Goal: Task Accomplishment & Management: Use online tool/utility

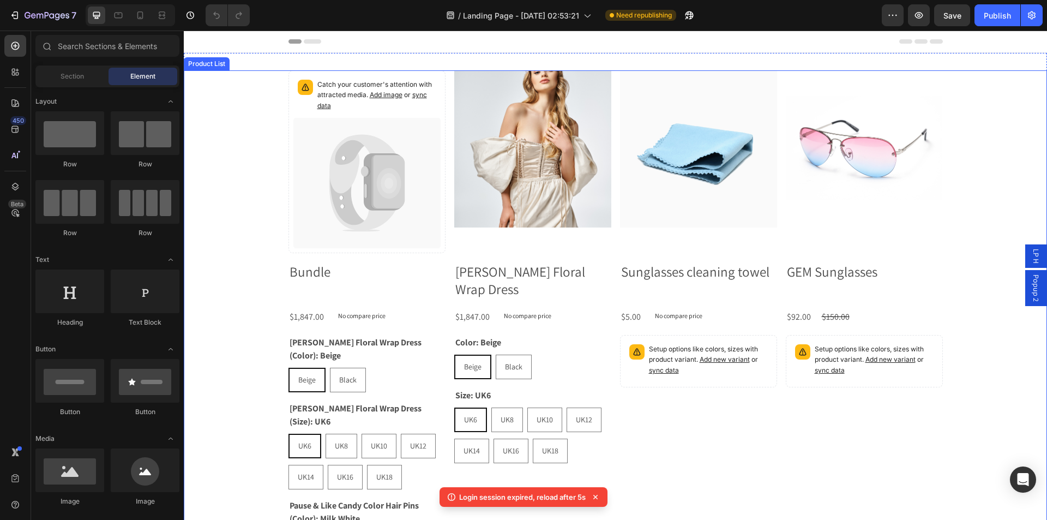
click at [984, 84] on div "Catch your customer's attention with attracted media. Add image or sync data Pr…" at bounding box center [616, 367] width 864 height 594
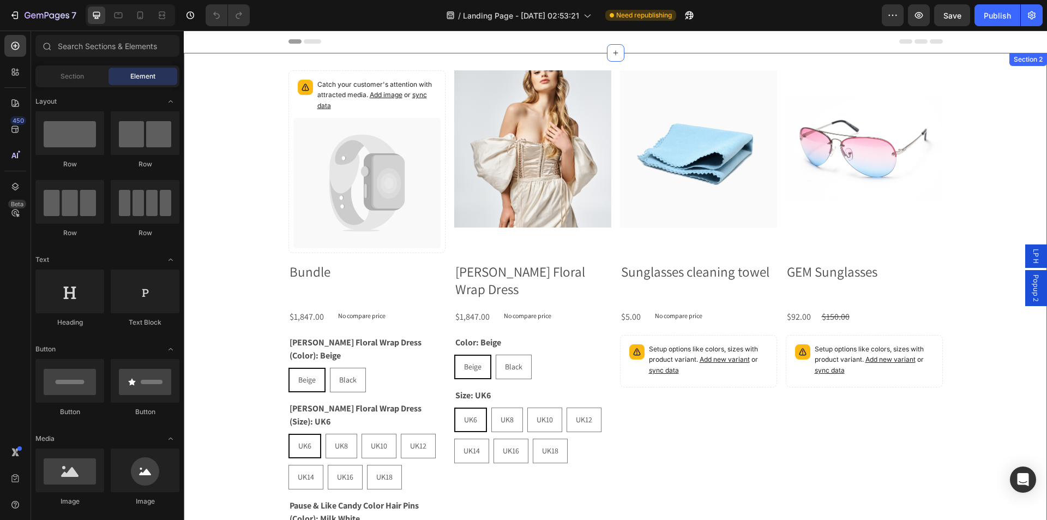
click at [1008, 67] on div "Catch your customer's attention with attracted media. Add image or sync data Pr…" at bounding box center [616, 367] width 864 height 628
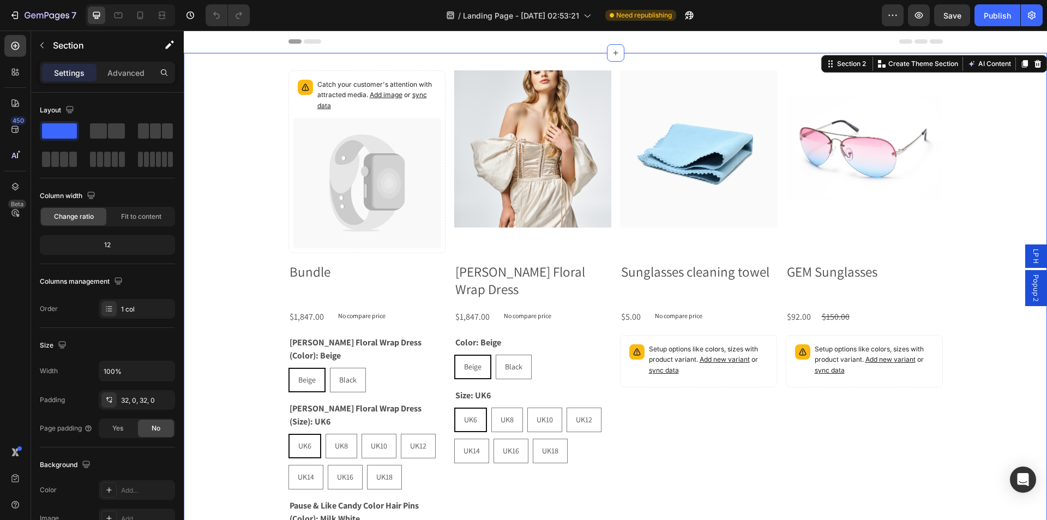
click at [1034, 65] on icon at bounding box center [1038, 63] width 9 height 9
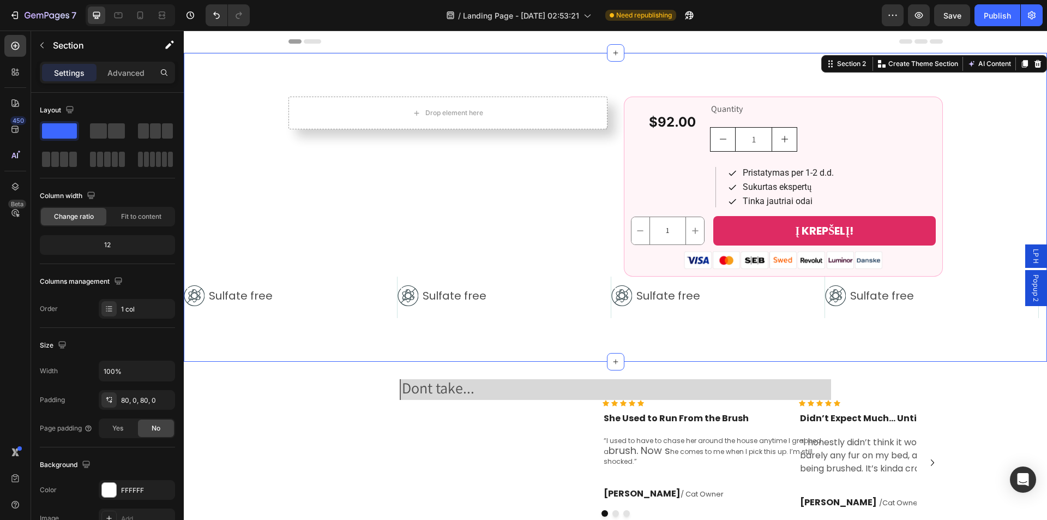
click at [754, 71] on div "Drop element here Row 1 Product Quantity $92.00 Product Price Product Price Row…" at bounding box center [616, 207] width 864 height 309
click at [747, 50] on div "Header" at bounding box center [616, 42] width 655 height 22
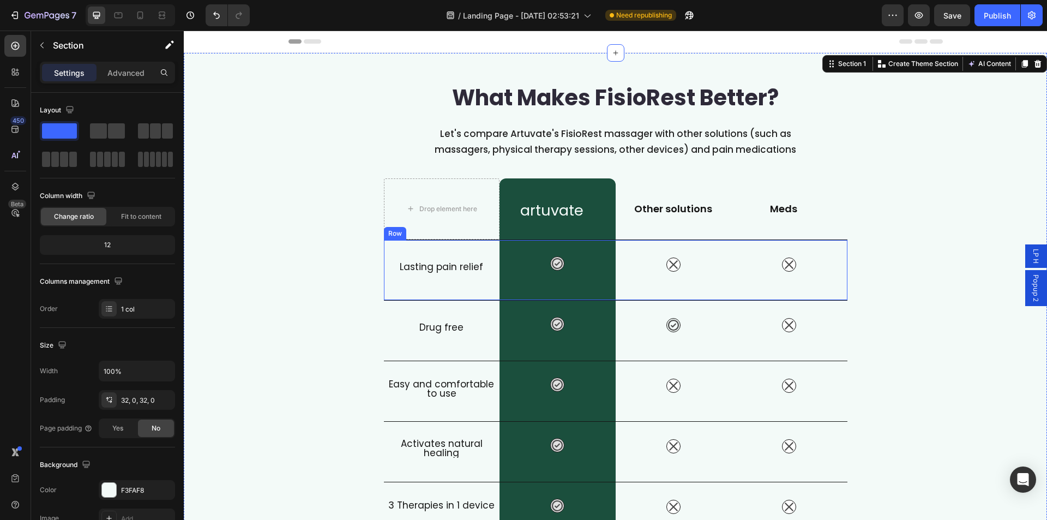
click at [384, 298] on div "Lasting pain relief Heading" at bounding box center [442, 270] width 116 height 60
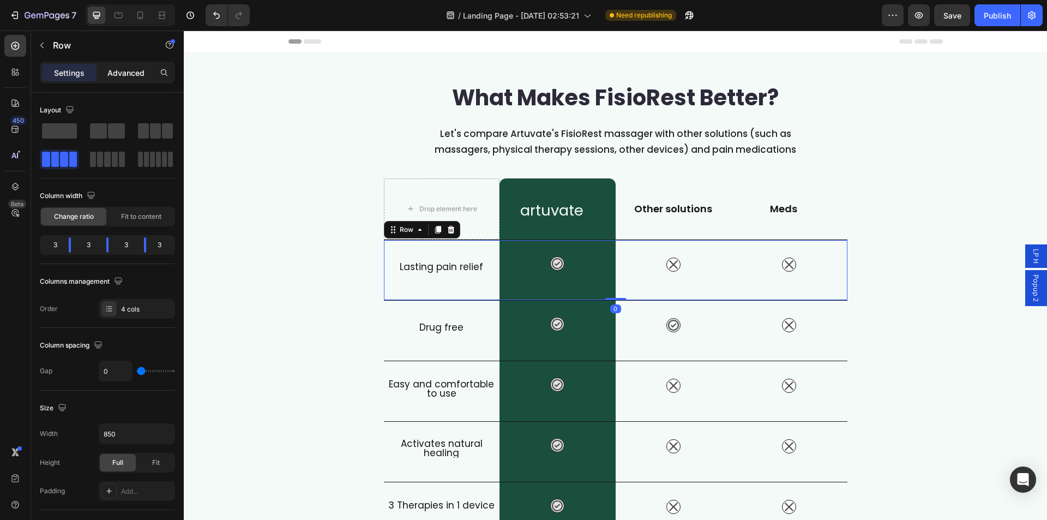
click at [136, 79] on div "Advanced" at bounding box center [126, 72] width 55 height 17
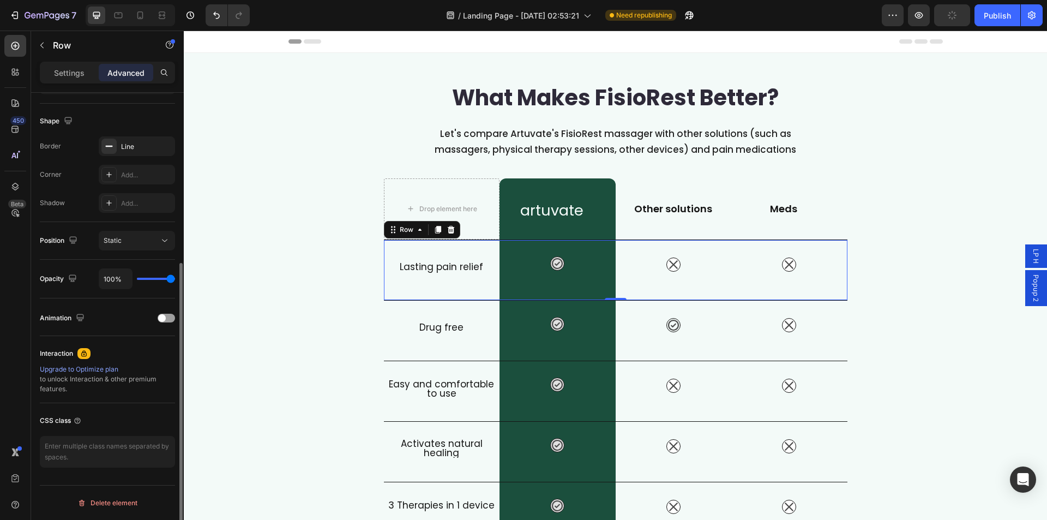
scroll to position [215, 0]
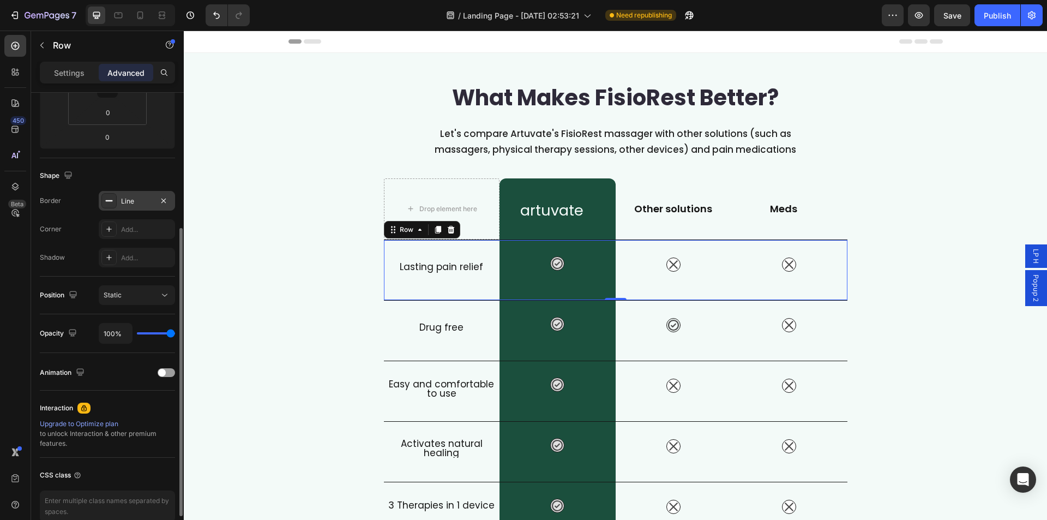
click at [107, 200] on icon at bounding box center [109, 200] width 9 height 9
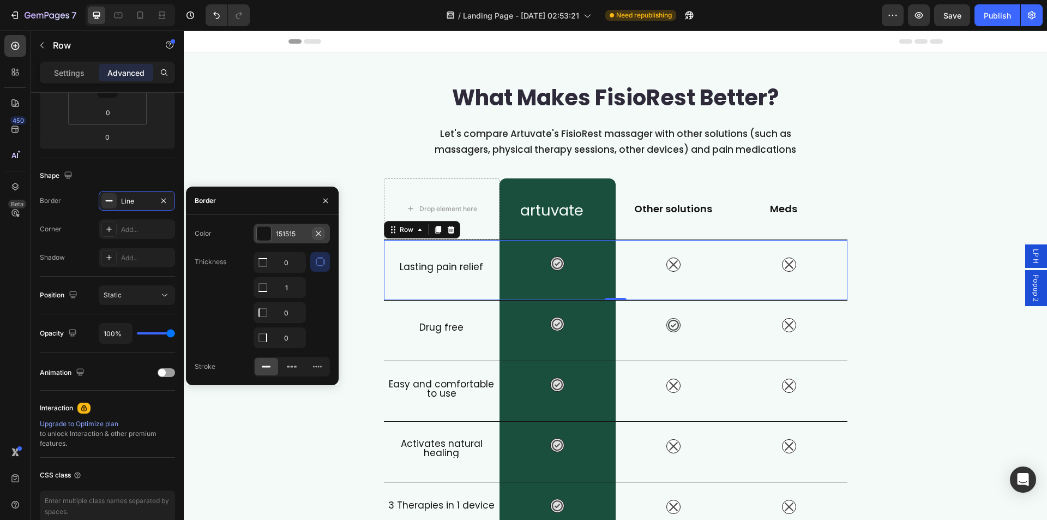
click at [315, 232] on icon "button" at bounding box center [318, 233] width 9 height 9
click at [946, 250] on div "What Makes FisioRest Better? Heading Let's compare Artuvate's FisioRest massage…" at bounding box center [616, 397] width 864 height 654
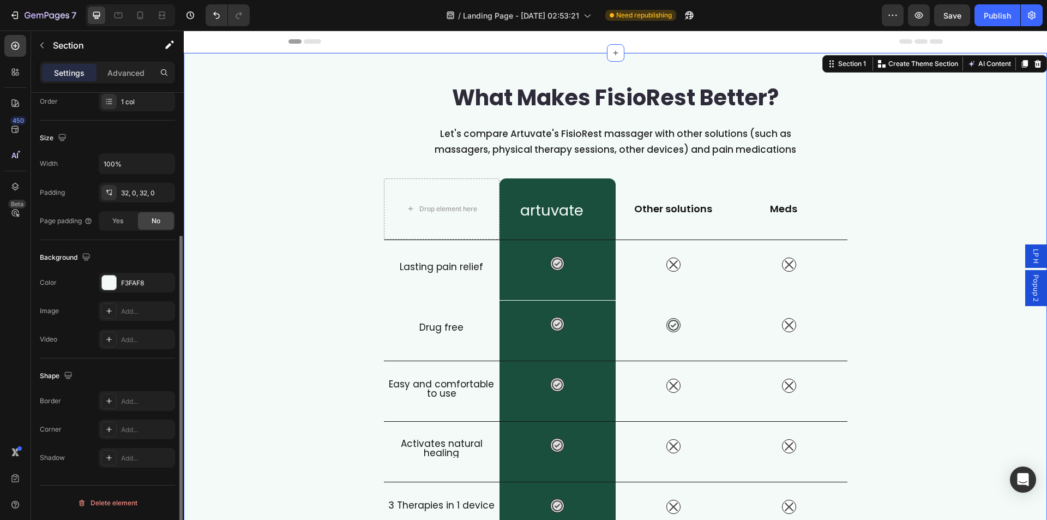
scroll to position [0, 0]
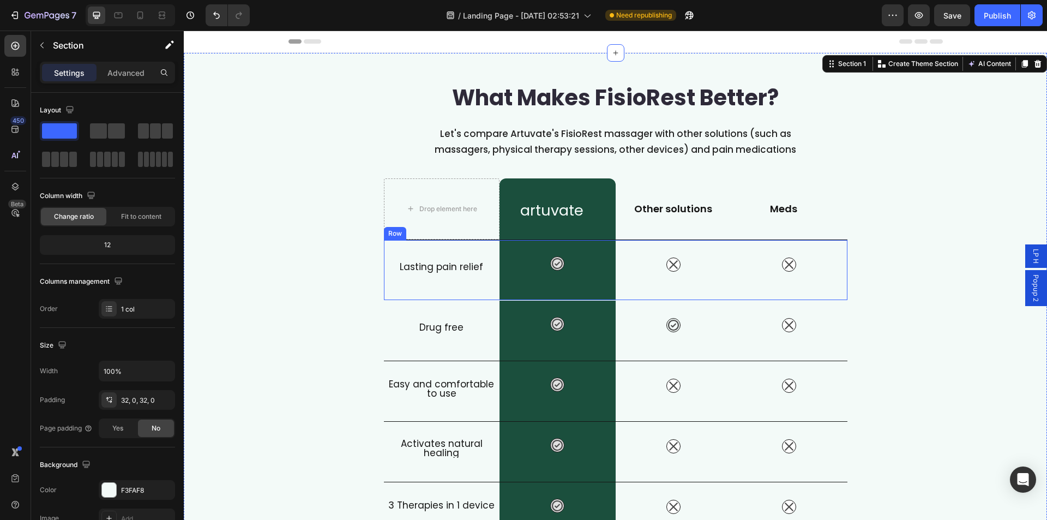
click at [406, 296] on div "Lasting pain relief Heading" at bounding box center [442, 270] width 116 height 60
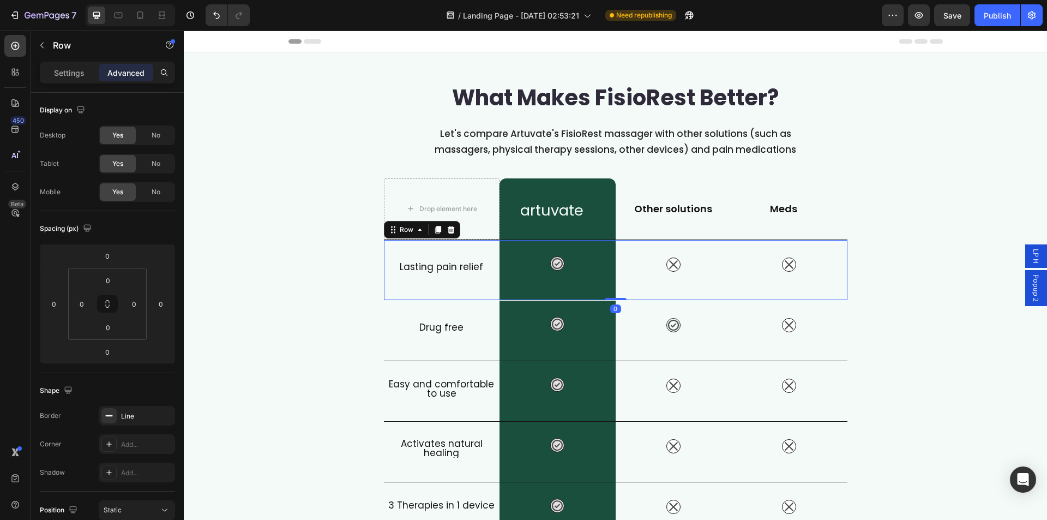
click at [123, 79] on div "Advanced" at bounding box center [126, 72] width 55 height 17
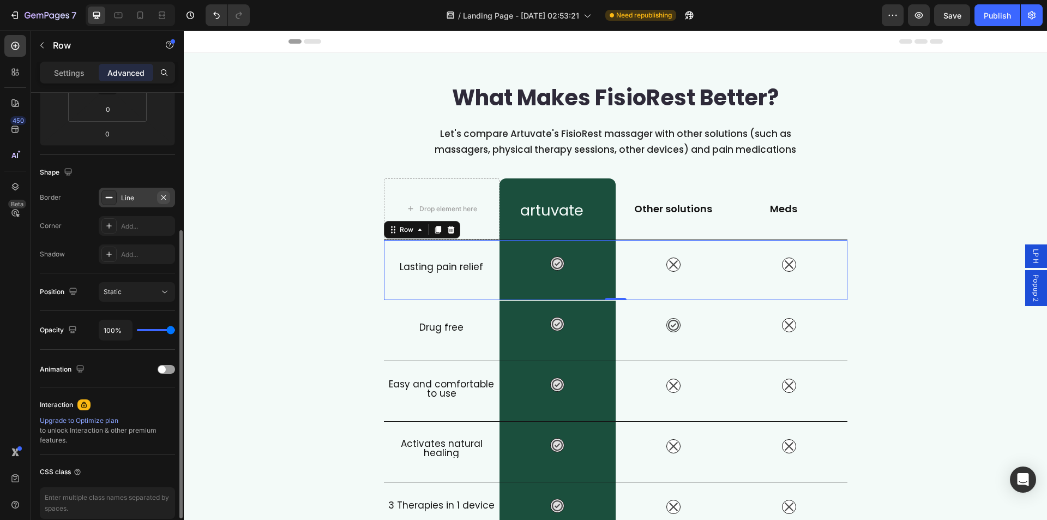
click at [164, 195] on icon "button" at bounding box center [163, 197] width 9 height 9
click at [316, 244] on div "What Makes FisioRest Better? Heading Let's compare Artuvate's FisioRest massage…" at bounding box center [616, 396] width 864 height 653
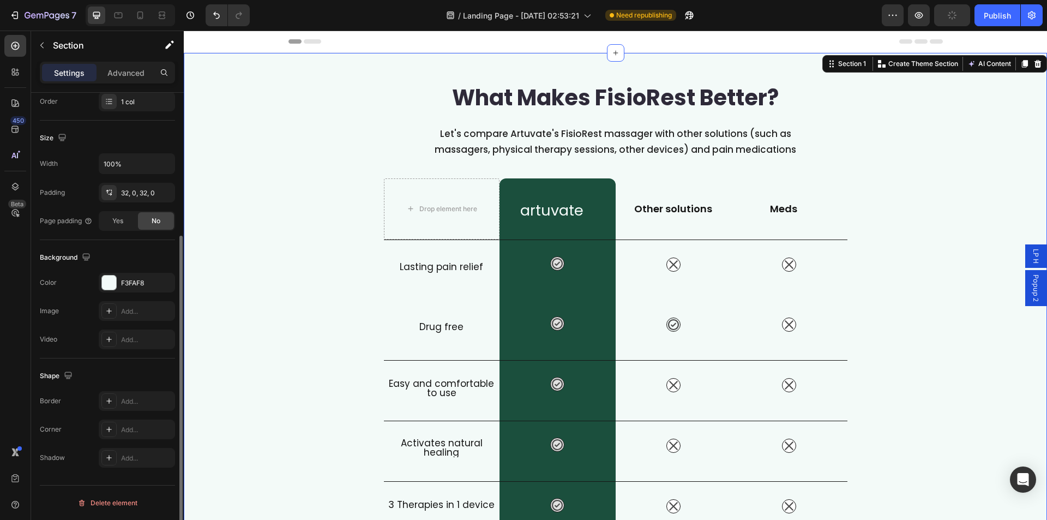
scroll to position [0, 0]
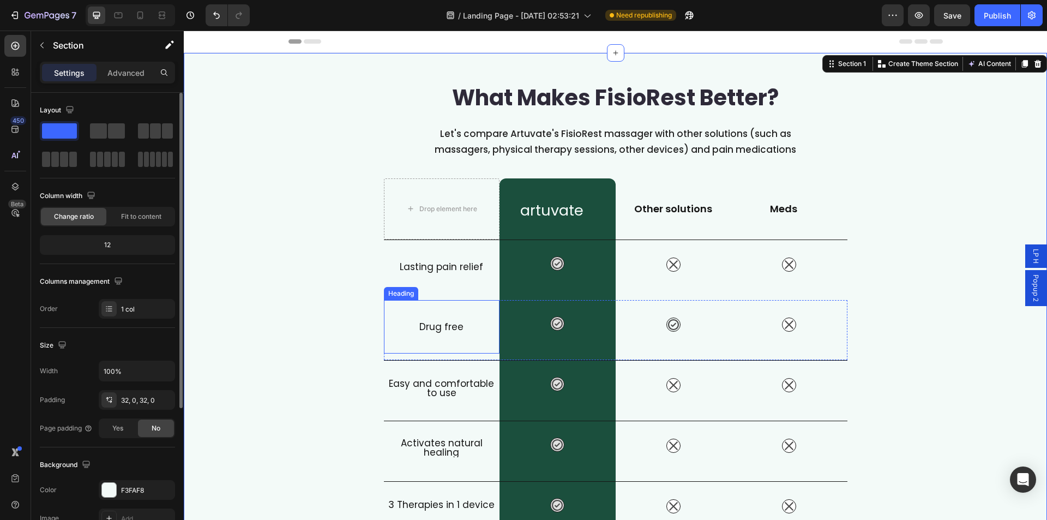
click at [405, 308] on div "Drug free Heading" at bounding box center [442, 326] width 116 height 53
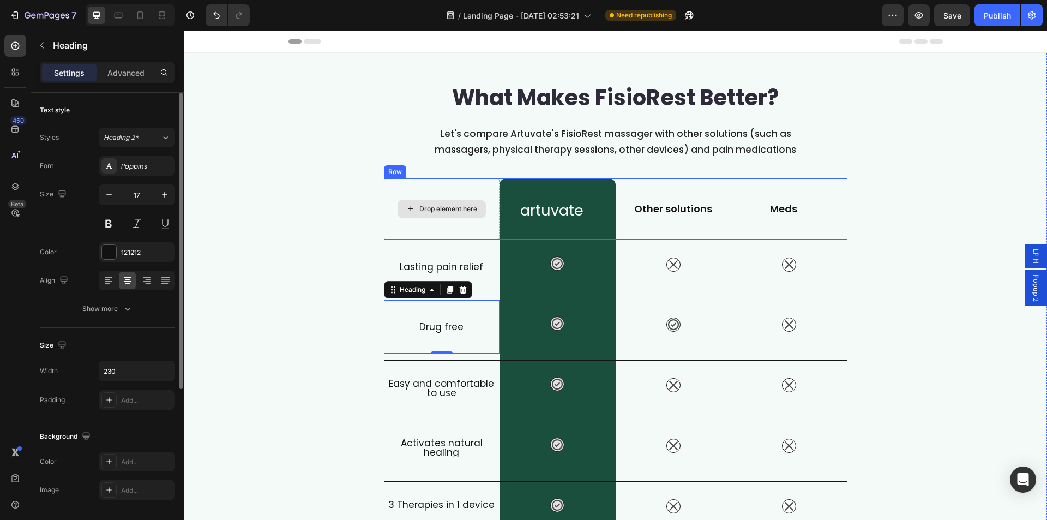
click at [399, 219] on div "Drop element here" at bounding box center [442, 208] width 116 height 61
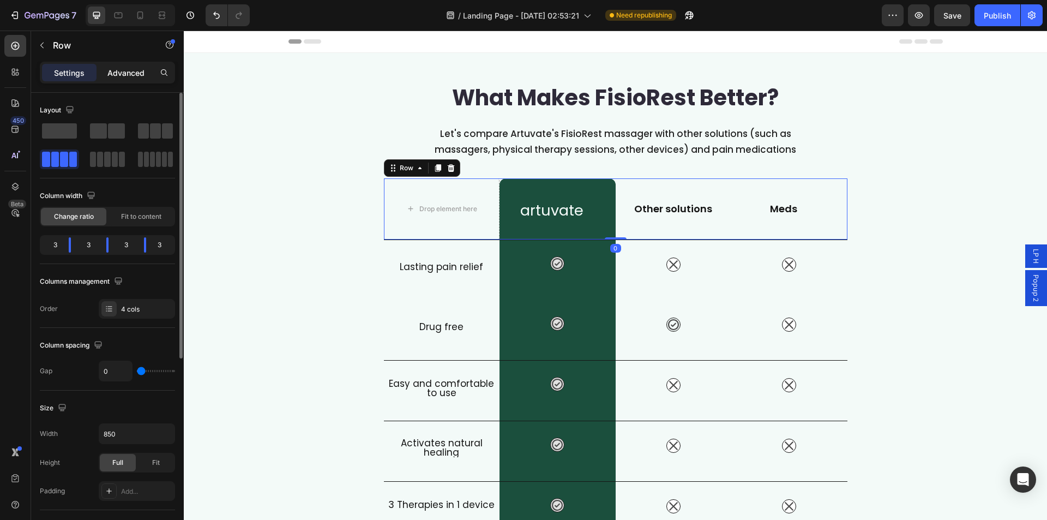
click at [121, 72] on p "Advanced" at bounding box center [125, 72] width 37 height 11
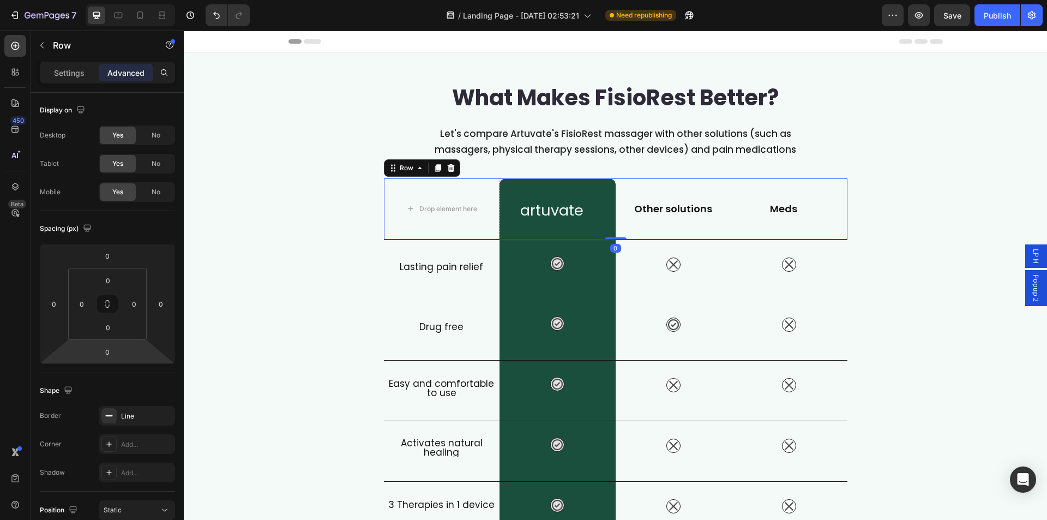
scroll to position [269, 0]
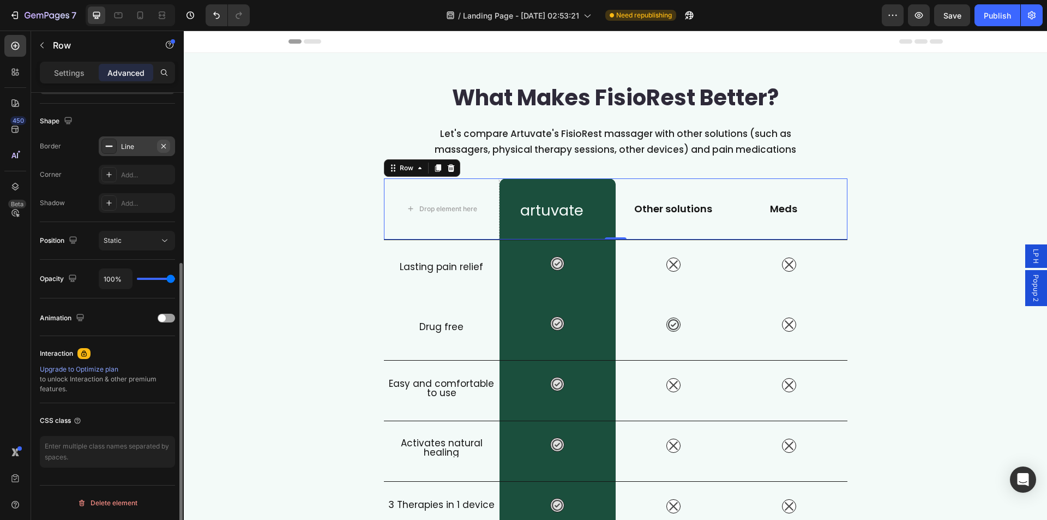
click at [166, 148] on icon "button" at bounding box center [163, 146] width 9 height 9
click at [262, 197] on div "What Makes FisioRest Better? Heading Let's compare Artuvate's FisioRest massage…" at bounding box center [616, 396] width 864 height 652
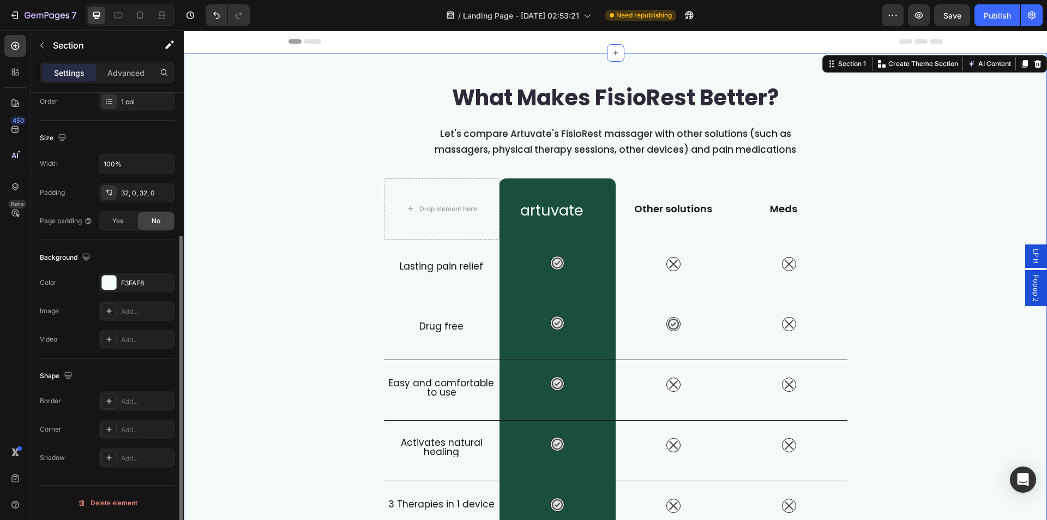
scroll to position [0, 0]
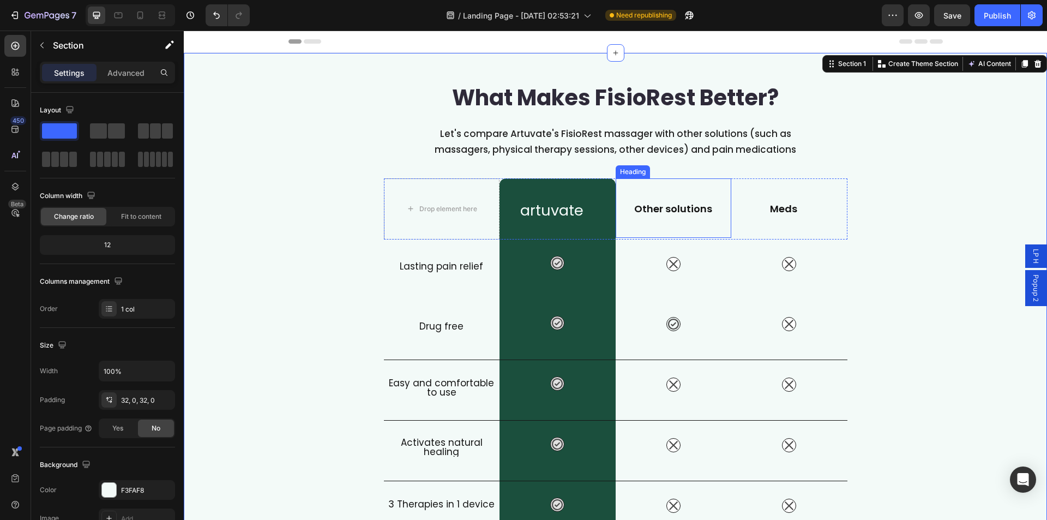
click at [652, 226] on div "Other solutions Heading" at bounding box center [674, 207] width 116 height 59
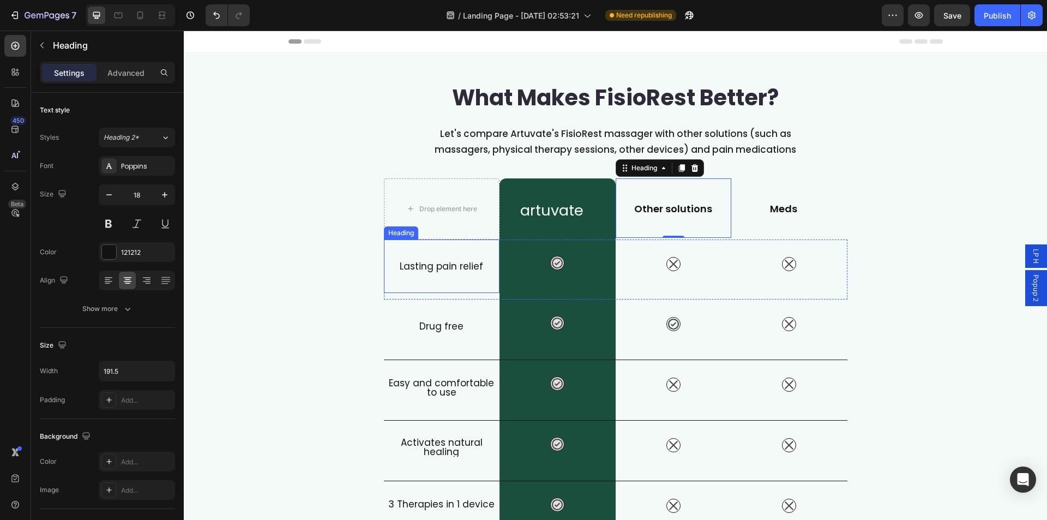
scroll to position [109, 0]
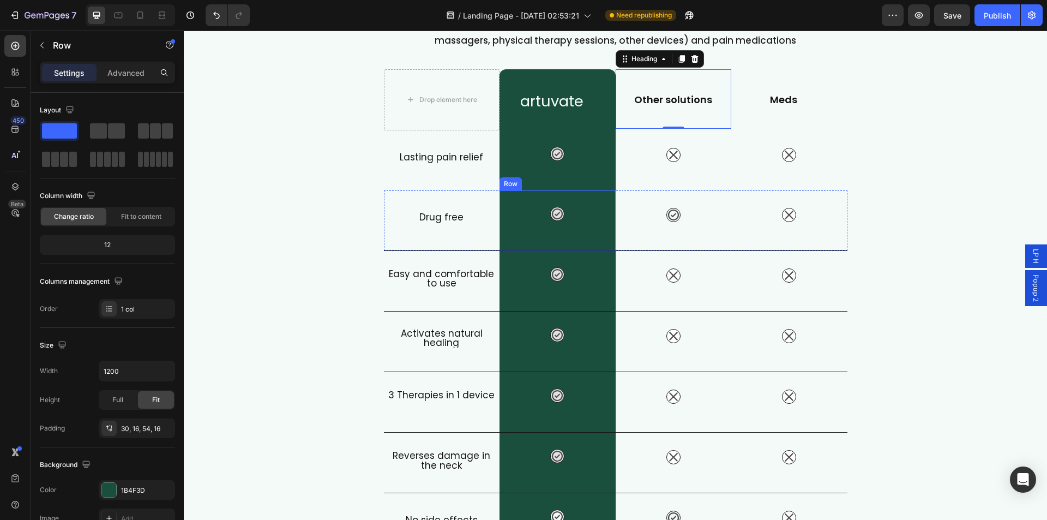
click at [508, 228] on div "Icon Row" at bounding box center [558, 220] width 116 height 60
click at [119, 76] on p "Advanced" at bounding box center [125, 72] width 37 height 11
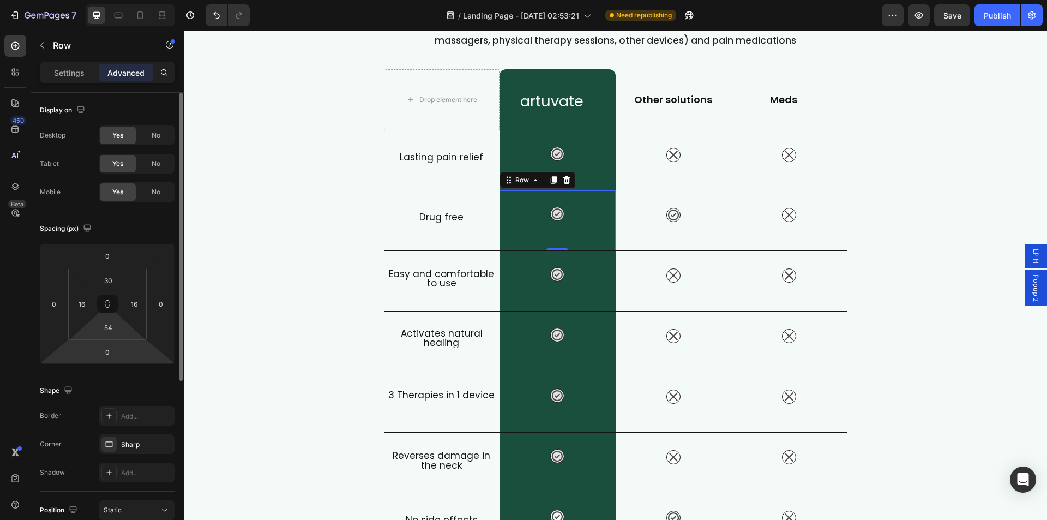
scroll to position [269, 0]
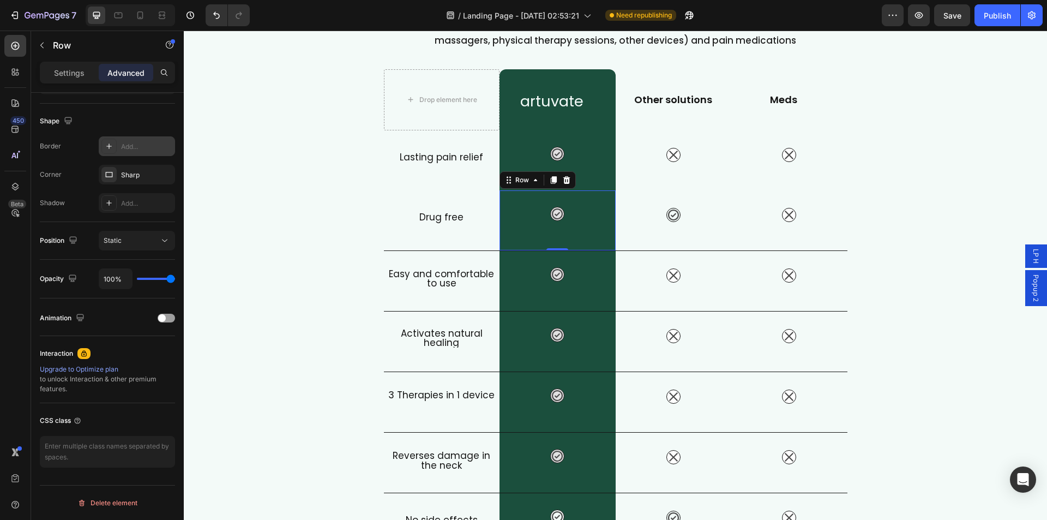
click at [112, 148] on icon at bounding box center [109, 146] width 9 height 9
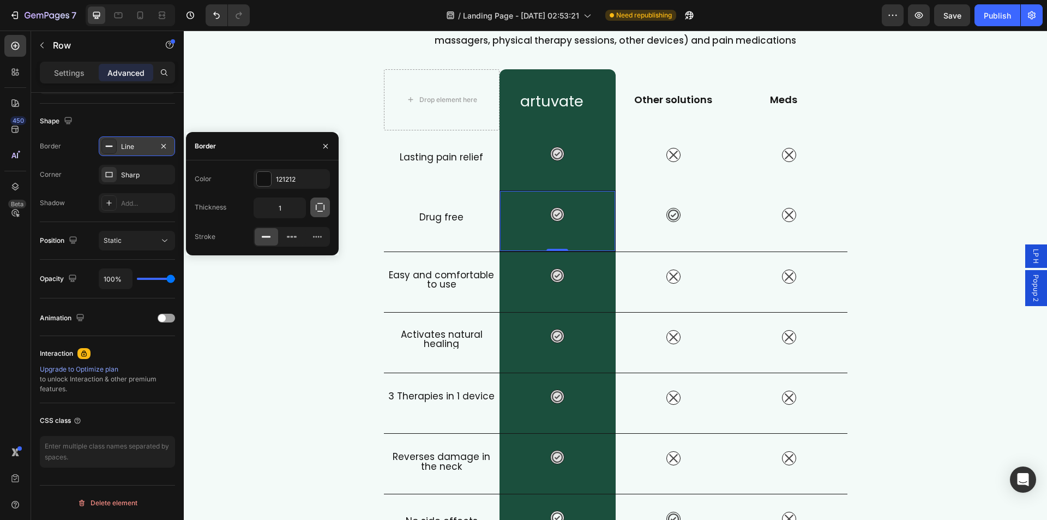
click at [313, 203] on button "button" at bounding box center [320, 207] width 20 height 20
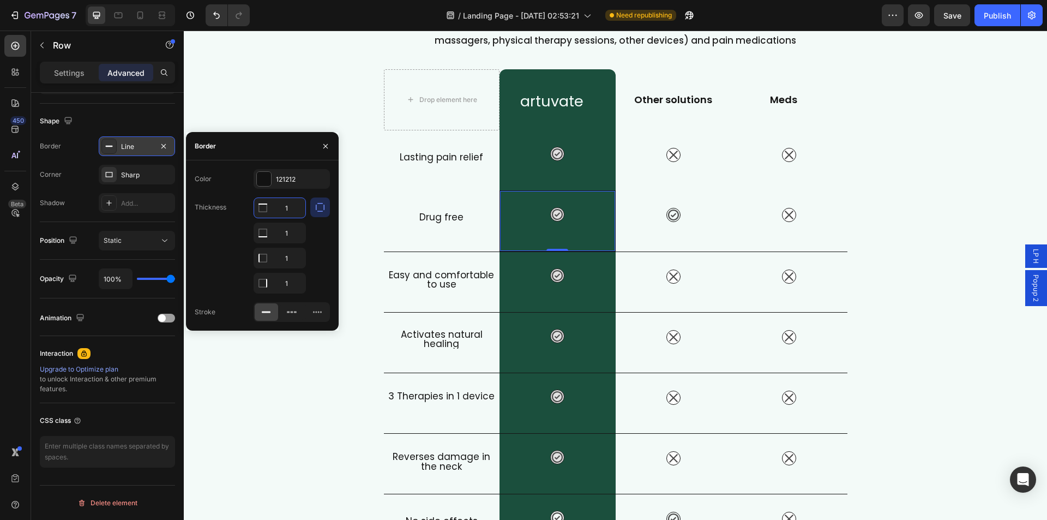
click at [292, 209] on input "1" at bounding box center [279, 208] width 51 height 20
type input "0"
click at [290, 233] on input "1" at bounding box center [279, 233] width 51 height 20
type input "0"
type input "1"
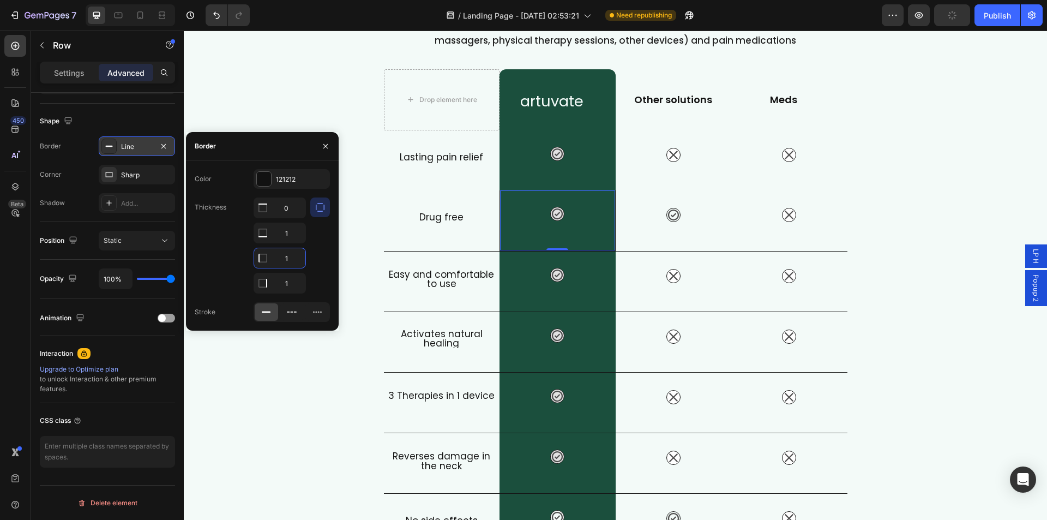
click at [290, 254] on input "1" at bounding box center [279, 258] width 51 height 20
type input "0"
click at [289, 218] on input "1" at bounding box center [279, 208] width 51 height 20
type input "0"
click at [260, 175] on div at bounding box center [264, 179] width 14 height 14
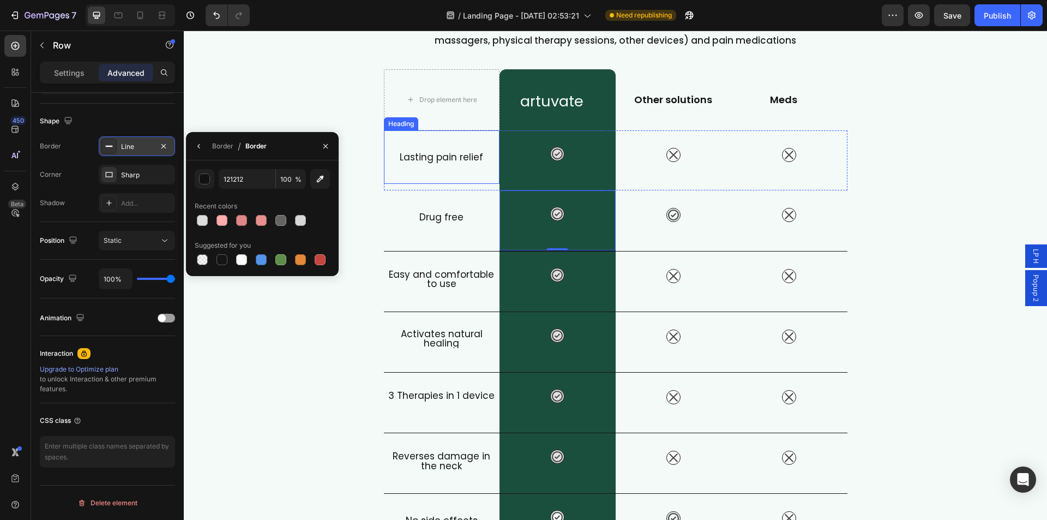
click at [429, 175] on div "Lasting pain relief Heading" at bounding box center [442, 156] width 116 height 53
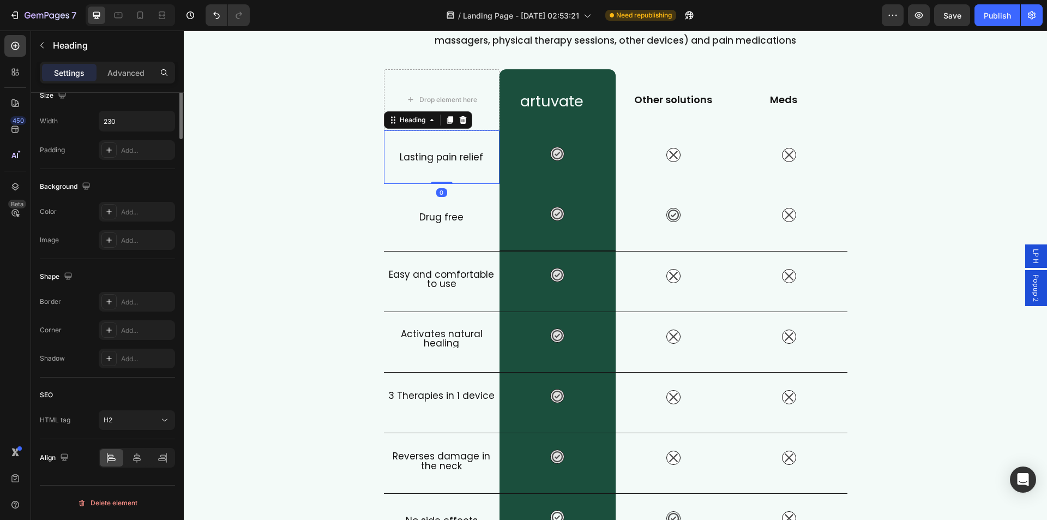
scroll to position [0, 0]
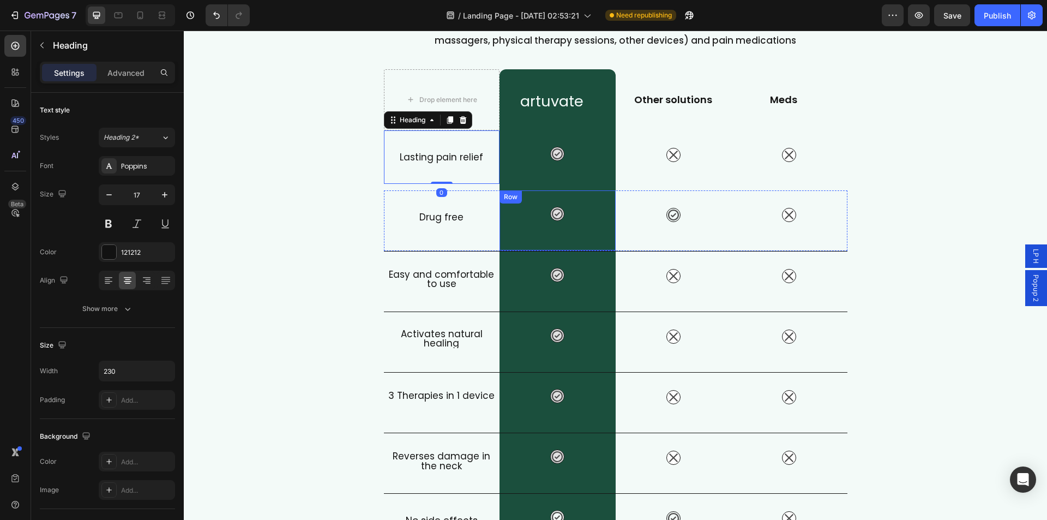
click at [519, 201] on div "Icon Row" at bounding box center [558, 220] width 116 height 61
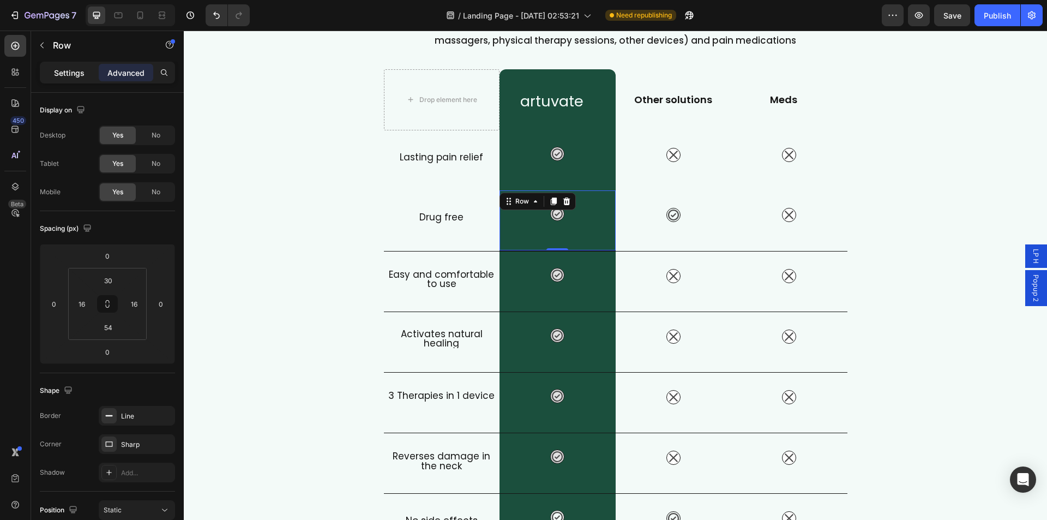
click at [58, 79] on div "Settings" at bounding box center [69, 72] width 55 height 17
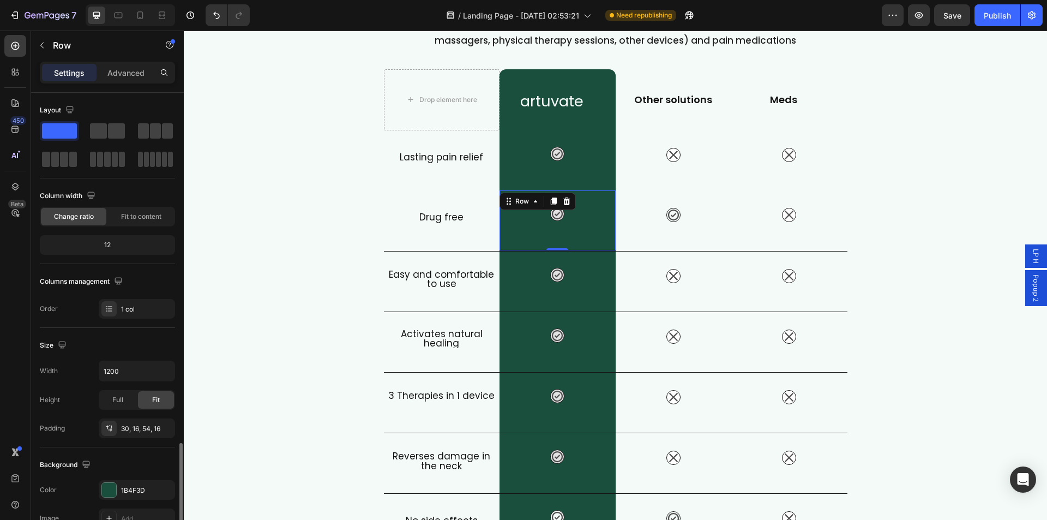
scroll to position [207, 0]
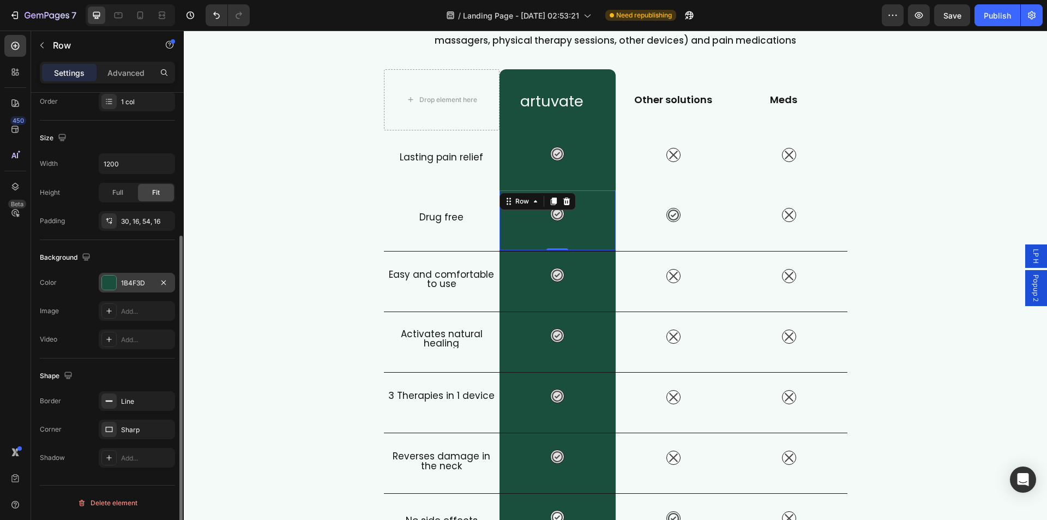
click at [132, 280] on div "1B4F3D" at bounding box center [137, 283] width 32 height 10
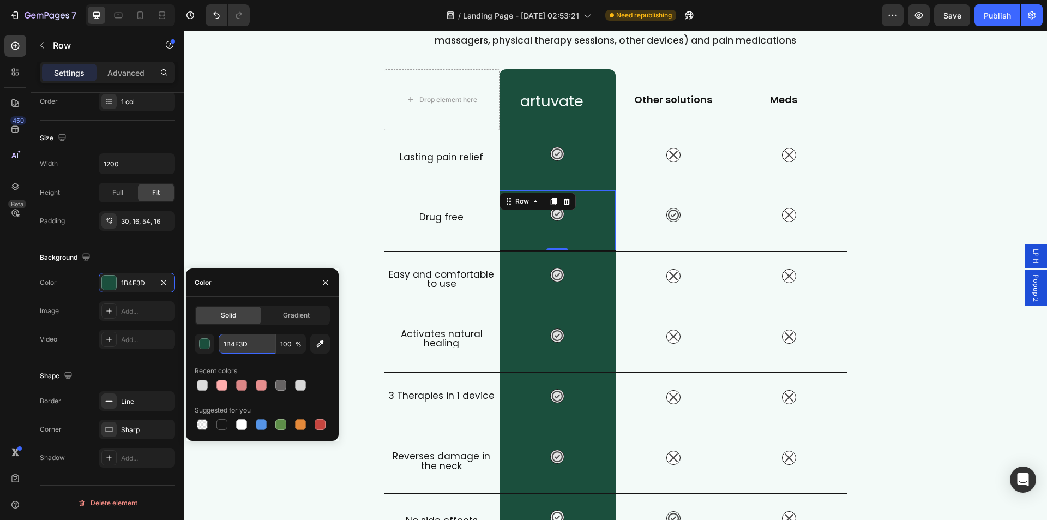
click at [224, 337] on input "1B4F3D" at bounding box center [247, 344] width 57 height 20
click at [224, 338] on input "1B4F3D" at bounding box center [247, 344] width 57 height 20
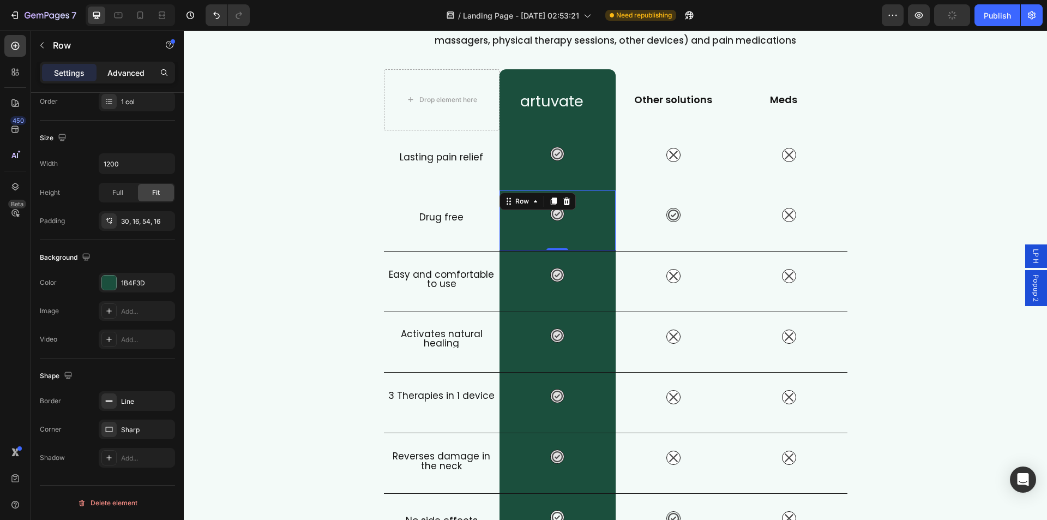
click at [132, 75] on p "Advanced" at bounding box center [125, 72] width 37 height 11
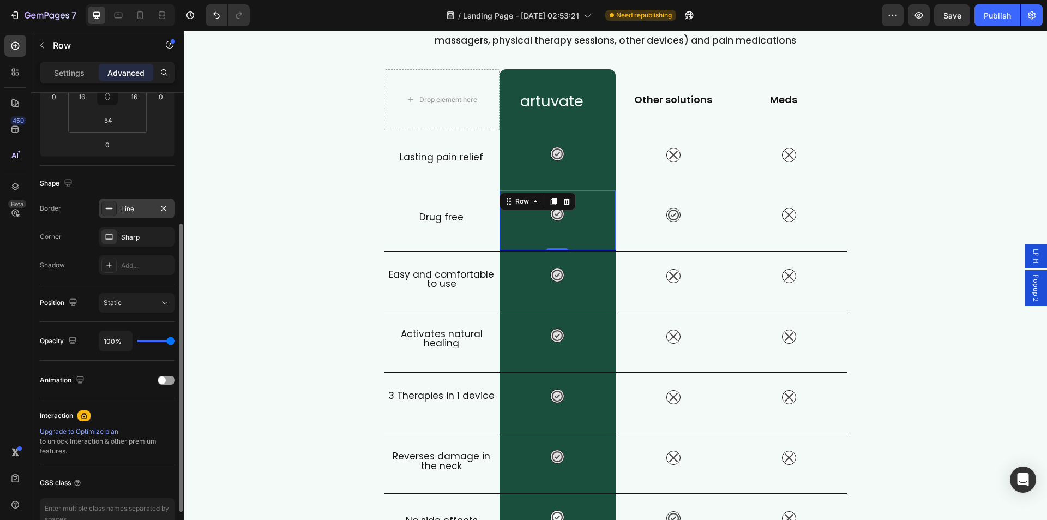
click at [117, 211] on div "Line" at bounding box center [137, 209] width 76 height 20
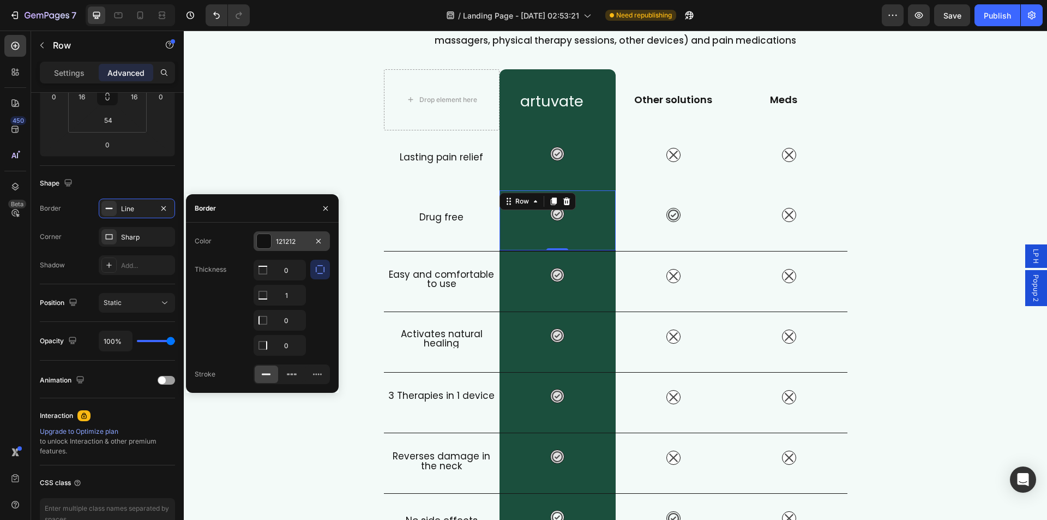
click at [289, 242] on div "121212" at bounding box center [292, 242] width 32 height 10
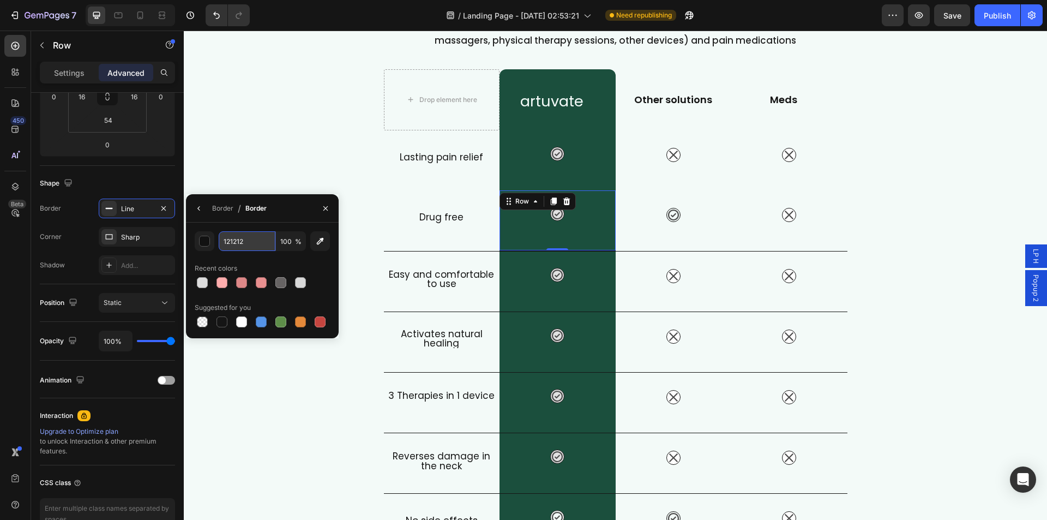
click at [244, 240] on input "121212" at bounding box center [247, 241] width 57 height 20
paste input "B4F3D"
type input "1B4F3D"
click at [137, 179] on div "Shape" at bounding box center [107, 183] width 135 height 17
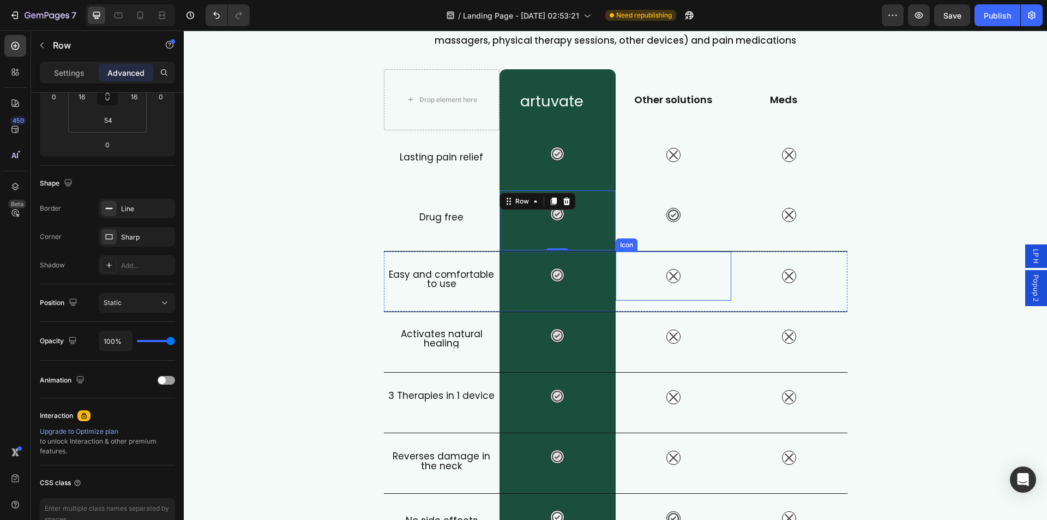
click at [717, 263] on div "Icon" at bounding box center [674, 275] width 116 height 49
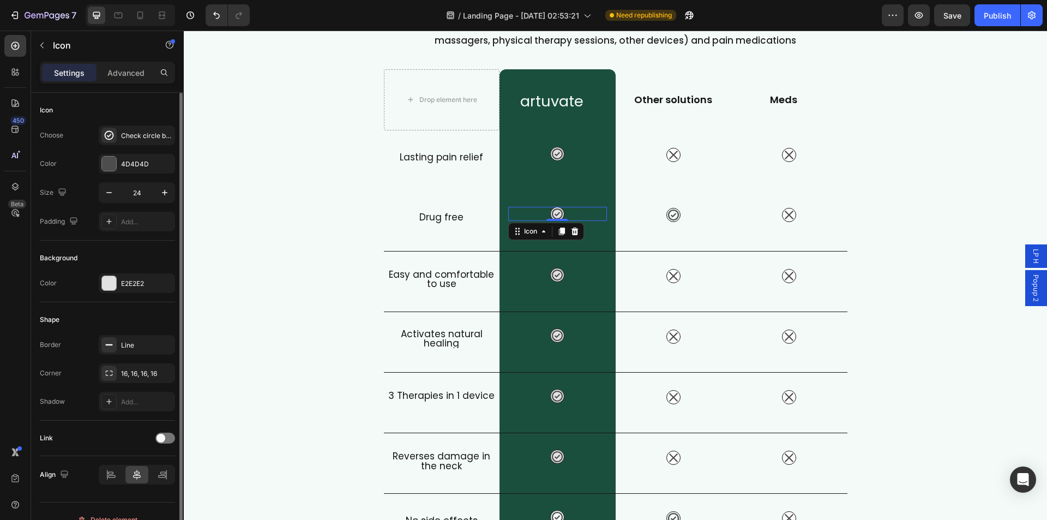
click at [559, 215] on icon at bounding box center [557, 213] width 11 height 11
click at [648, 161] on div "Icon" at bounding box center [674, 154] width 116 height 49
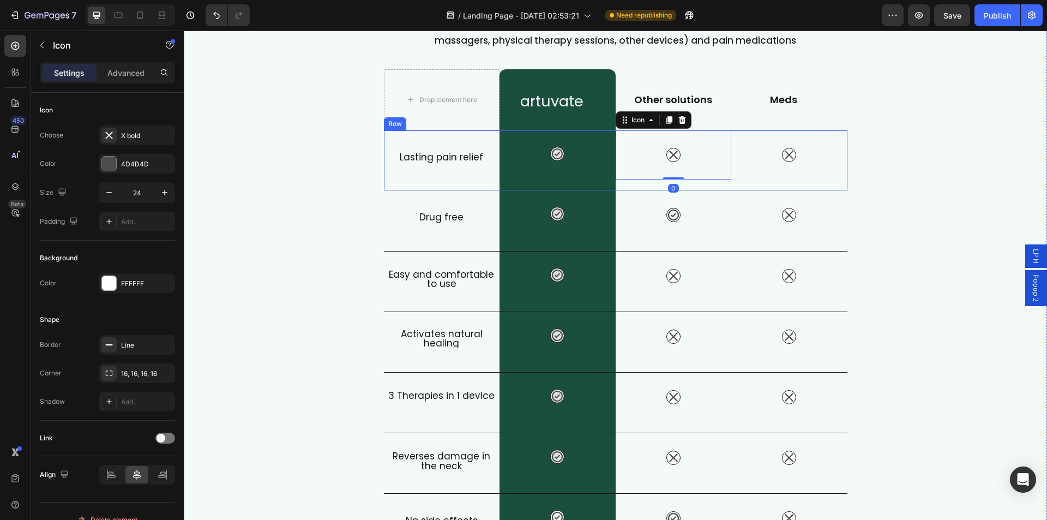
click at [634, 186] on div "Icon 0" at bounding box center [674, 160] width 116 height 60
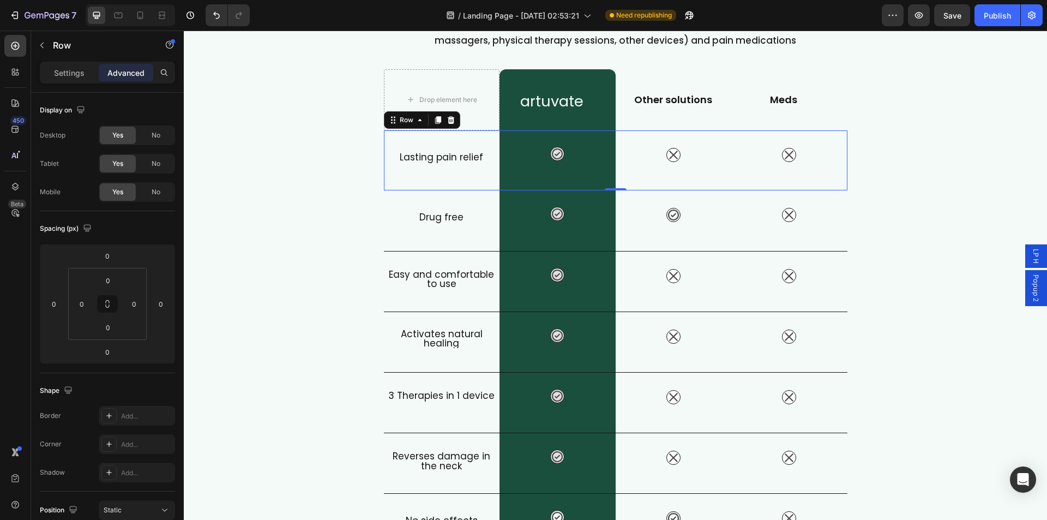
click at [445, 184] on div "Lasting pain relief Heading" at bounding box center [442, 160] width 116 height 60
click at [411, 155] on h2 "Lasting pain relief" at bounding box center [442, 157] width 116 height 19
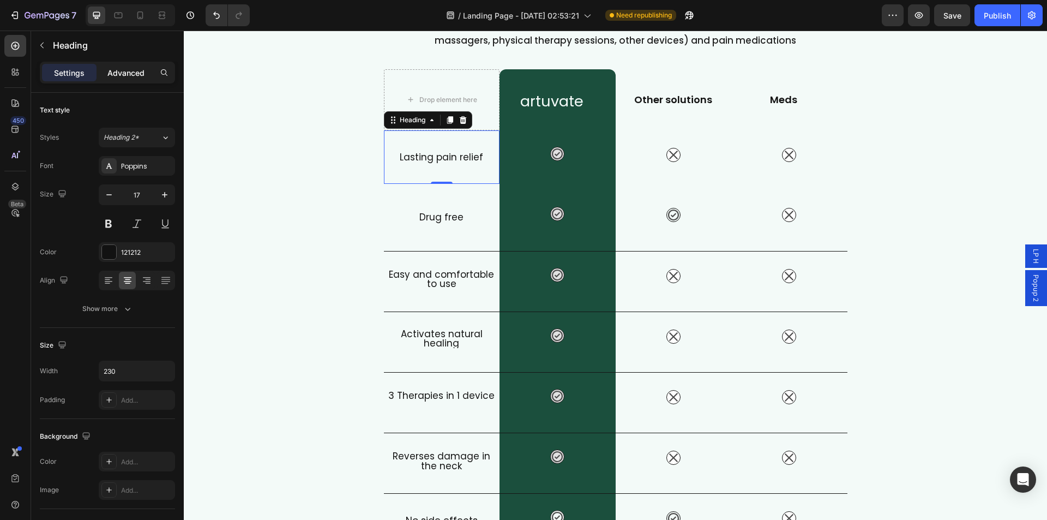
click at [135, 76] on p "Advanced" at bounding box center [125, 72] width 37 height 11
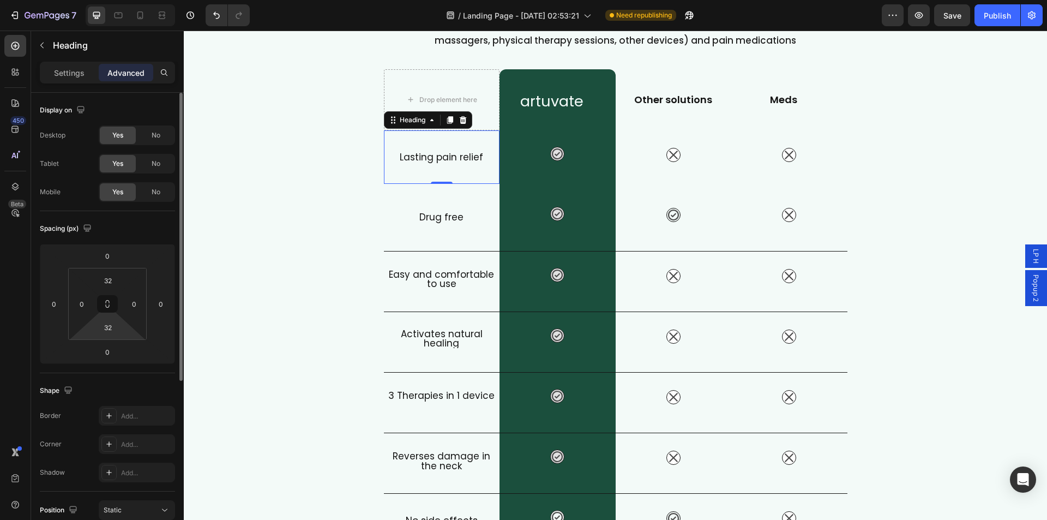
scroll to position [218, 0]
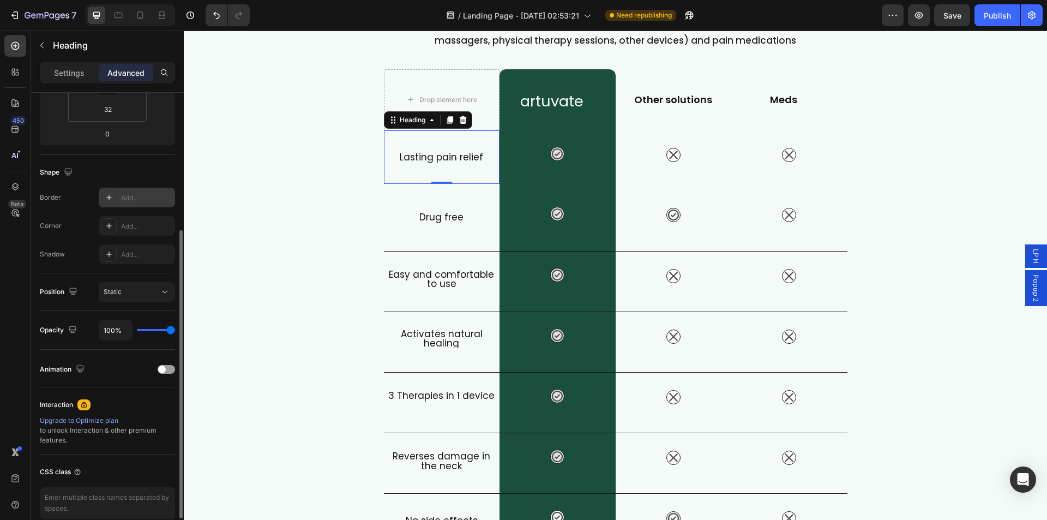
click at [119, 197] on div "Add..." at bounding box center [137, 198] width 76 height 20
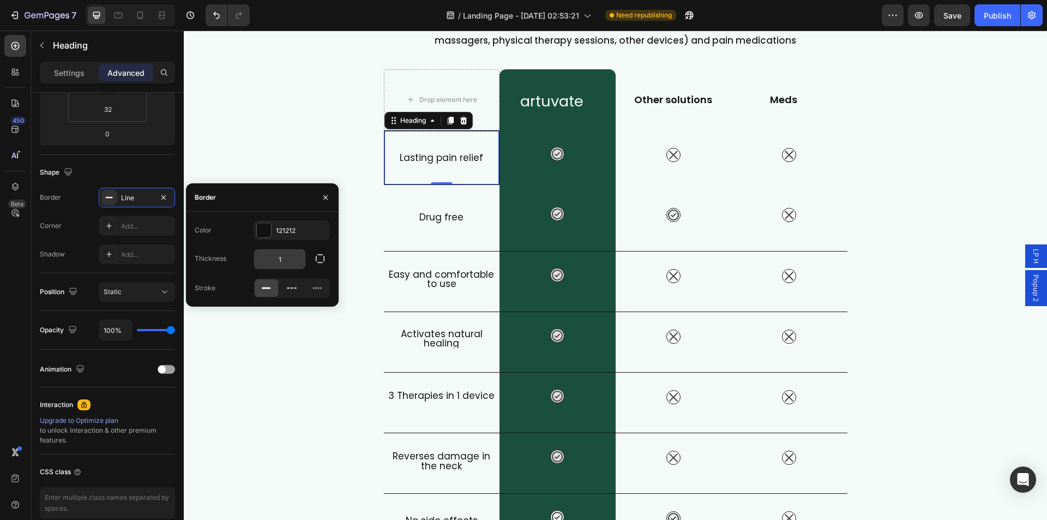
click at [283, 259] on input "1" at bounding box center [279, 259] width 51 height 20
click at [323, 262] on icon "button" at bounding box center [320, 258] width 11 height 11
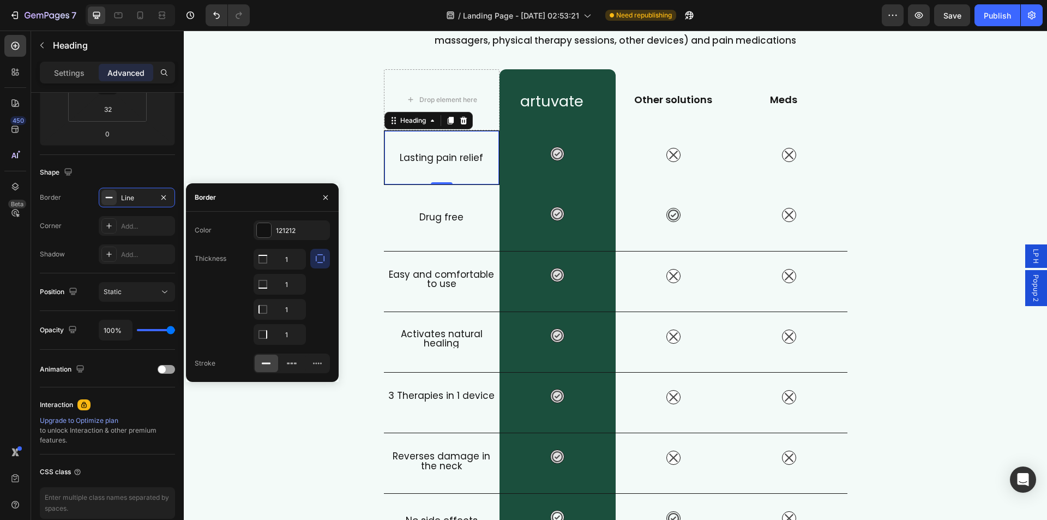
click at [319, 257] on icon "button" at bounding box center [320, 258] width 11 height 11
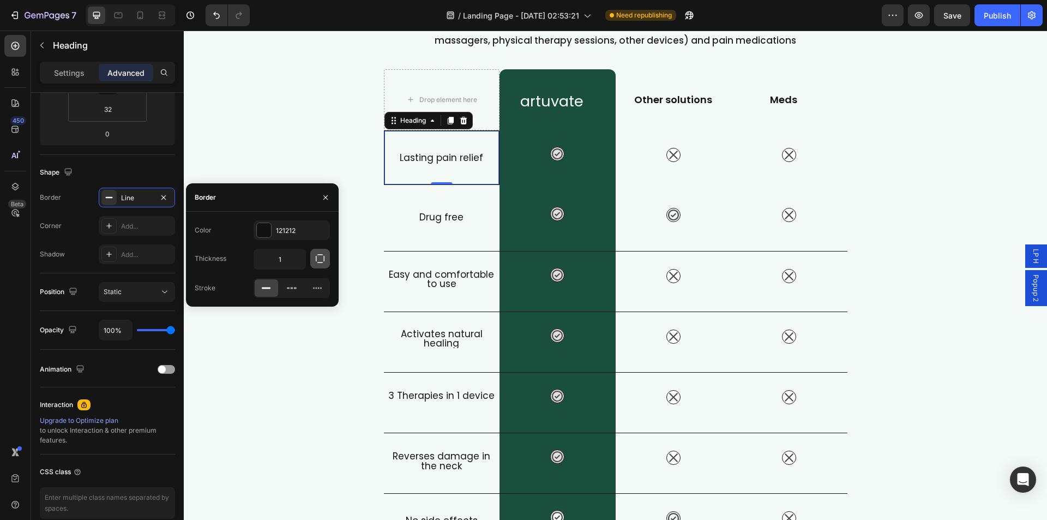
click at [319, 257] on icon "button" at bounding box center [320, 258] width 11 height 11
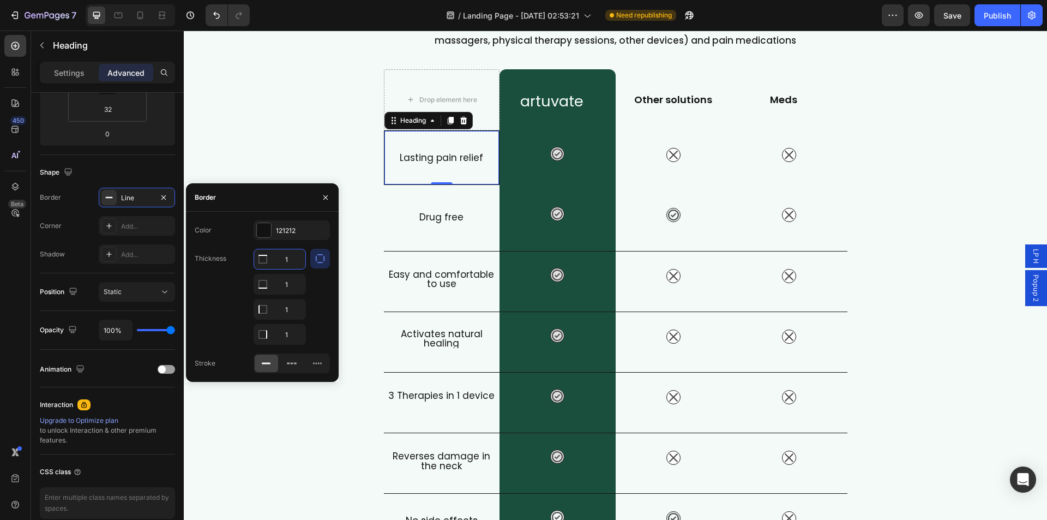
click at [289, 262] on input "1" at bounding box center [279, 259] width 51 height 20
click at [289, 294] on input "1" at bounding box center [279, 284] width 51 height 20
type input "0"
click at [290, 269] on input "1" at bounding box center [279, 259] width 51 height 20
type input "0"
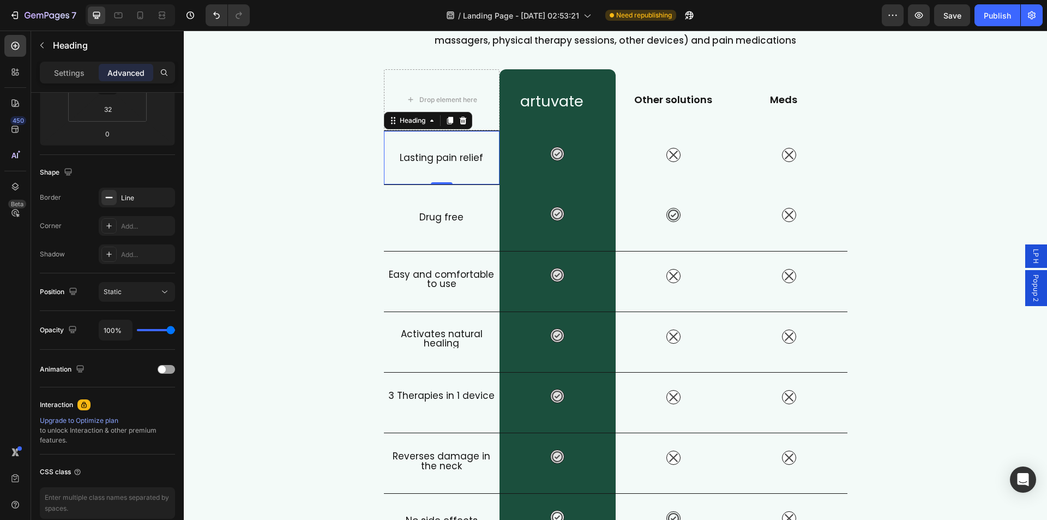
click at [14, 233] on div "450 Beta" at bounding box center [15, 238] width 22 height 406
click at [293, 181] on div "What Makes FisioRest Better? Heading Let's compare Artuvate's FisioRest massage…" at bounding box center [616, 287] width 864 height 653
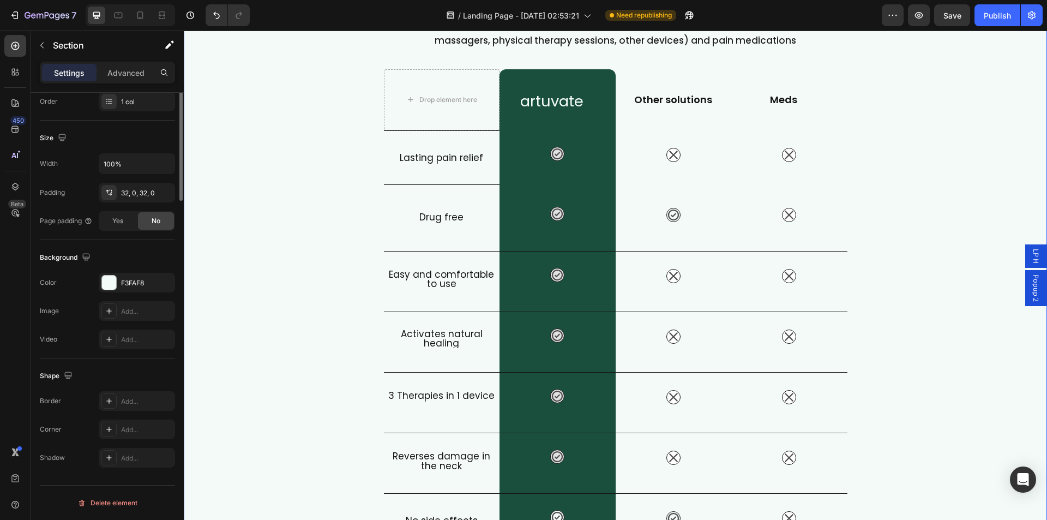
scroll to position [0, 0]
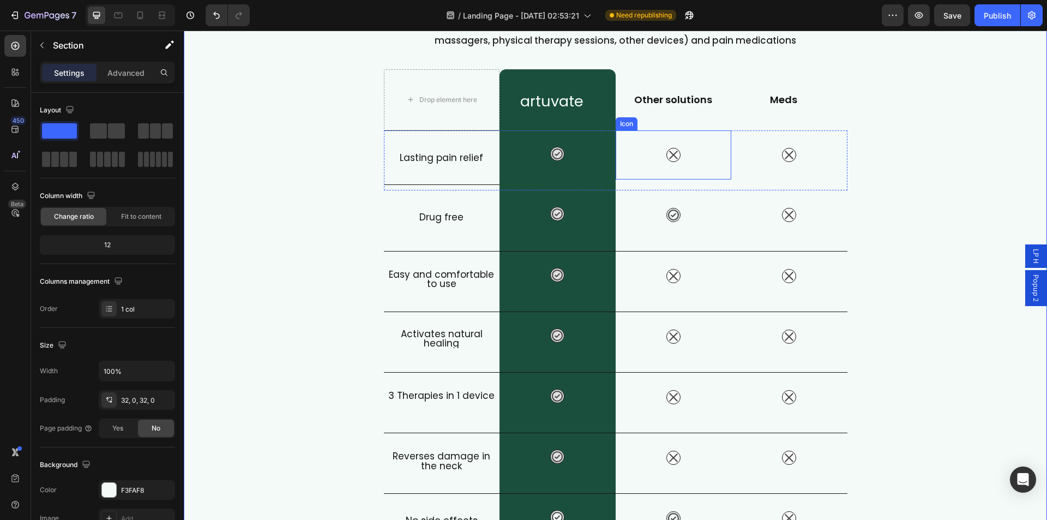
click at [638, 170] on div "Icon" at bounding box center [674, 154] width 116 height 49
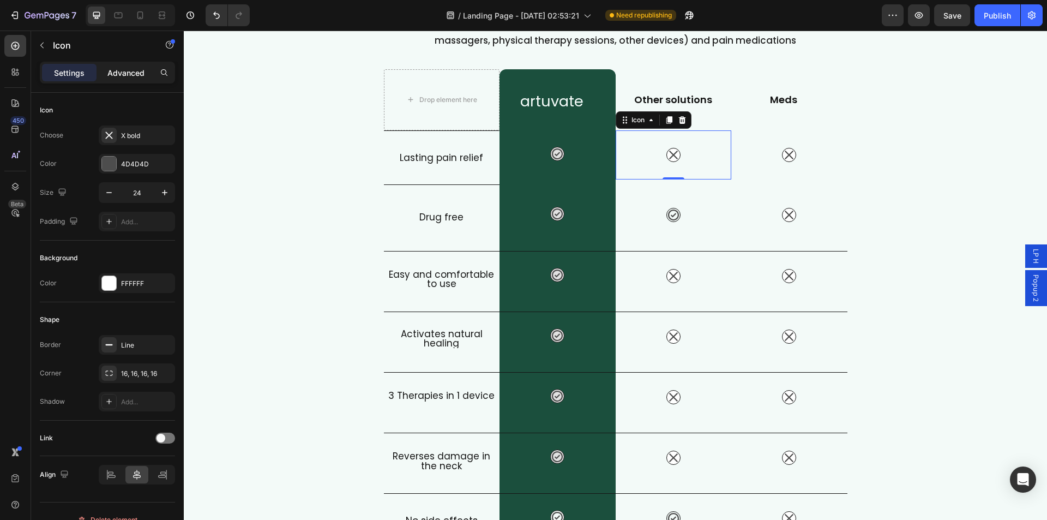
click at [130, 69] on p "Advanced" at bounding box center [125, 72] width 37 height 11
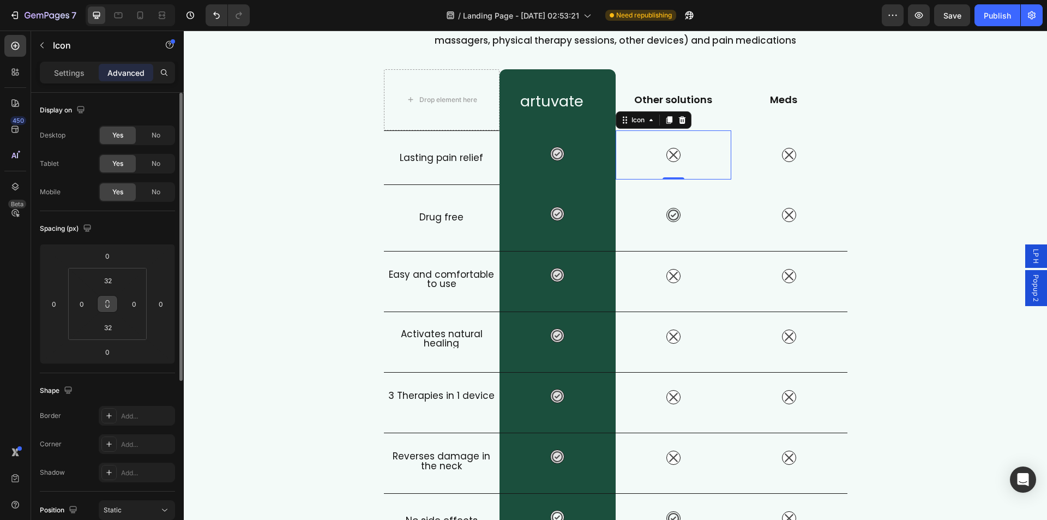
scroll to position [269, 0]
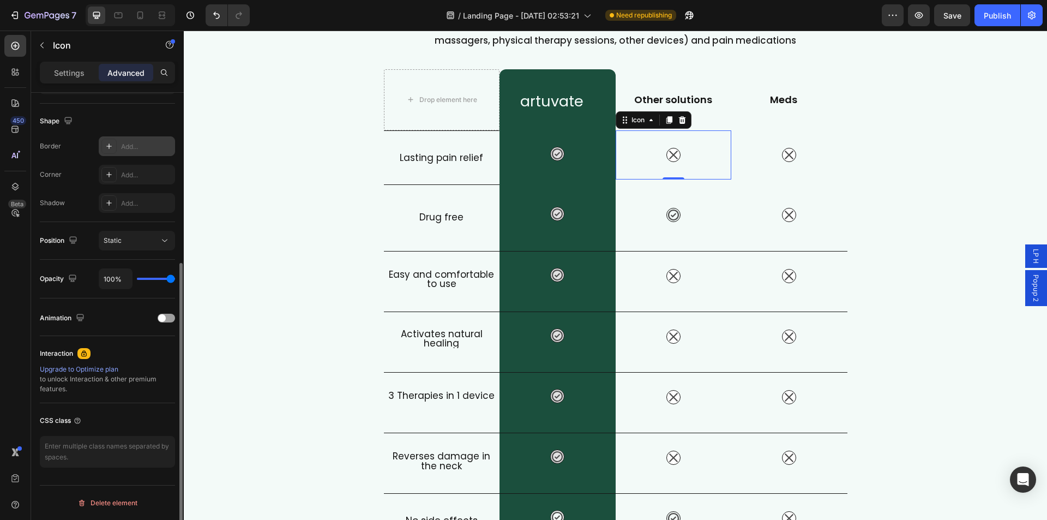
click at [120, 152] on div "Add..." at bounding box center [137, 146] width 76 height 20
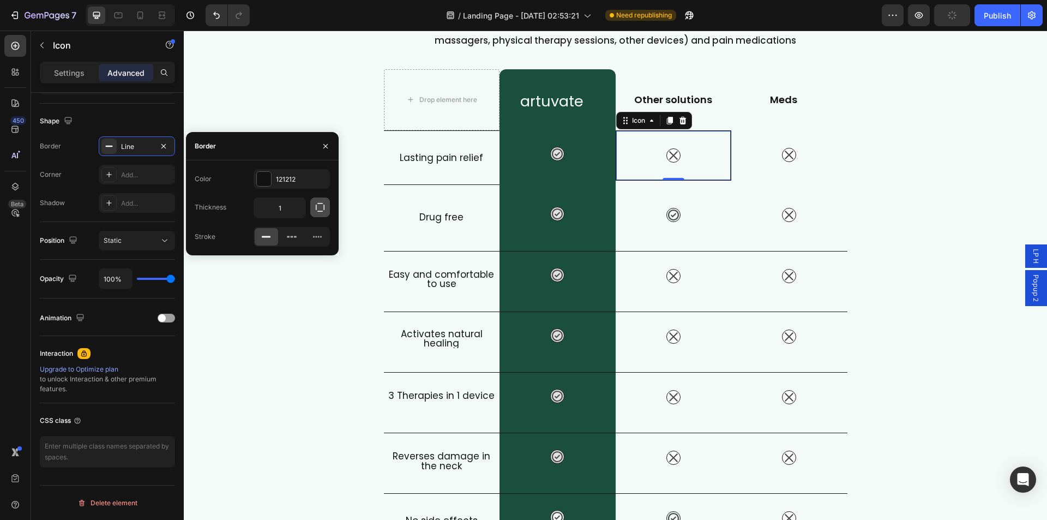
click at [320, 205] on icon "button" at bounding box center [320, 207] width 11 height 11
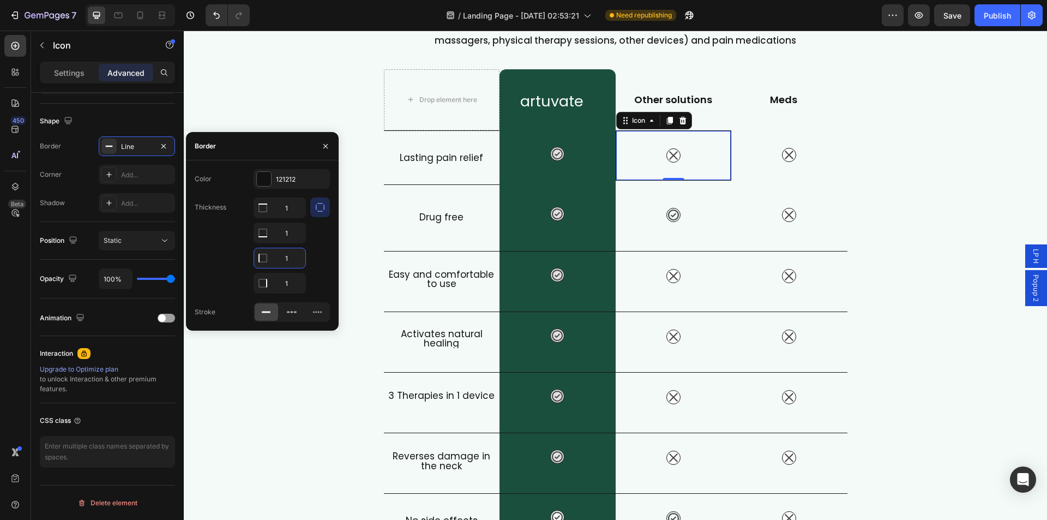
click at [284, 257] on input "1" at bounding box center [279, 258] width 51 height 20
type input "0"
click at [290, 280] on input "1" at bounding box center [279, 283] width 51 height 20
type input "0"
click at [134, 115] on div "Shape" at bounding box center [107, 120] width 135 height 17
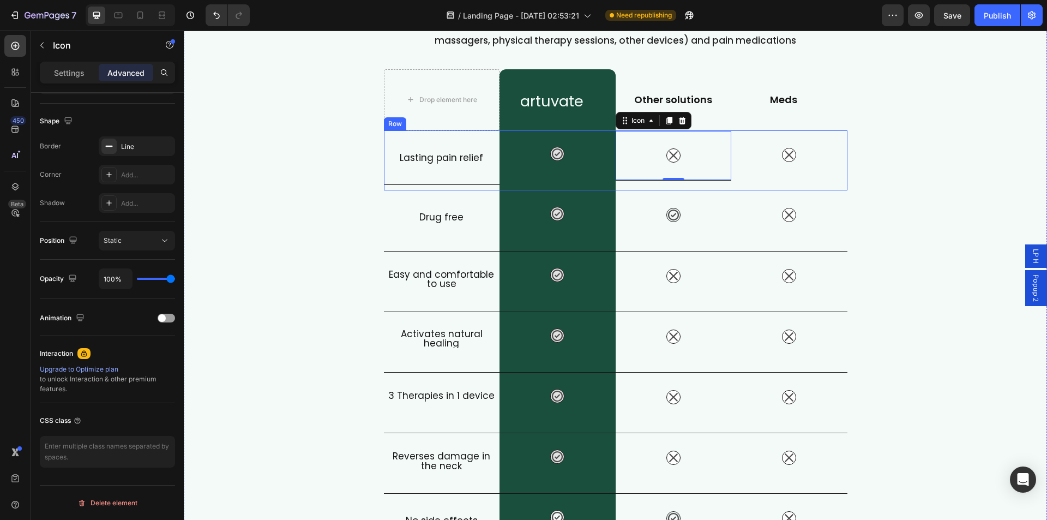
click at [819, 183] on div "Icon" at bounding box center [790, 160] width 116 height 60
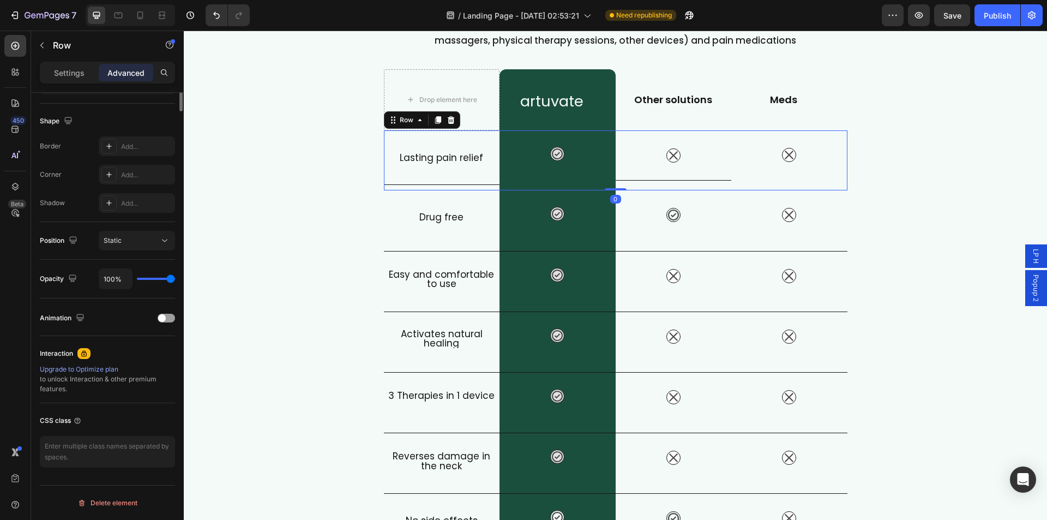
scroll to position [0, 0]
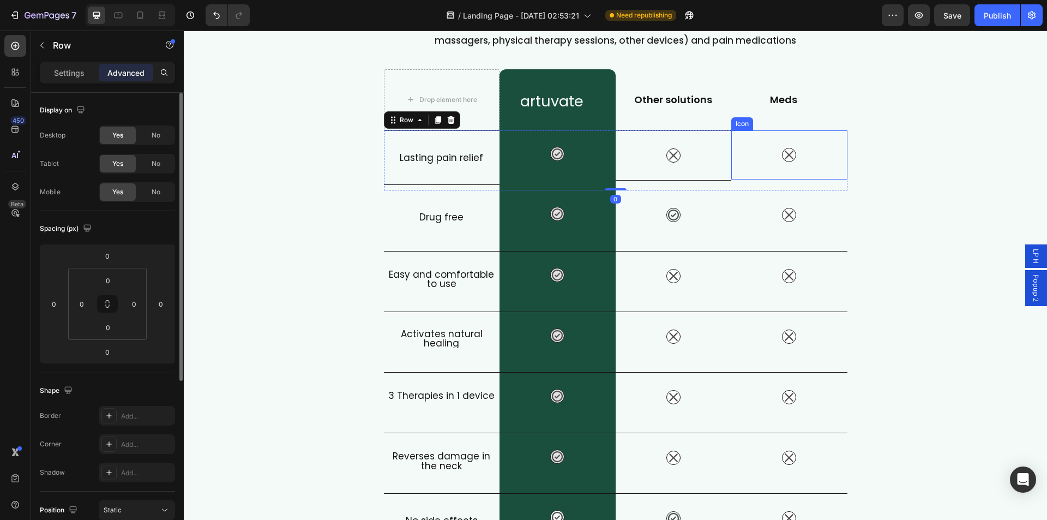
click at [782, 168] on div "Icon" at bounding box center [790, 154] width 116 height 49
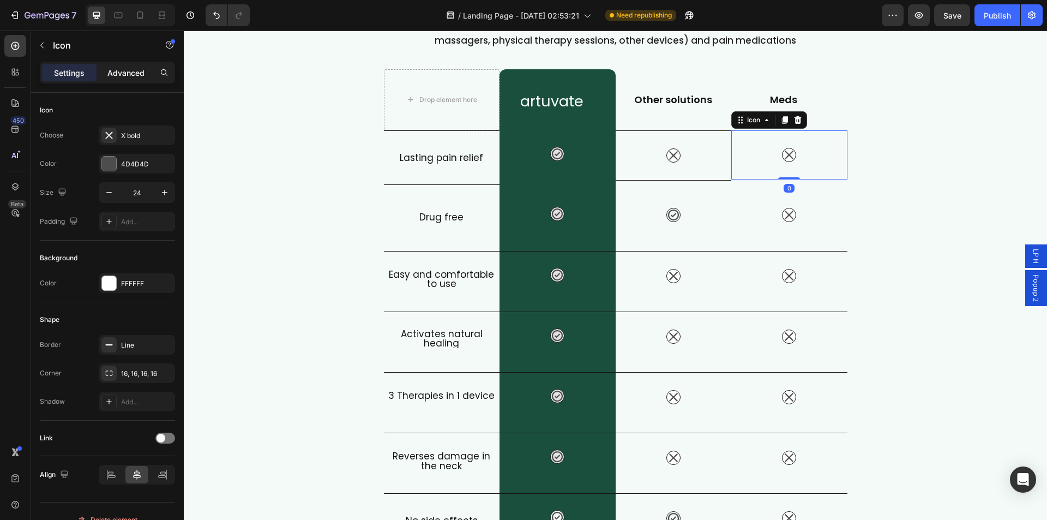
click at [129, 67] on p "Advanced" at bounding box center [125, 72] width 37 height 11
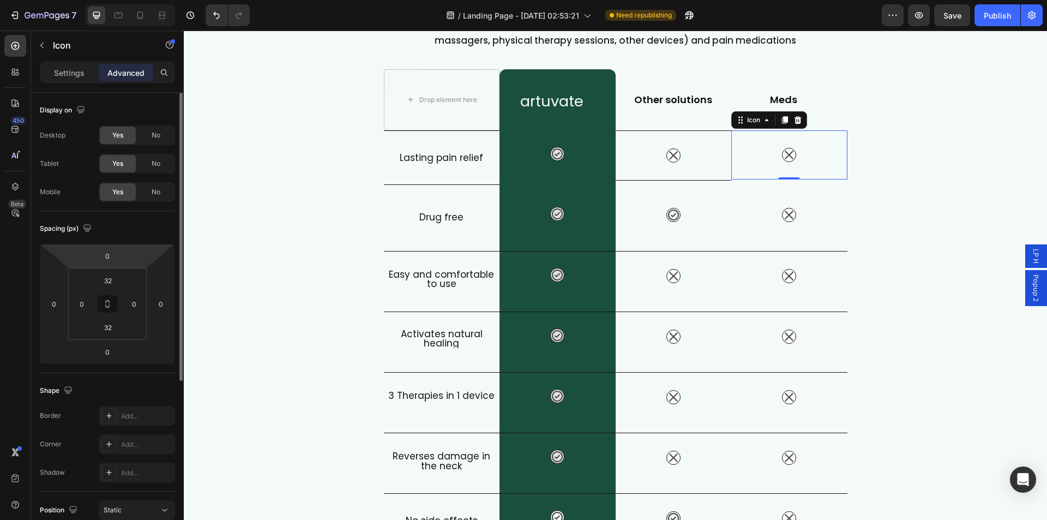
scroll to position [218, 0]
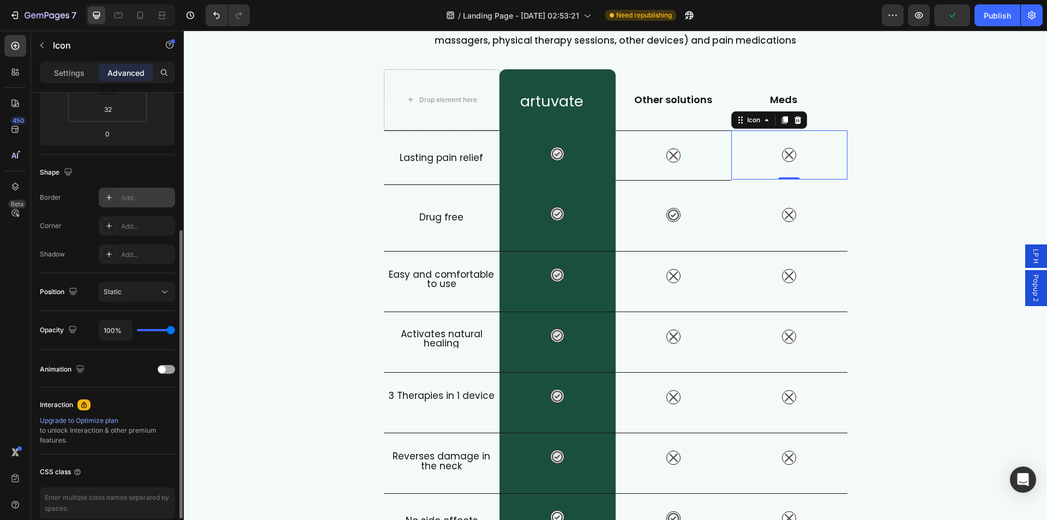
click at [128, 200] on div "Add..." at bounding box center [146, 198] width 51 height 10
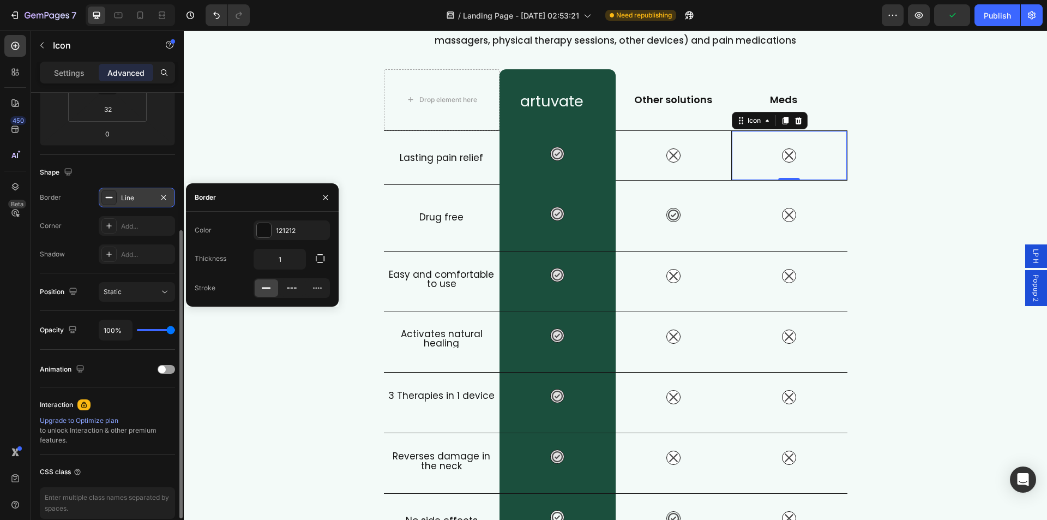
click at [307, 261] on div "1" at bounding box center [292, 259] width 76 height 21
click at [313, 259] on button "button" at bounding box center [320, 259] width 20 height 20
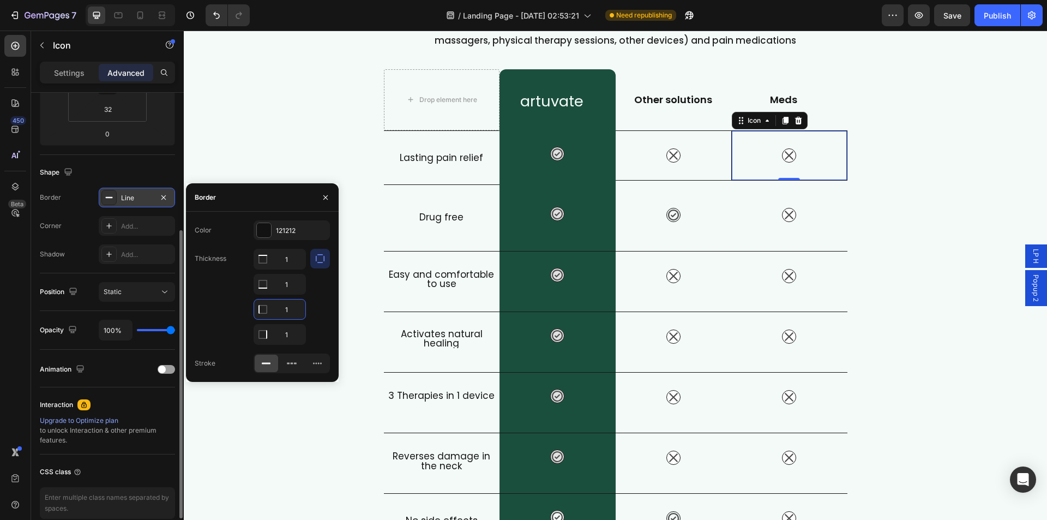
click at [290, 313] on input "1" at bounding box center [279, 309] width 51 height 20
type input "0"
click at [290, 269] on input "1" at bounding box center [279, 259] width 51 height 20
type input "0"
click at [864, 232] on div "What Makes FisioRest Better? Heading Let's compare Artuvate's FisioRest massage…" at bounding box center [616, 287] width 864 height 653
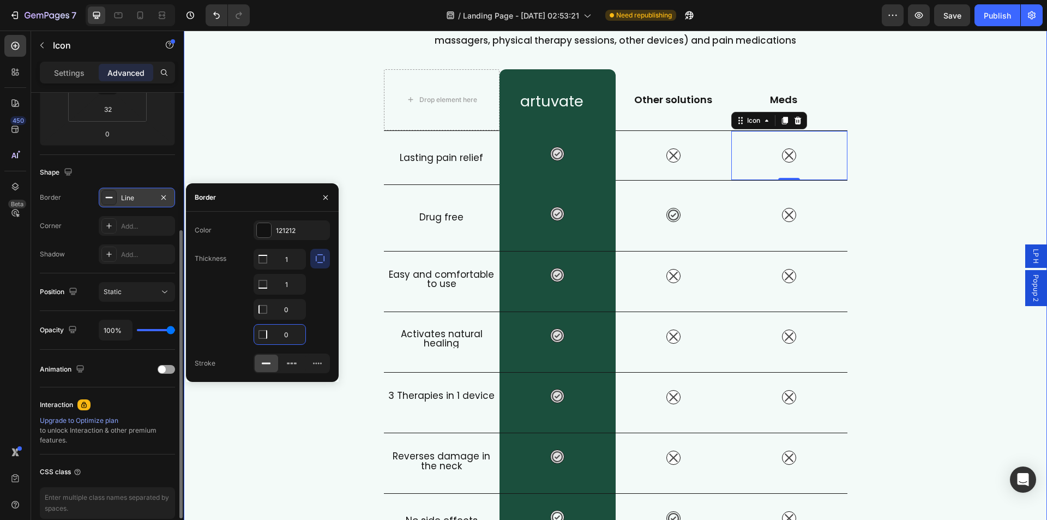
scroll to position [0, 0]
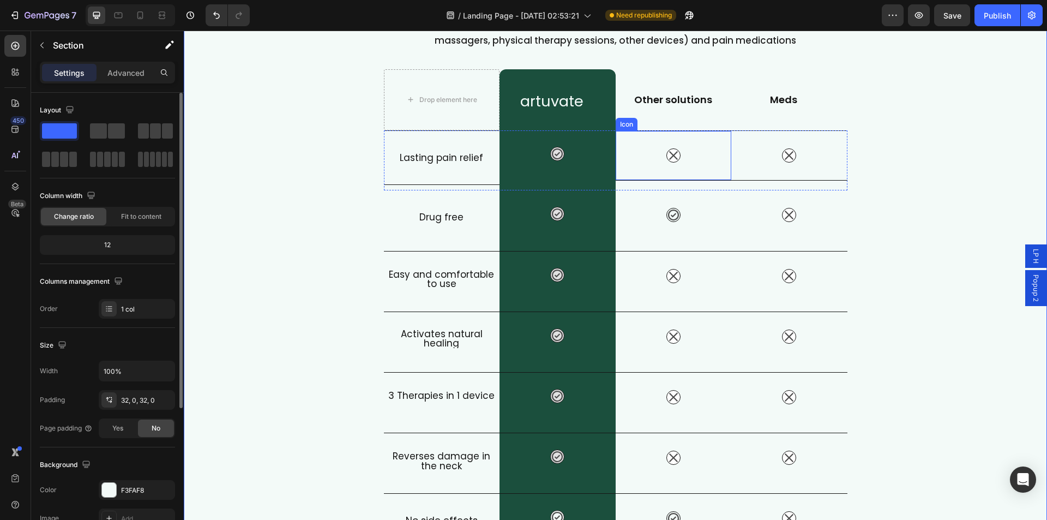
click at [680, 163] on div "Icon" at bounding box center [674, 155] width 116 height 50
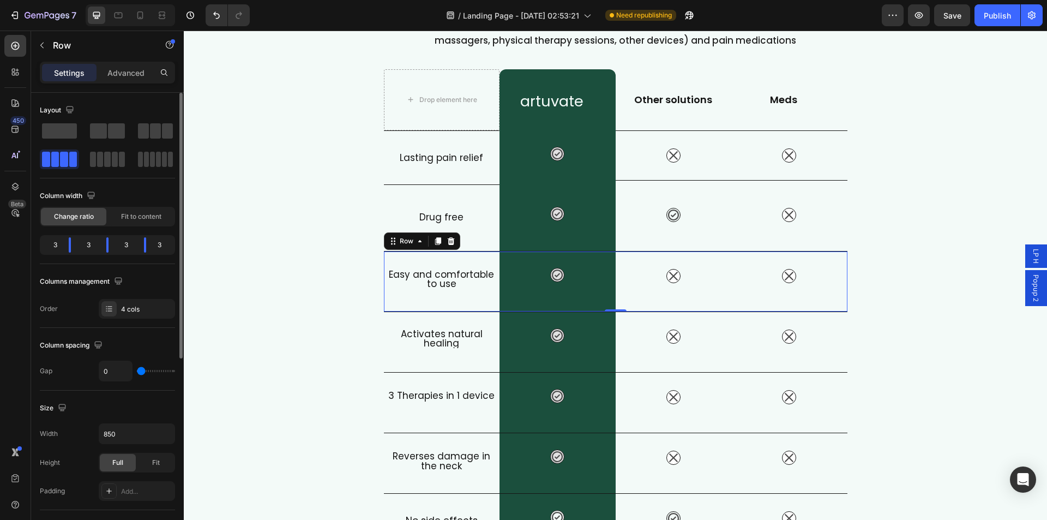
click at [386, 308] on div "Easy and comfortable to use Heading" at bounding box center [442, 281] width 116 height 60
click at [118, 76] on p "Advanced" at bounding box center [125, 72] width 37 height 11
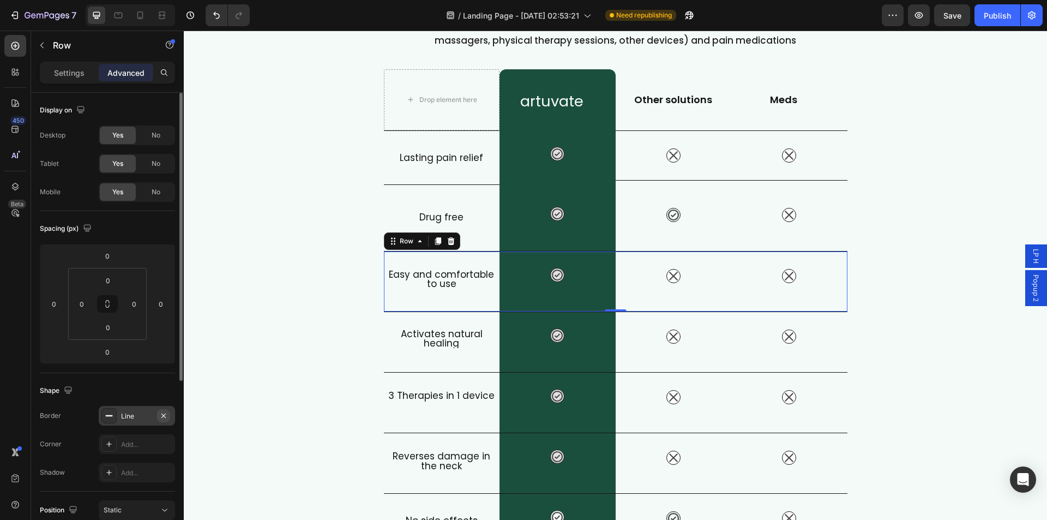
click at [167, 416] on icon "button" at bounding box center [163, 415] width 9 height 9
click at [851, 211] on div "What Makes FisioRest Better? Heading Let's compare Artuvate's FisioRest massage…" at bounding box center [616, 287] width 864 height 652
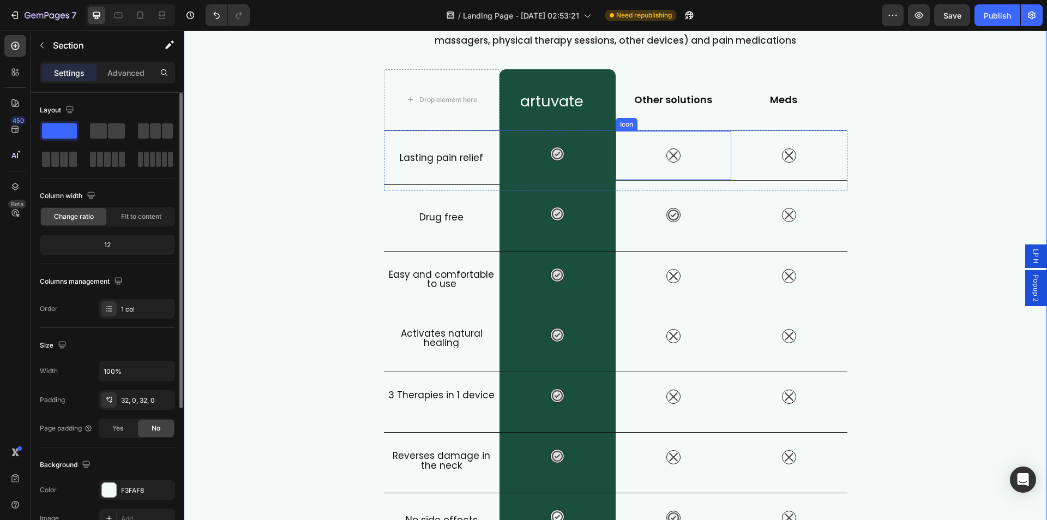
click at [639, 139] on div "Icon" at bounding box center [674, 155] width 116 height 50
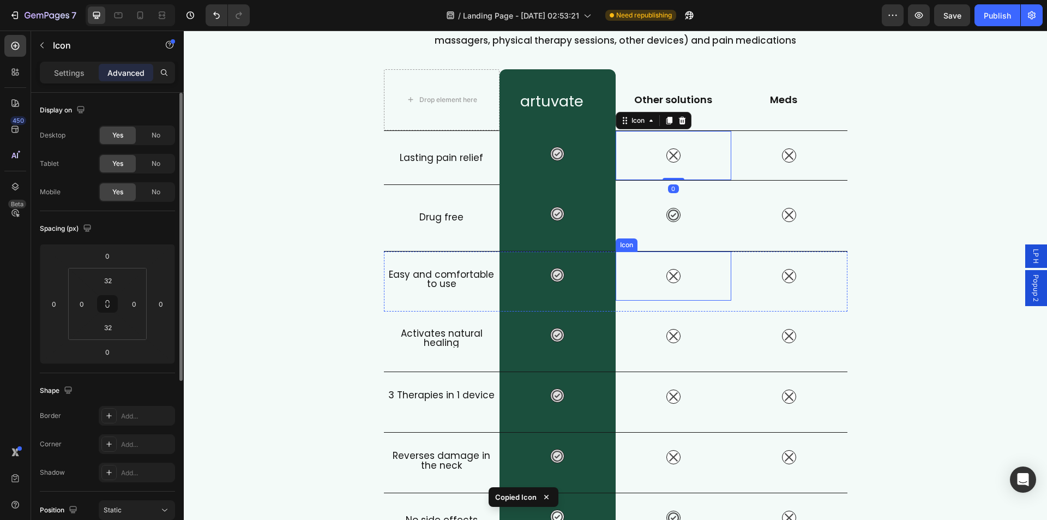
click at [639, 263] on div "Icon" at bounding box center [674, 275] width 116 height 49
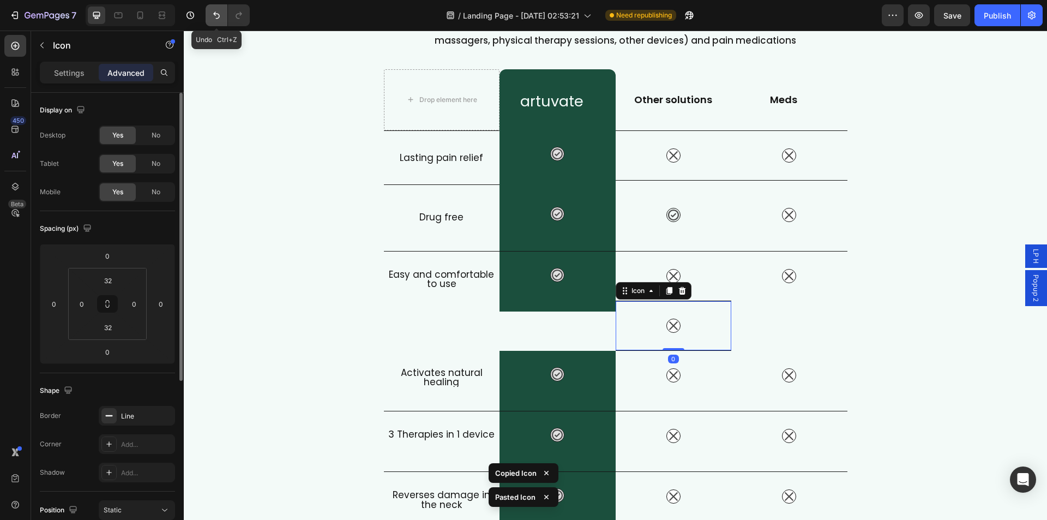
drag, startPoint x: 221, startPoint y: 14, endPoint x: 453, endPoint y: 95, distance: 245.5
click at [221, 14] on icon "Undo/Redo" at bounding box center [216, 15] width 11 height 11
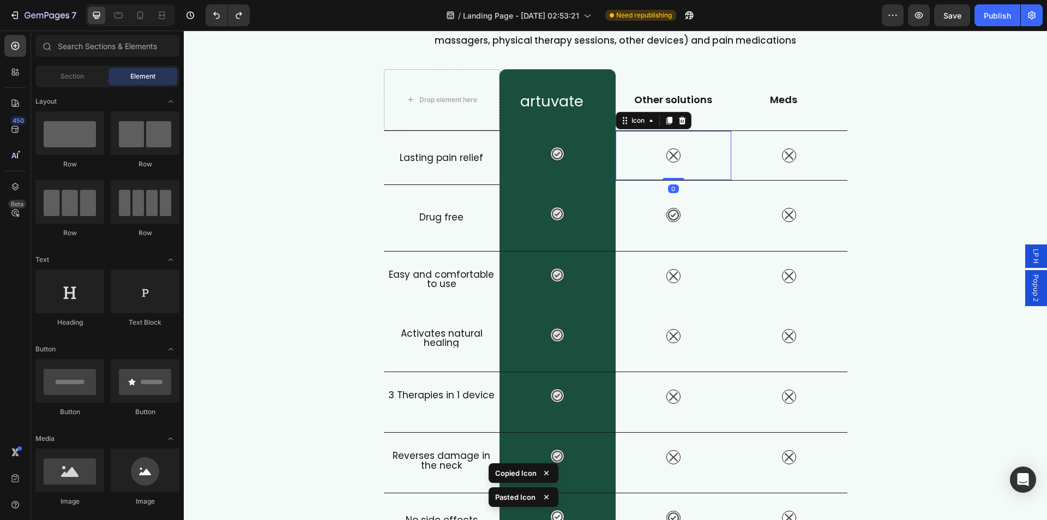
drag, startPoint x: 632, startPoint y: 149, endPoint x: 816, endPoint y: 182, distance: 187.3
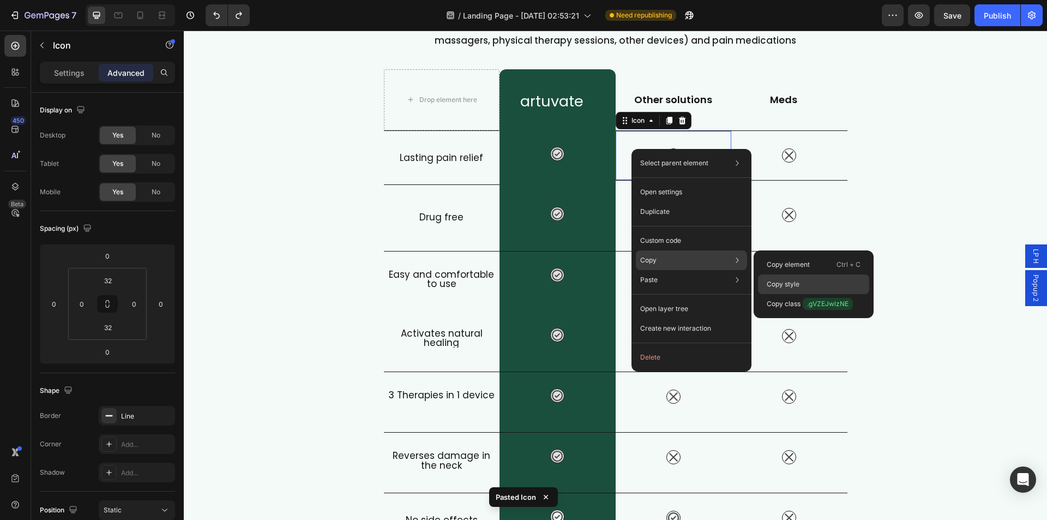
click at [794, 288] on p "Copy style" at bounding box center [783, 284] width 33 height 10
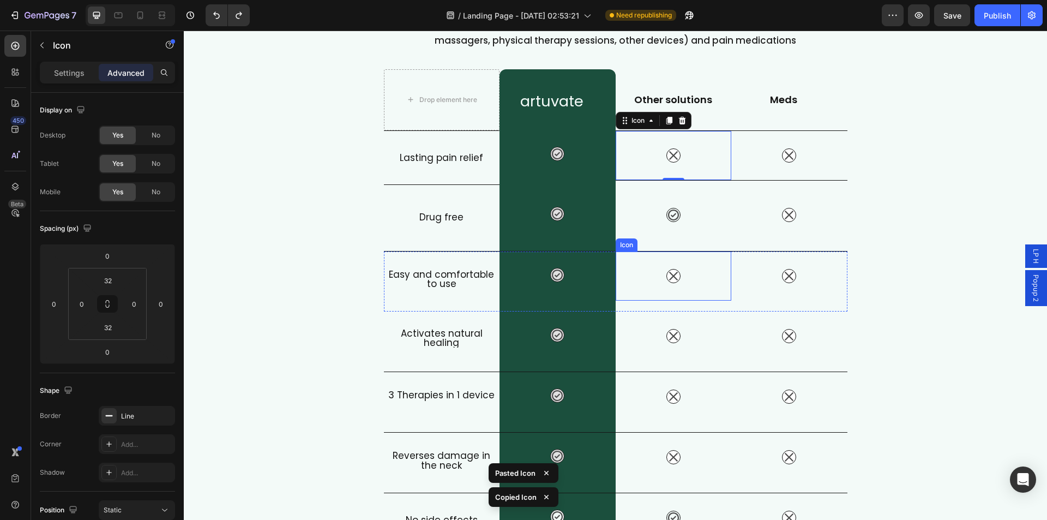
click at [631, 272] on div "Icon" at bounding box center [674, 275] width 116 height 49
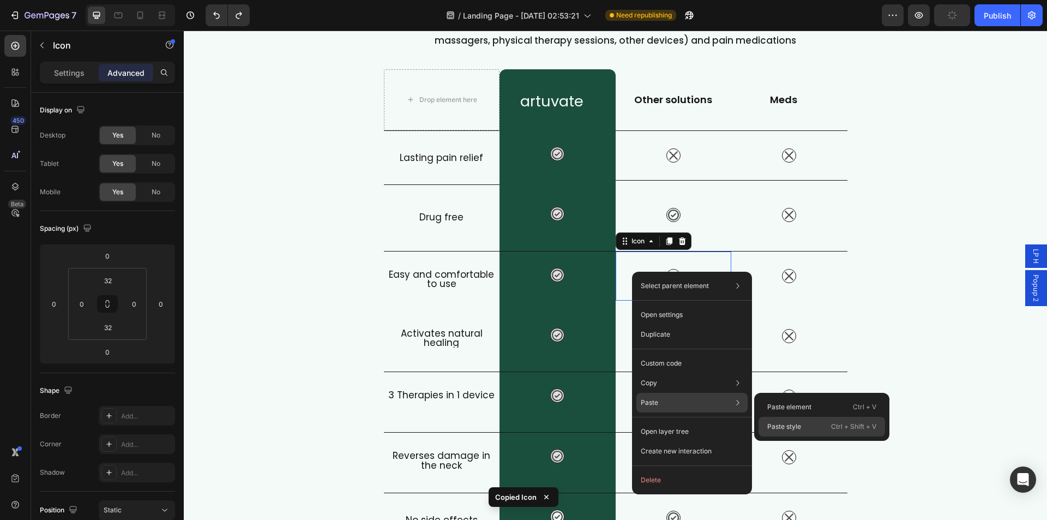
drag, startPoint x: 779, startPoint y: 424, endPoint x: 659, endPoint y: 338, distance: 147.4
click at [779, 424] on p "Paste style" at bounding box center [785, 427] width 34 height 10
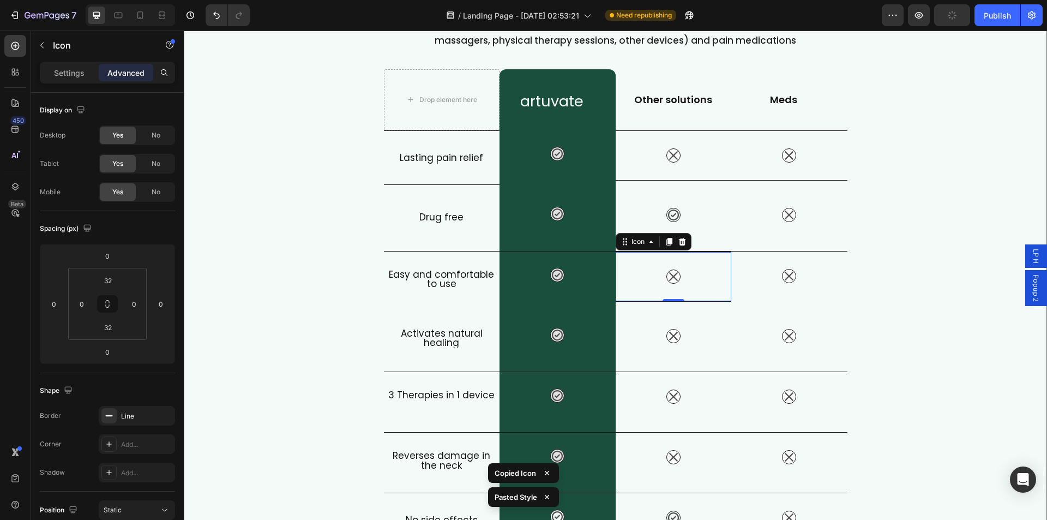
click at [884, 308] on div "What Makes FisioRest Better? Heading Let's compare Artuvate's FisioRest massage…" at bounding box center [616, 287] width 864 height 652
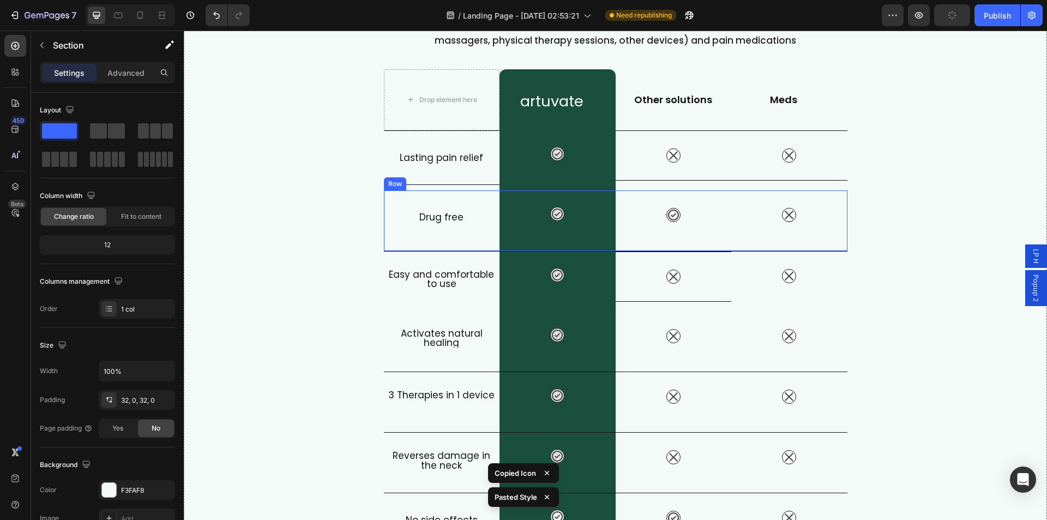
click at [388, 246] on div "Drug free Heading" at bounding box center [442, 220] width 116 height 61
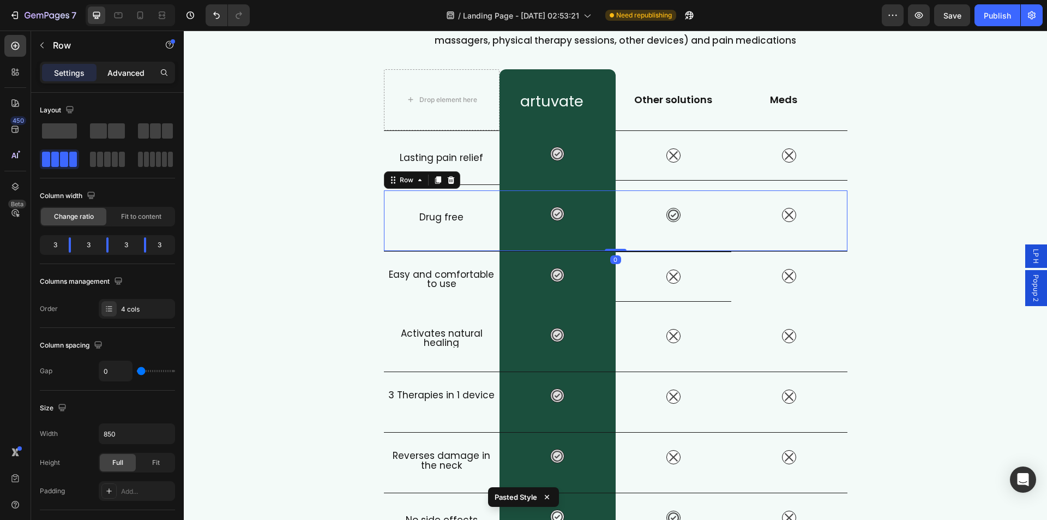
click at [114, 74] on p "Advanced" at bounding box center [125, 72] width 37 height 11
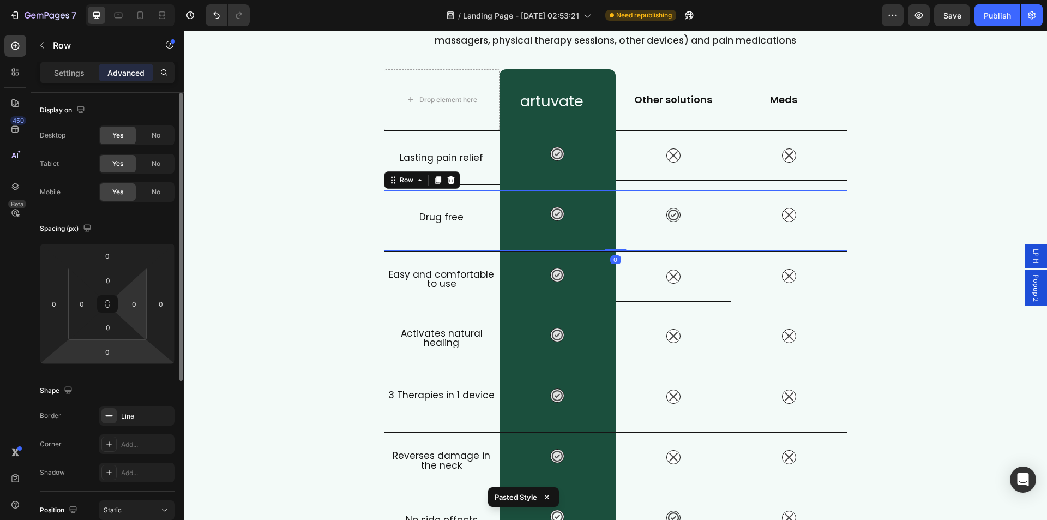
scroll to position [269, 0]
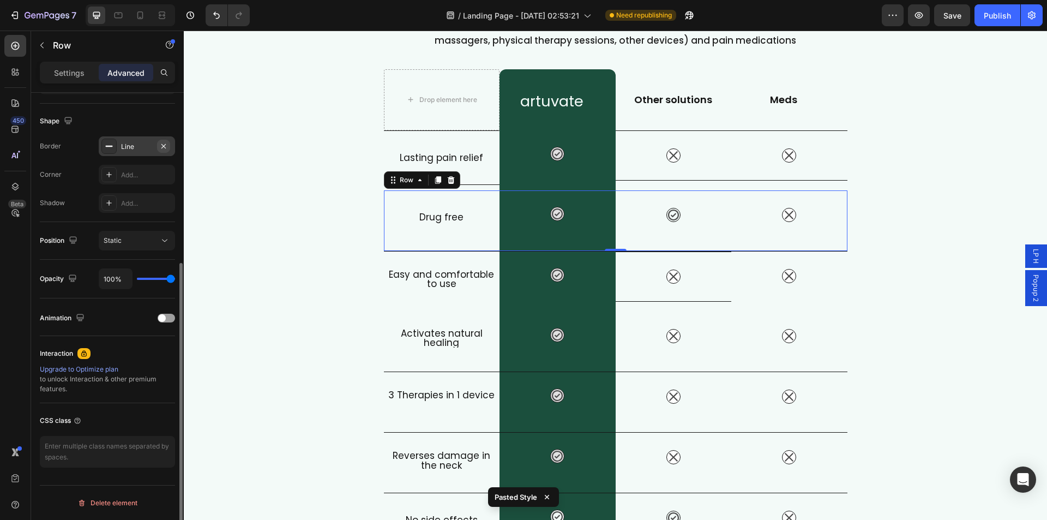
click at [162, 146] on icon "button" at bounding box center [163, 146] width 9 height 9
click at [925, 210] on div "What Makes FisioRest Better? Heading Let's compare Artuvate's FisioRest massage…" at bounding box center [616, 287] width 864 height 652
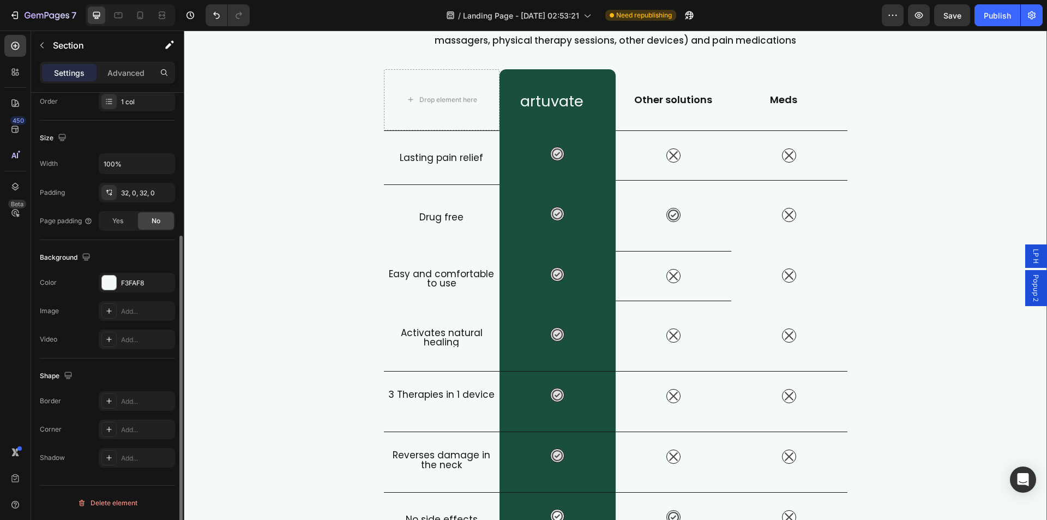
scroll to position [0, 0]
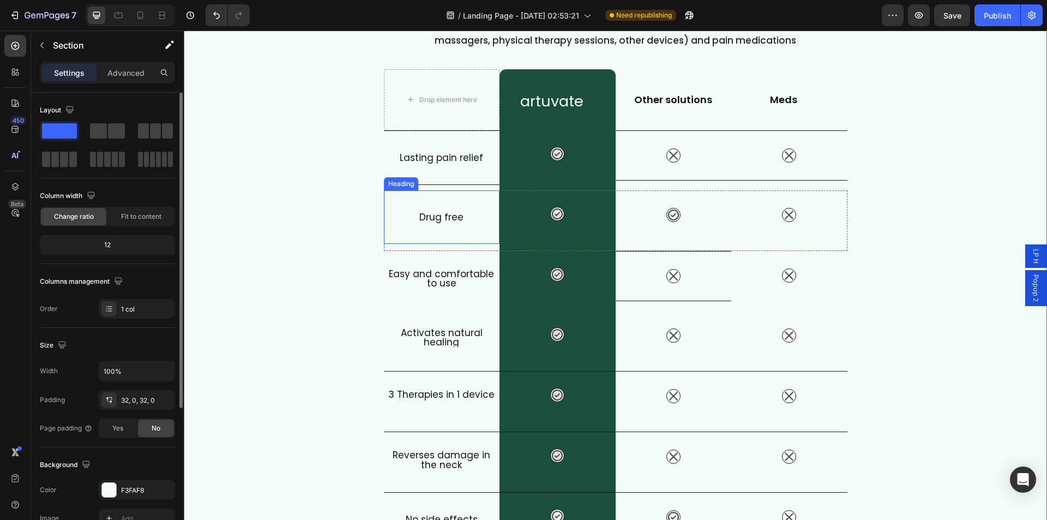
click at [415, 227] on div "Drug free Heading" at bounding box center [442, 216] width 116 height 53
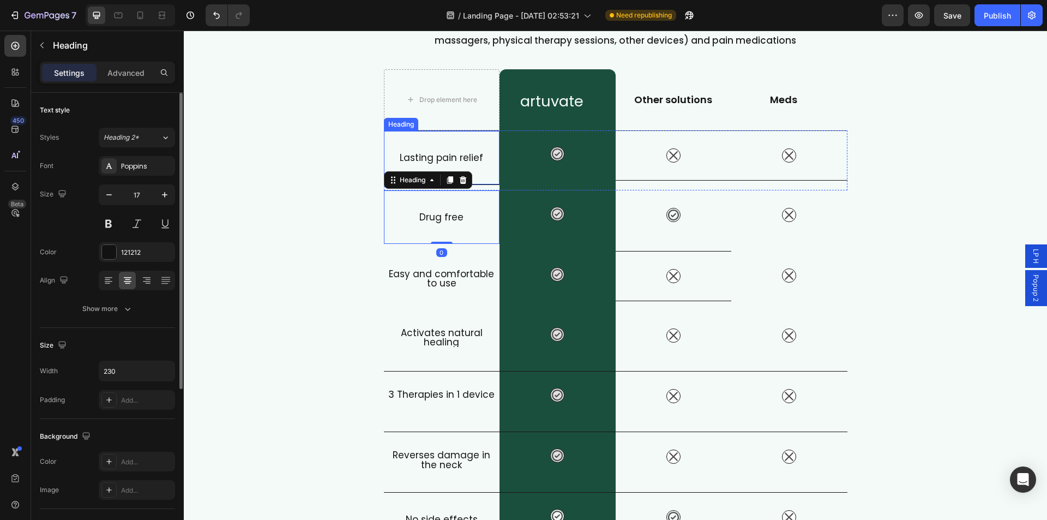
click at [399, 148] on div "Lasting pain relief Heading" at bounding box center [442, 157] width 116 height 55
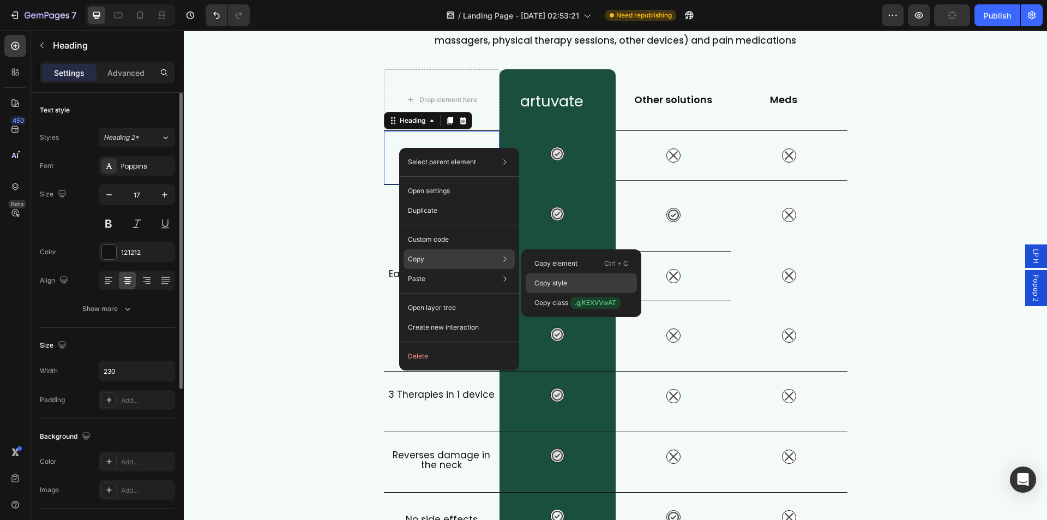
drag, startPoint x: 568, startPoint y: 282, endPoint x: 365, endPoint y: 248, distance: 206.3
click at [568, 293] on div "Copy style" at bounding box center [581, 303] width 111 height 20
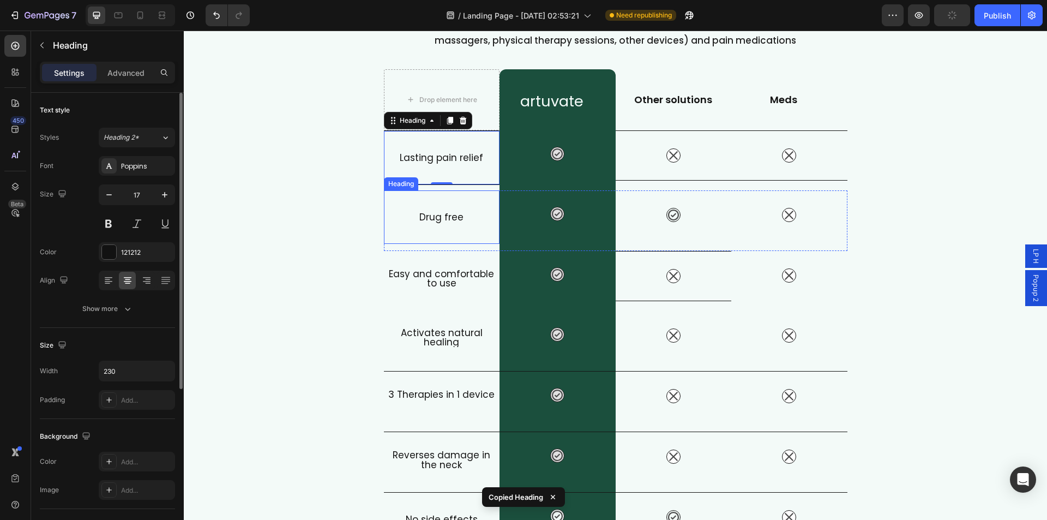
click at [398, 217] on h2 "Drug free" at bounding box center [442, 217] width 116 height 19
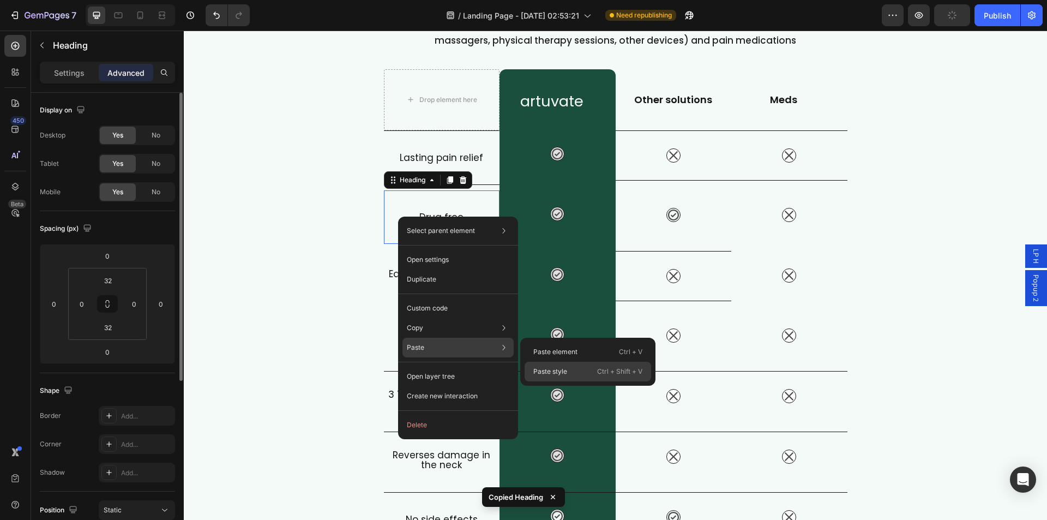
drag, startPoint x: 567, startPoint y: 366, endPoint x: 385, endPoint y: 335, distance: 185.2
click at [567, 366] on div "Paste style Ctrl + Shift + V" at bounding box center [588, 372] width 127 height 20
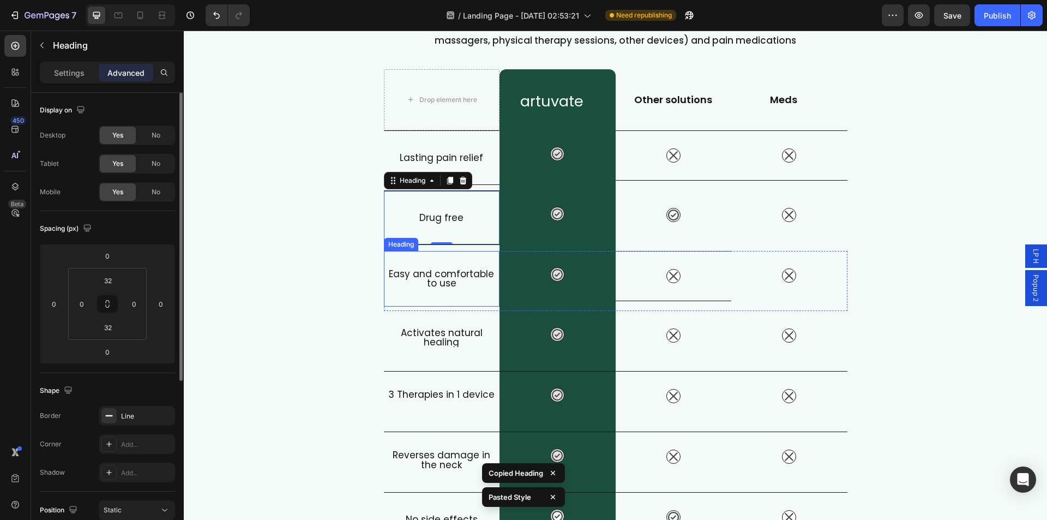
click at [331, 236] on div "What Makes FisioRest Better? Heading Let's compare Artuvate's FisioRest massage…" at bounding box center [616, 287] width 864 height 652
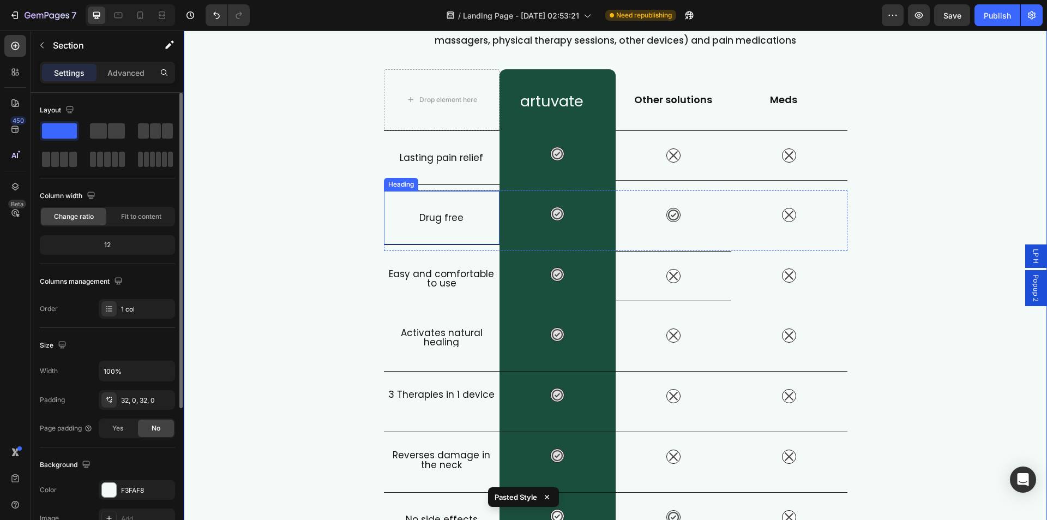
click at [430, 196] on div "Drug free Heading" at bounding box center [442, 217] width 116 height 55
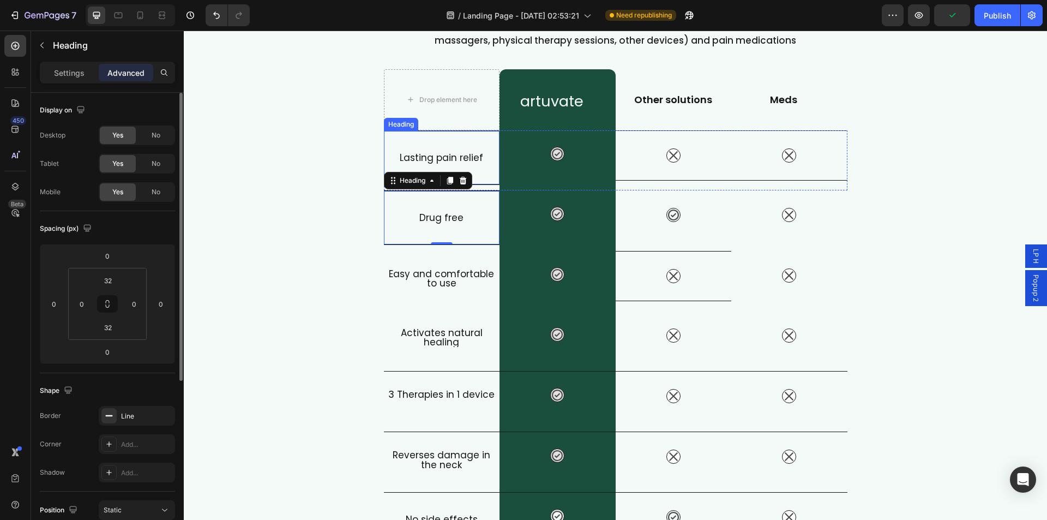
click at [474, 166] on h2 "Lasting pain relief" at bounding box center [442, 157] width 116 height 19
click at [420, 188] on div "Lasting pain relief Heading 0" at bounding box center [442, 160] width 116 height 60
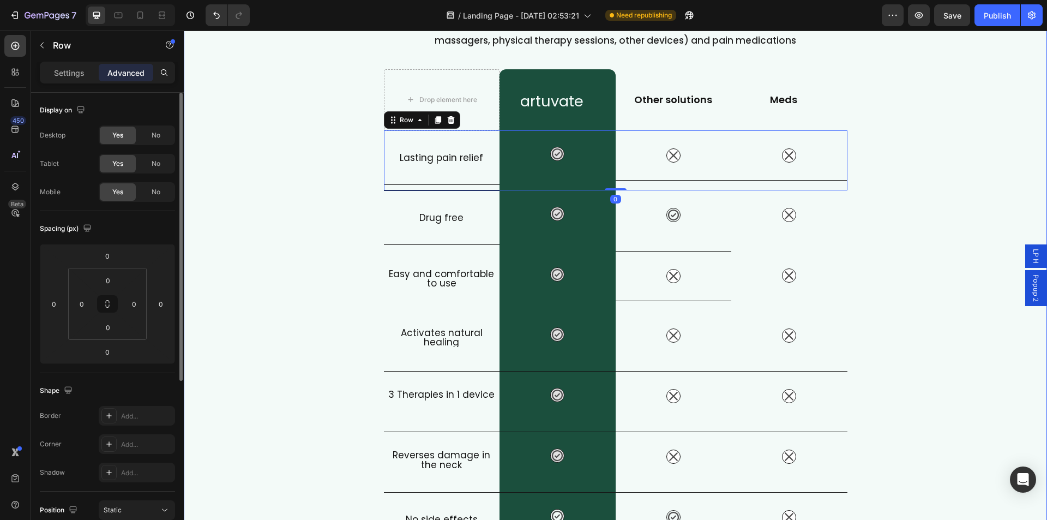
click at [340, 190] on div "What Makes FisioRest Better? Heading Let's compare Artuvate's FisioRest massage…" at bounding box center [616, 287] width 864 height 652
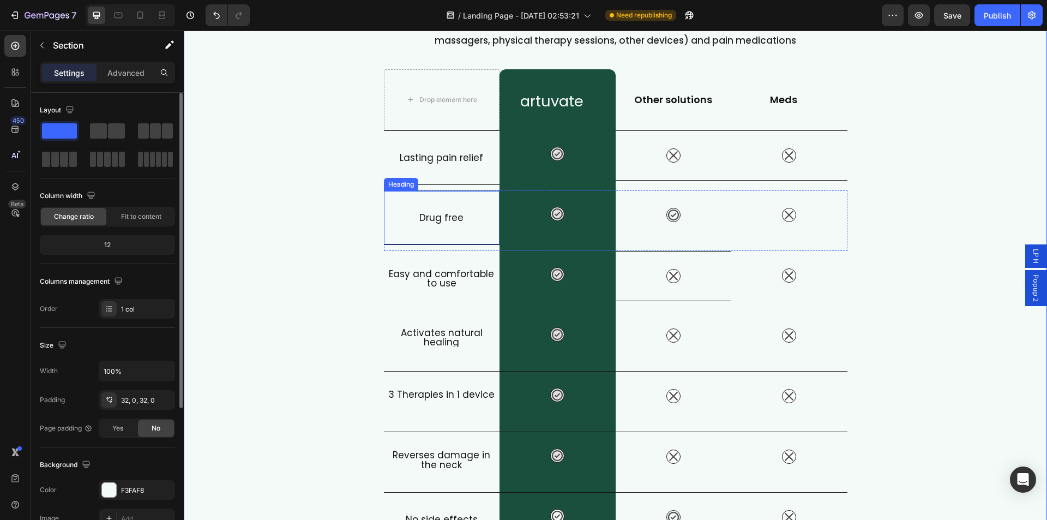
click at [414, 219] on h2 "Drug free" at bounding box center [442, 217] width 116 height 19
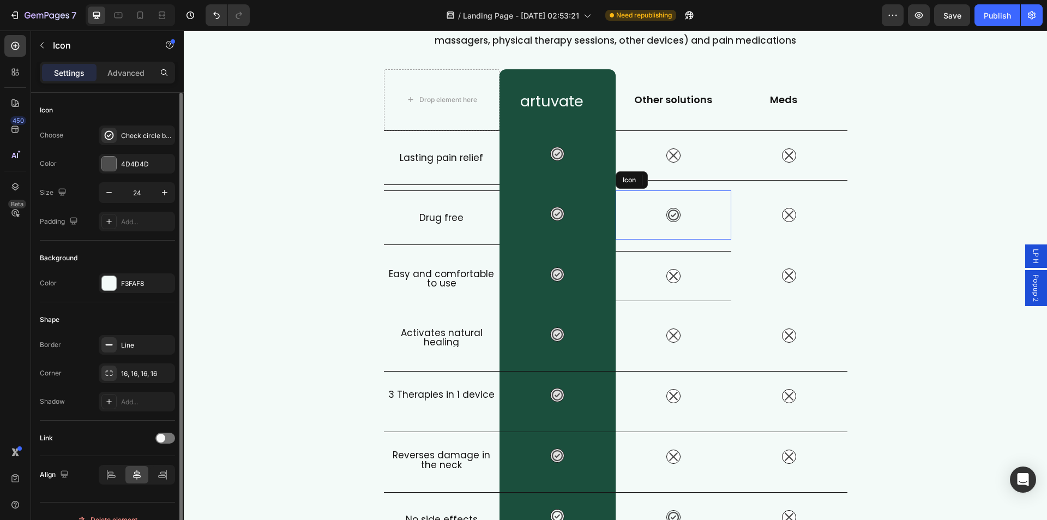
click at [669, 213] on icon at bounding box center [673, 214] width 13 height 13
click at [670, 139] on div "Icon" at bounding box center [674, 155] width 116 height 50
click at [696, 224] on div "Icon" at bounding box center [674, 214] width 116 height 49
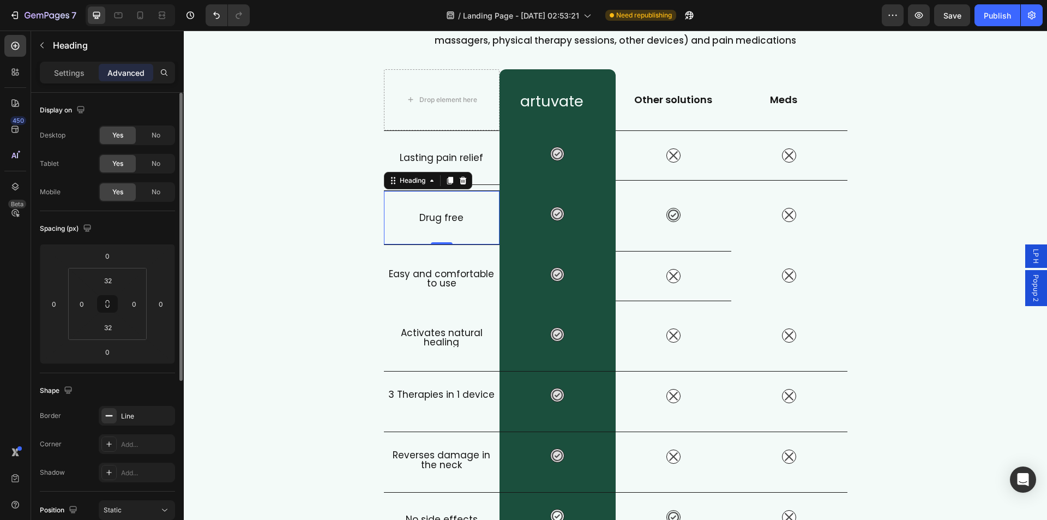
click at [450, 234] on div "Drug free Heading 0" at bounding box center [442, 217] width 116 height 55
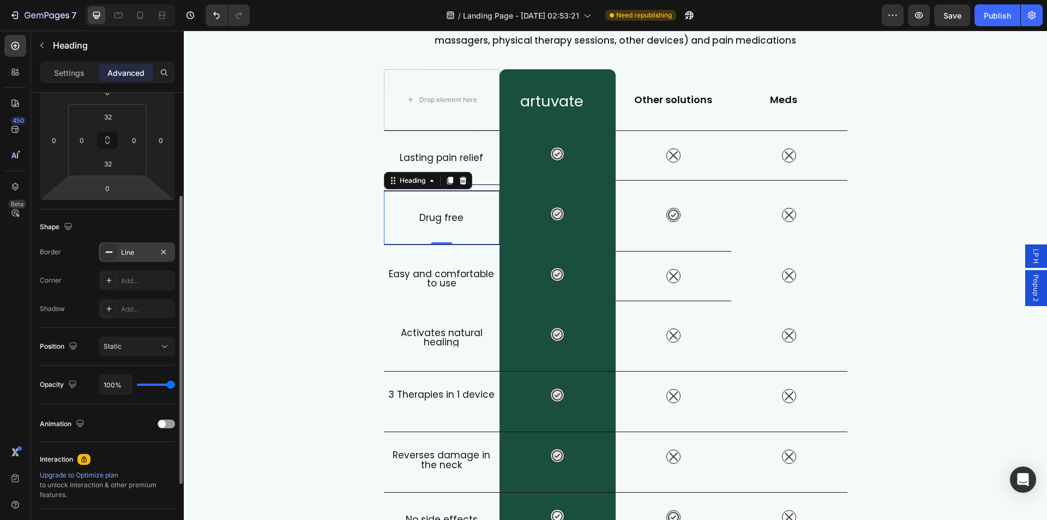
click at [130, 255] on div "Line" at bounding box center [137, 253] width 32 height 10
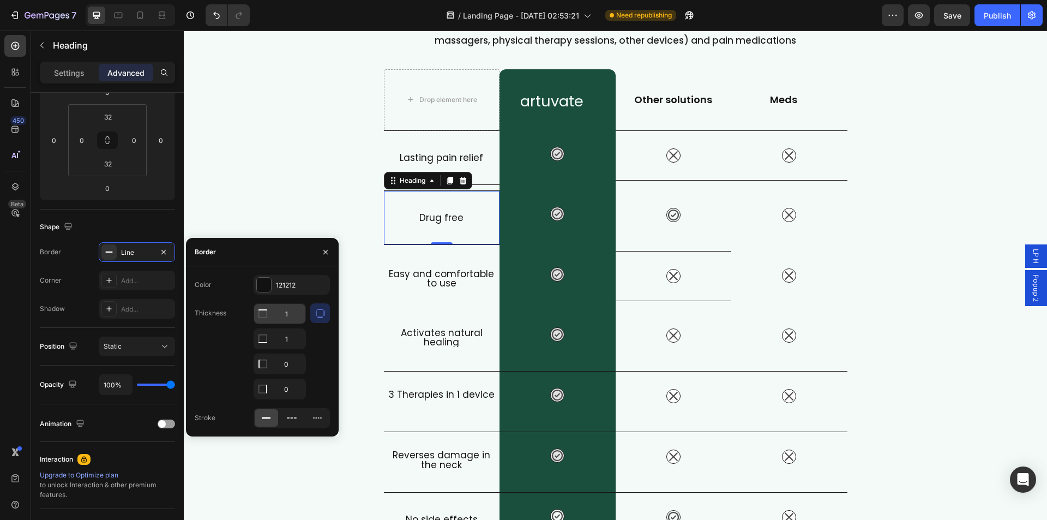
click at [290, 312] on input "1" at bounding box center [279, 314] width 51 height 20
type input "0"
click at [150, 232] on div "Shape" at bounding box center [107, 226] width 135 height 17
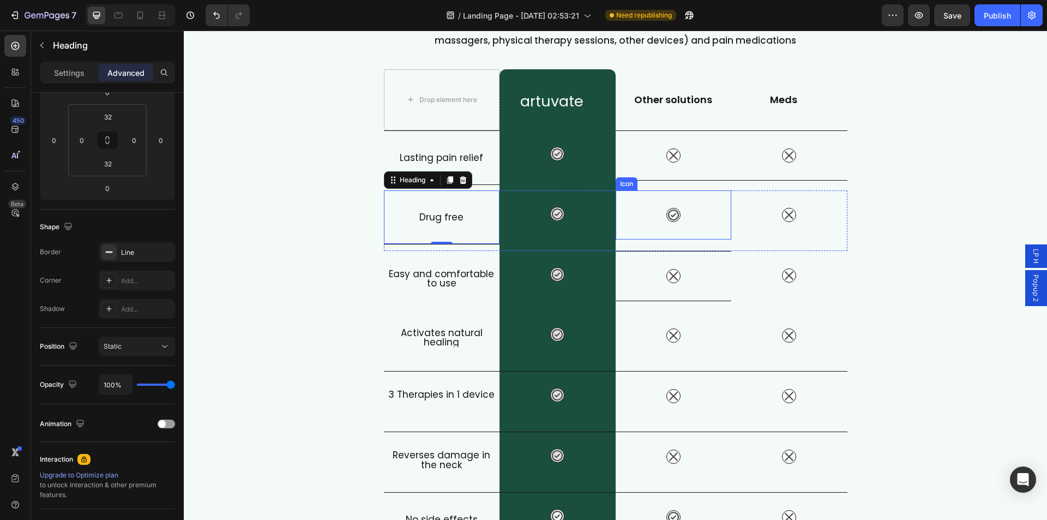
click at [687, 215] on div "Icon" at bounding box center [674, 214] width 116 height 49
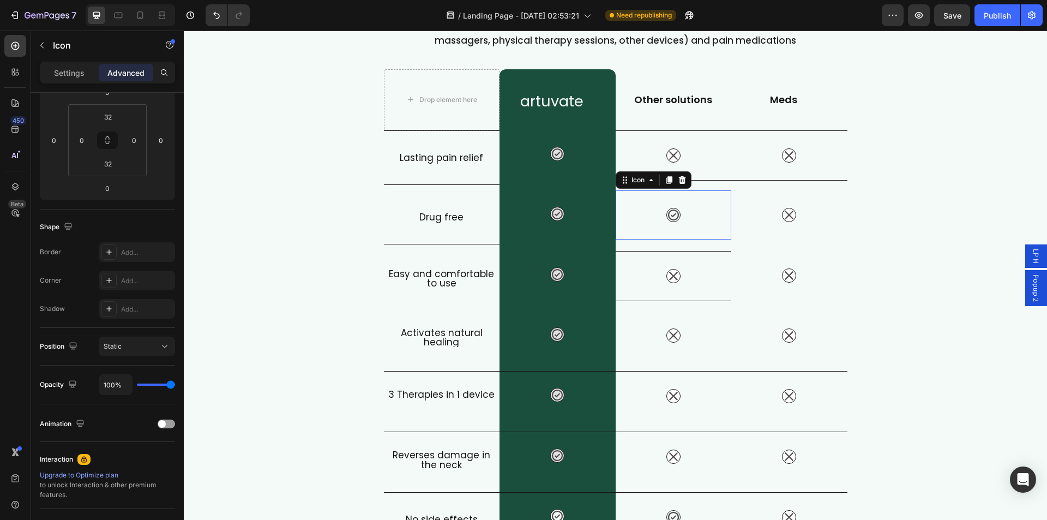
scroll to position [0, 0]
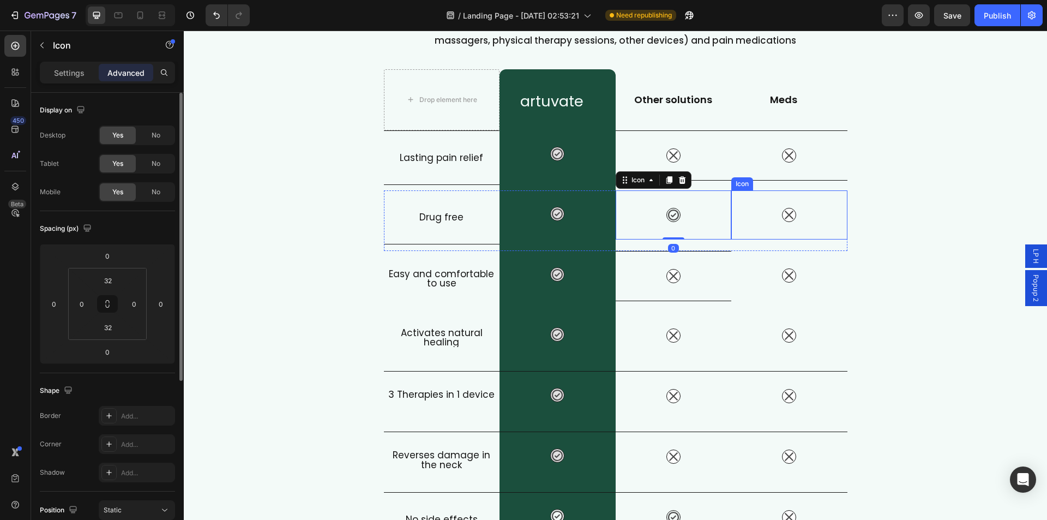
click at [830, 215] on div "Icon" at bounding box center [790, 214] width 116 height 49
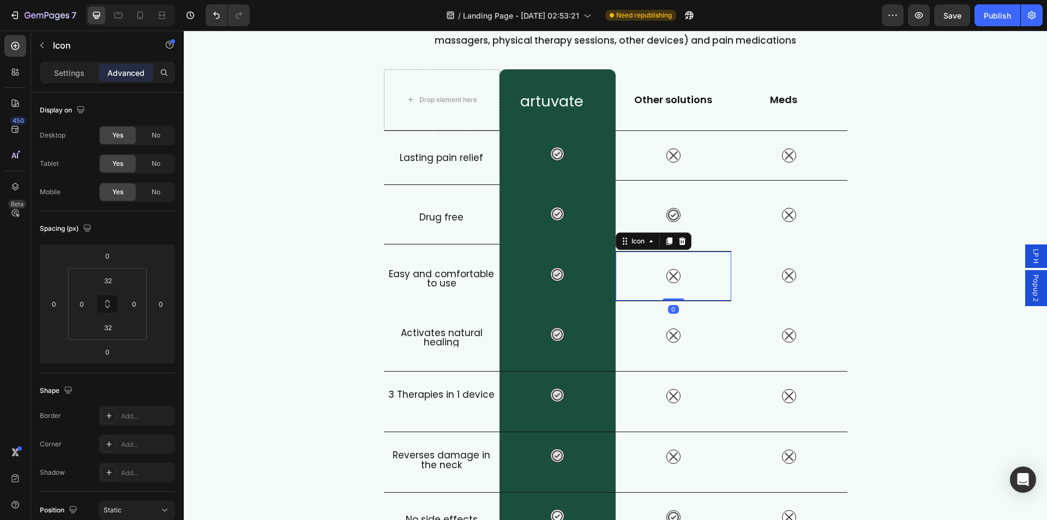
click at [651, 260] on div "Icon 0" at bounding box center [674, 276] width 116 height 50
click at [166, 417] on icon "button" at bounding box center [163, 415] width 9 height 9
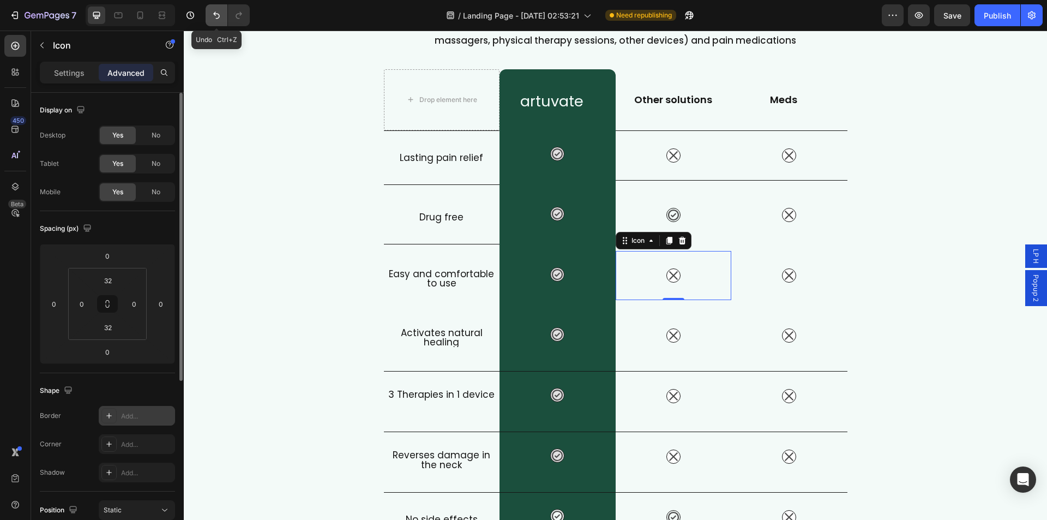
drag, startPoint x: 212, startPoint y: 16, endPoint x: 217, endPoint y: 31, distance: 15.4
click at [213, 16] on icon "Undo/Redo" at bounding box center [216, 15] width 11 height 11
click at [130, 422] on div "Line" at bounding box center [137, 416] width 76 height 20
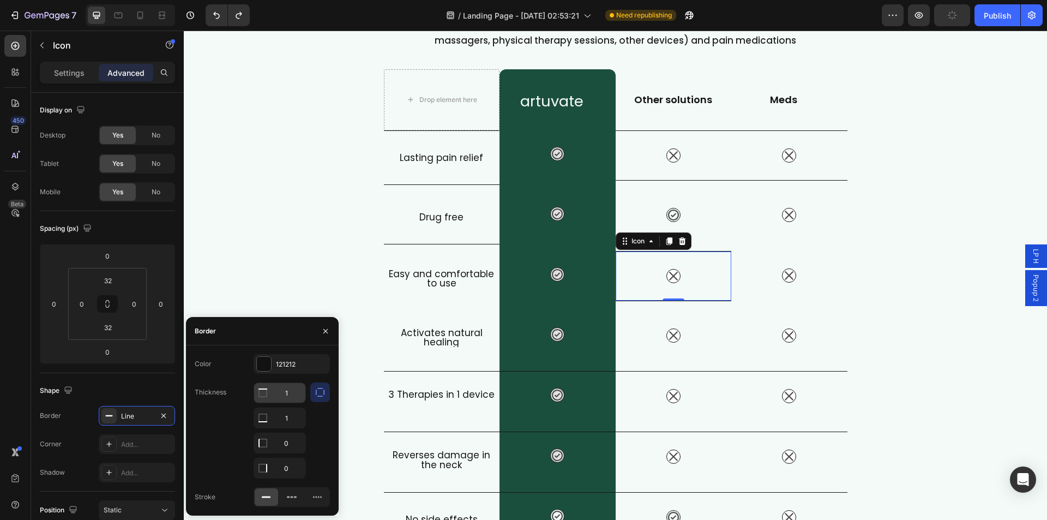
click at [304, 391] on input "1" at bounding box center [279, 393] width 51 height 20
type input "0"
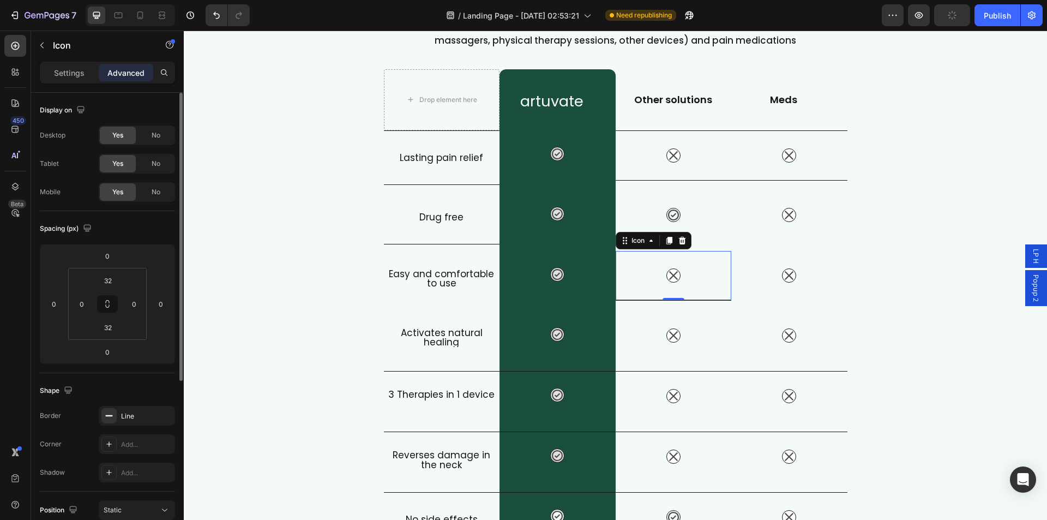
drag, startPoint x: 119, startPoint y: 389, endPoint x: 164, endPoint y: 389, distance: 45.3
click at [121, 389] on div "Shape" at bounding box center [107, 390] width 135 height 17
click at [792, 255] on div "Icon" at bounding box center [790, 275] width 116 height 49
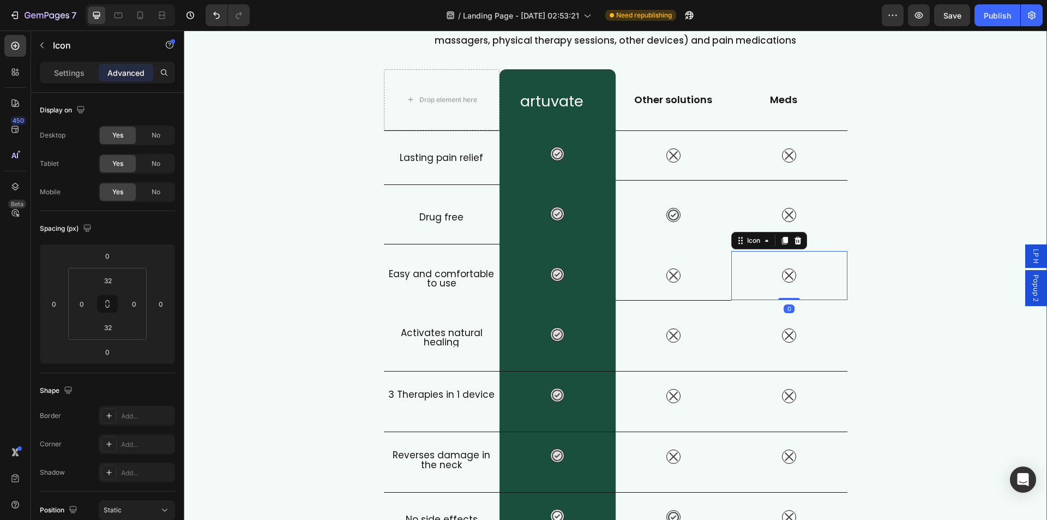
click at [904, 251] on div "What Makes FisioRest Better? Heading Let's compare Artuvate's FisioRest massage…" at bounding box center [616, 287] width 864 height 652
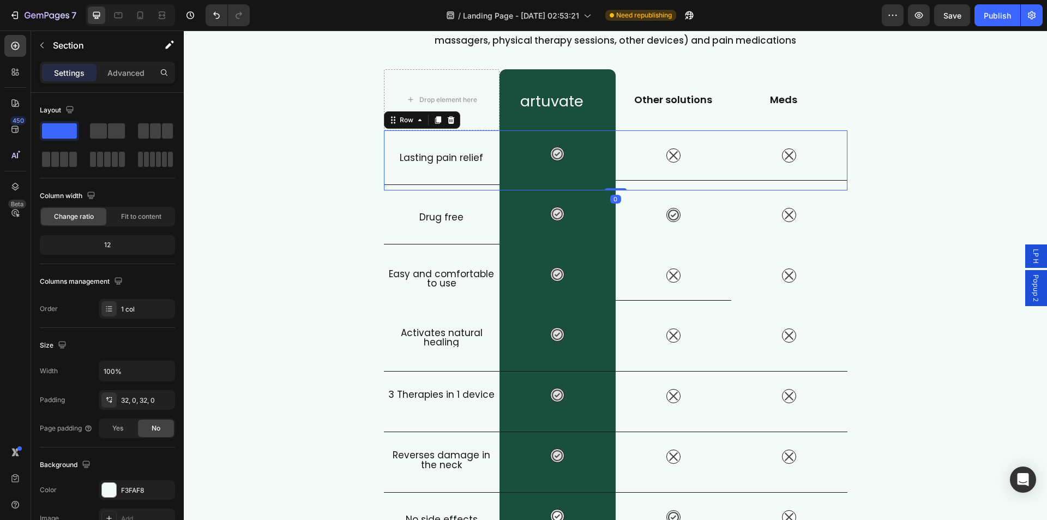
click at [633, 184] on div "Icon" at bounding box center [674, 160] width 116 height 60
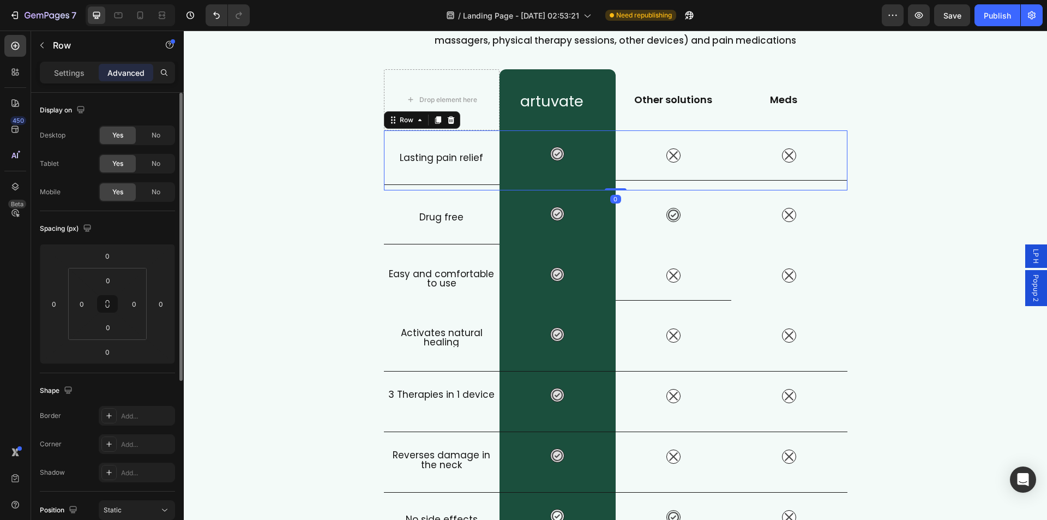
scroll to position [269, 0]
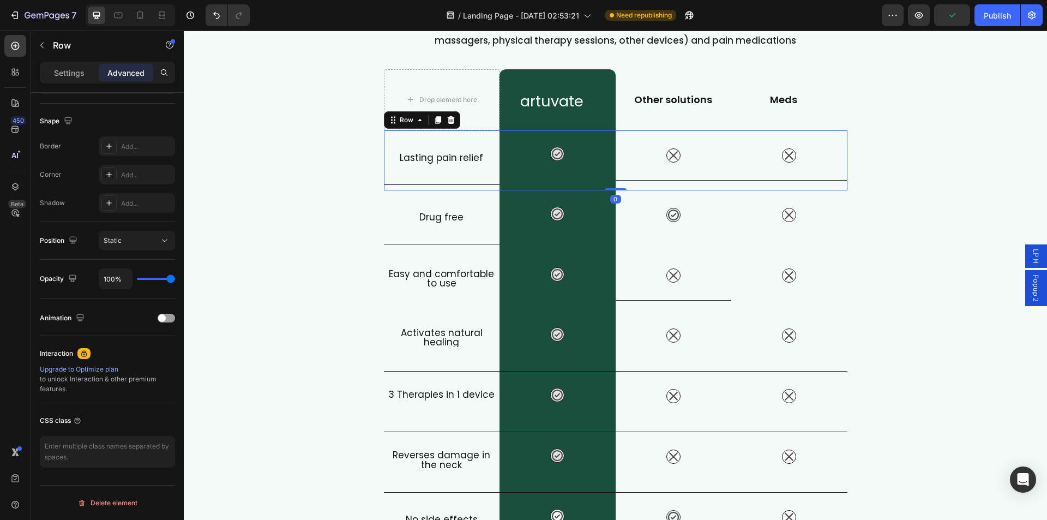
drag, startPoint x: 610, startPoint y: 189, endPoint x: 611, endPoint y: 180, distance: 8.7
click at [611, 180] on div "Lasting pain relief Heading Icon Row Icon Icon Row 0" at bounding box center [616, 160] width 464 height 60
click at [433, 154] on h2 "Lasting pain relief" at bounding box center [442, 157] width 116 height 19
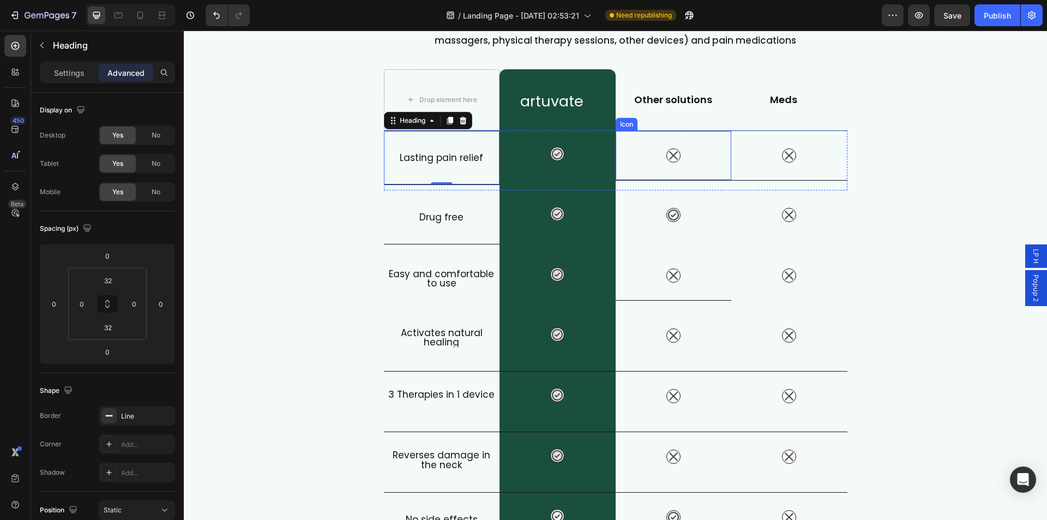
click at [721, 166] on div "Icon" at bounding box center [674, 155] width 116 height 50
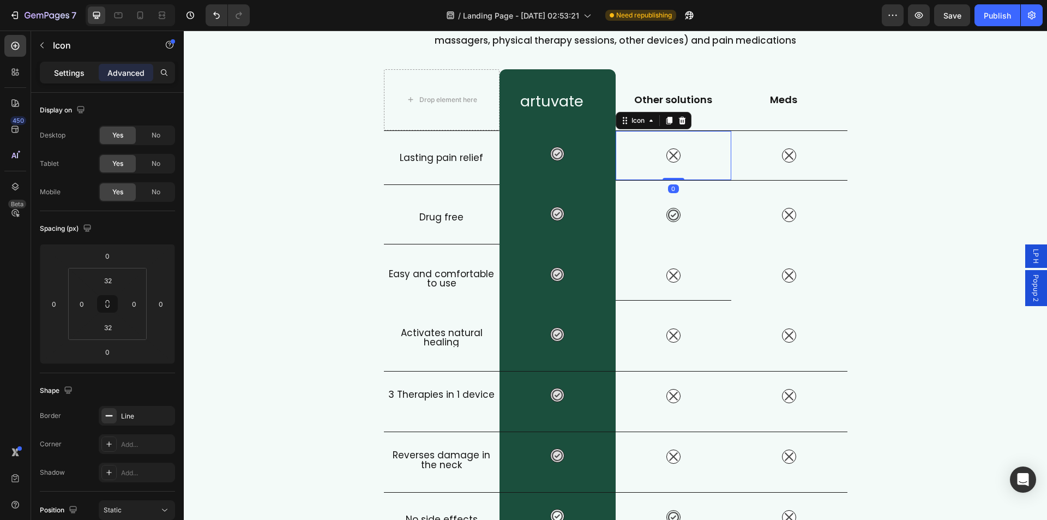
click at [64, 72] on p "Settings" at bounding box center [69, 72] width 31 height 11
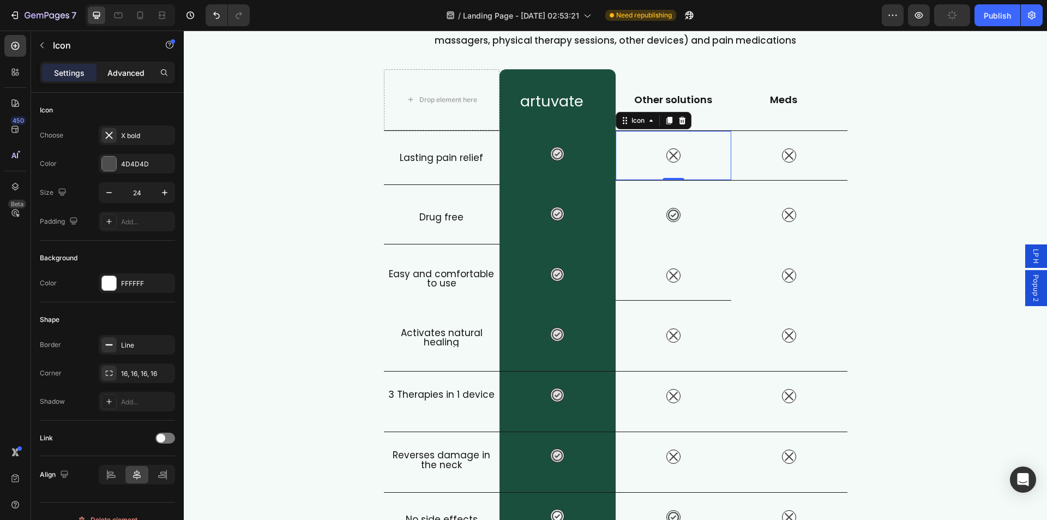
click at [131, 75] on p "Advanced" at bounding box center [125, 72] width 37 height 11
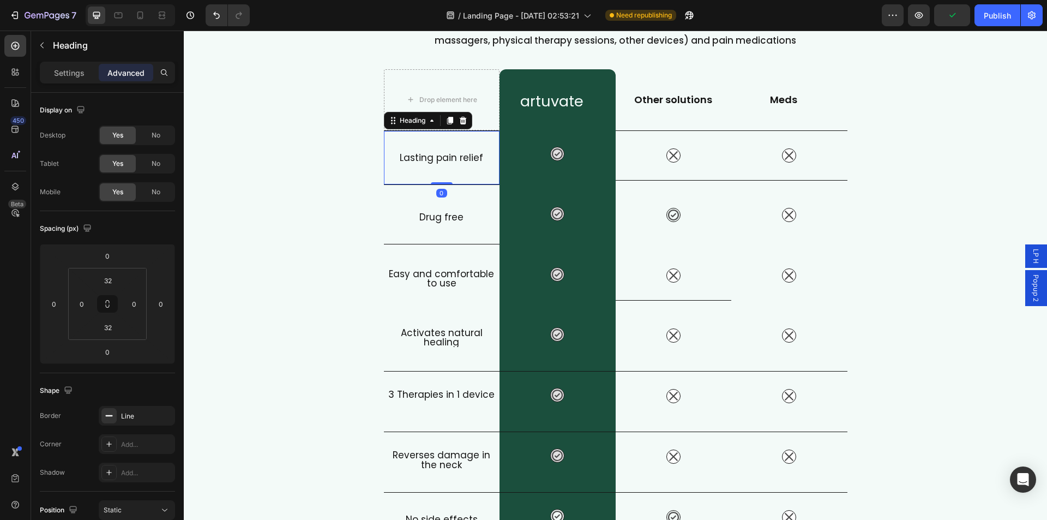
click at [424, 155] on h2 "Lasting pain relief" at bounding box center [442, 157] width 116 height 19
click at [657, 156] on div "Icon" at bounding box center [674, 155] width 116 height 50
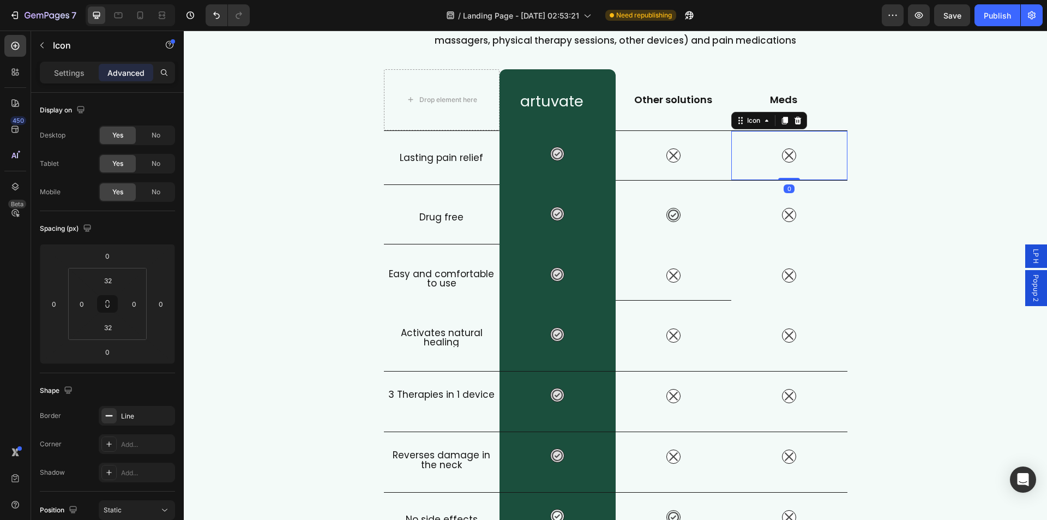
click at [776, 156] on div "Icon 0" at bounding box center [790, 155] width 116 height 50
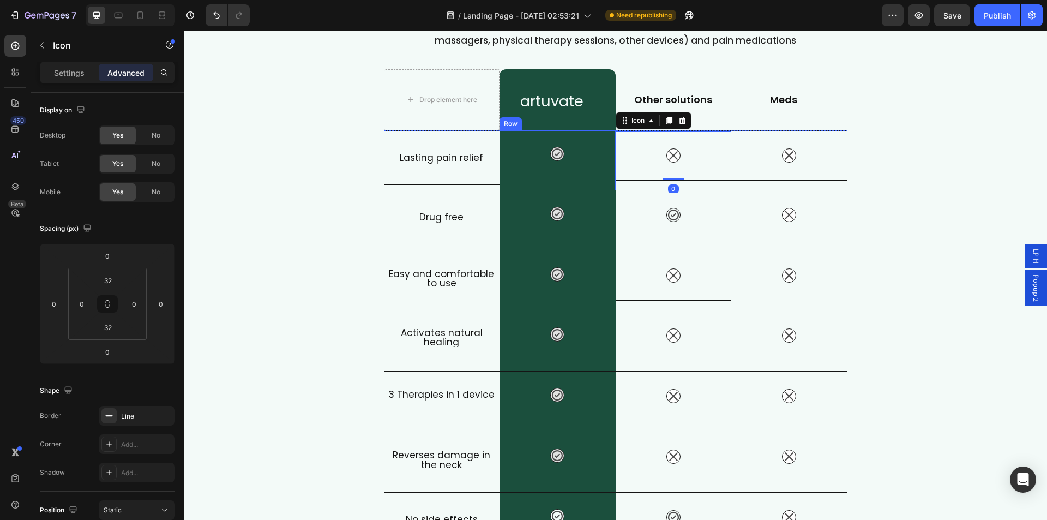
drag, startPoint x: 504, startPoint y: 168, endPoint x: 465, endPoint y: 168, distance: 38.7
click at [500, 168] on div "Icon Row" at bounding box center [558, 160] width 116 height 60
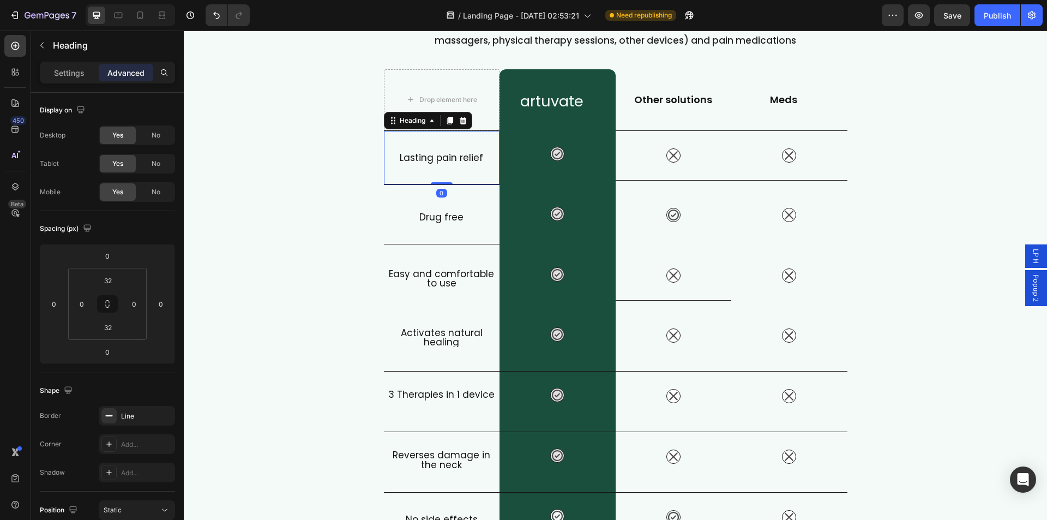
click at [458, 167] on div "Lasting pain relief Heading 0" at bounding box center [442, 157] width 116 height 55
click at [83, 71] on p "Settings" at bounding box center [69, 72] width 31 height 11
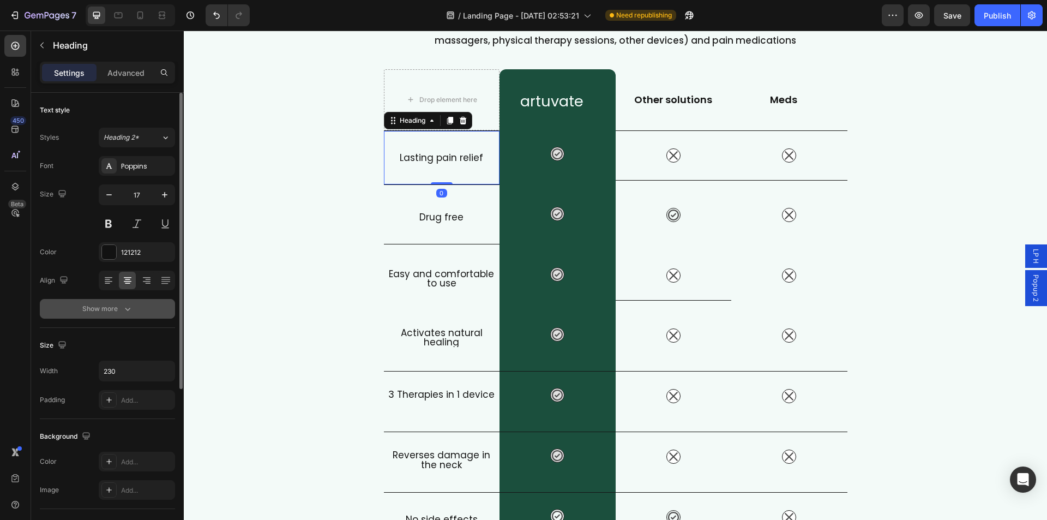
click at [107, 308] on div "Show more" at bounding box center [107, 308] width 51 height 11
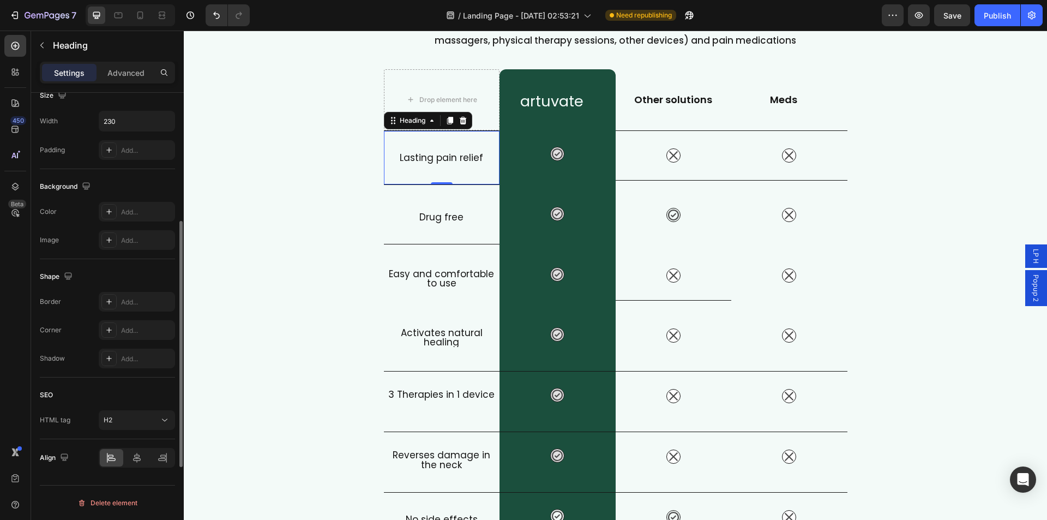
scroll to position [285, 0]
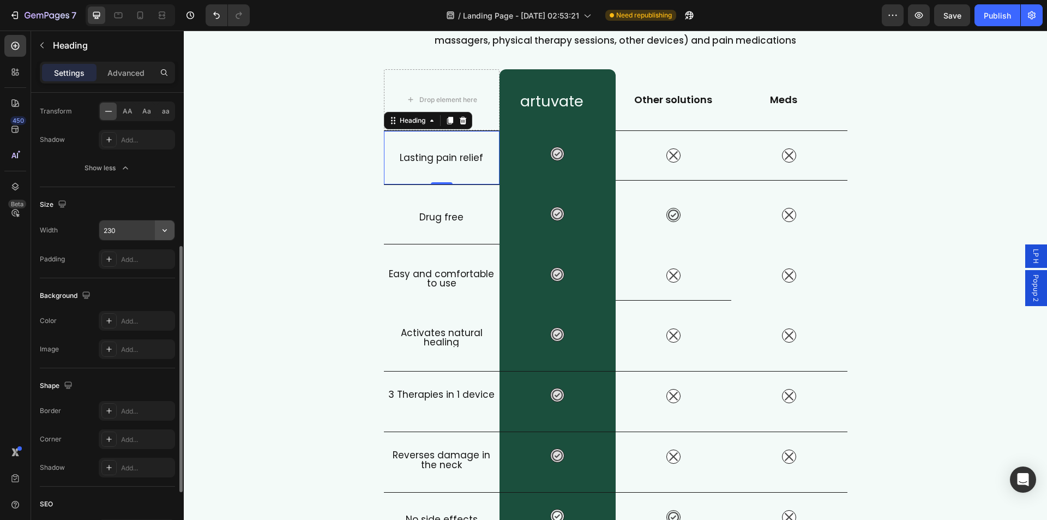
click at [165, 227] on icon "button" at bounding box center [164, 230] width 11 height 11
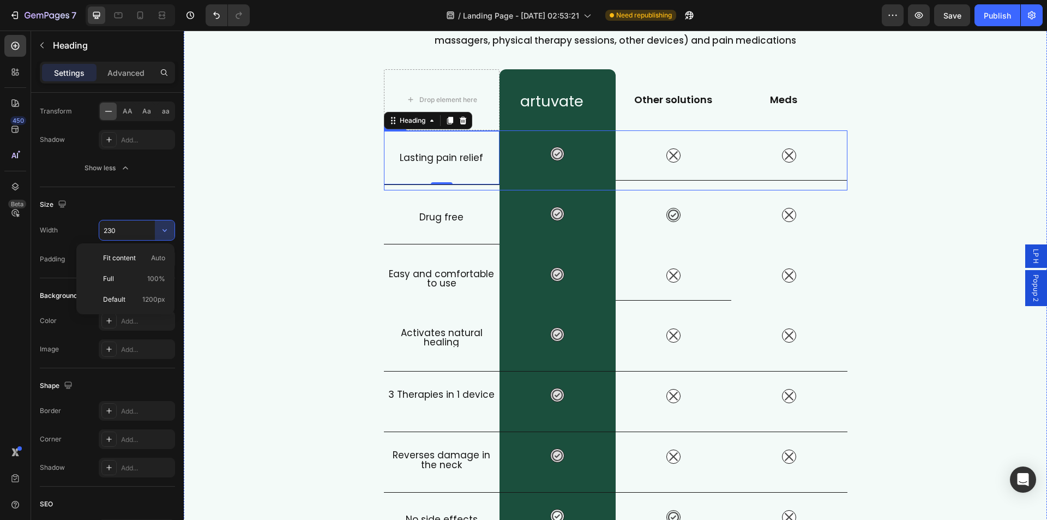
click at [660, 184] on div "Icon" at bounding box center [674, 160] width 116 height 60
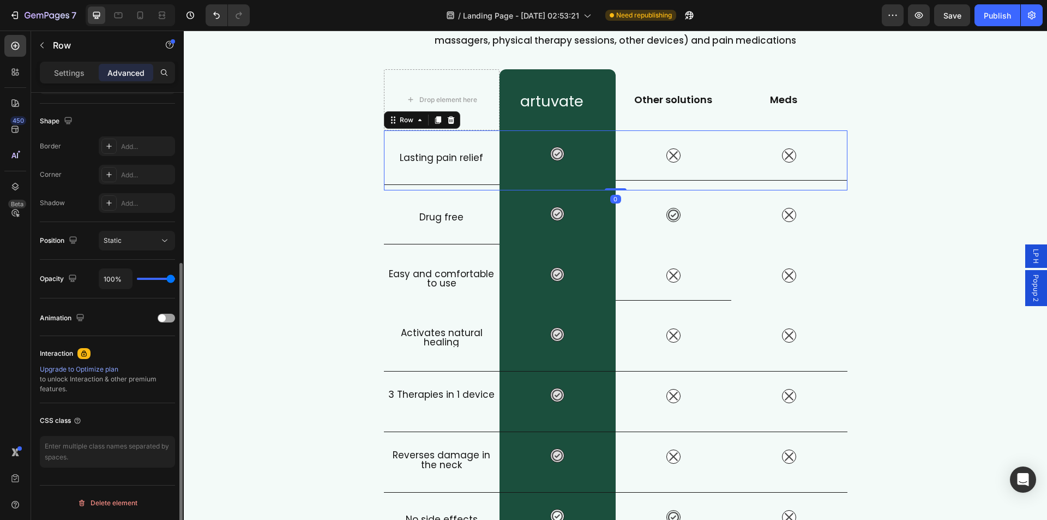
scroll to position [0, 0]
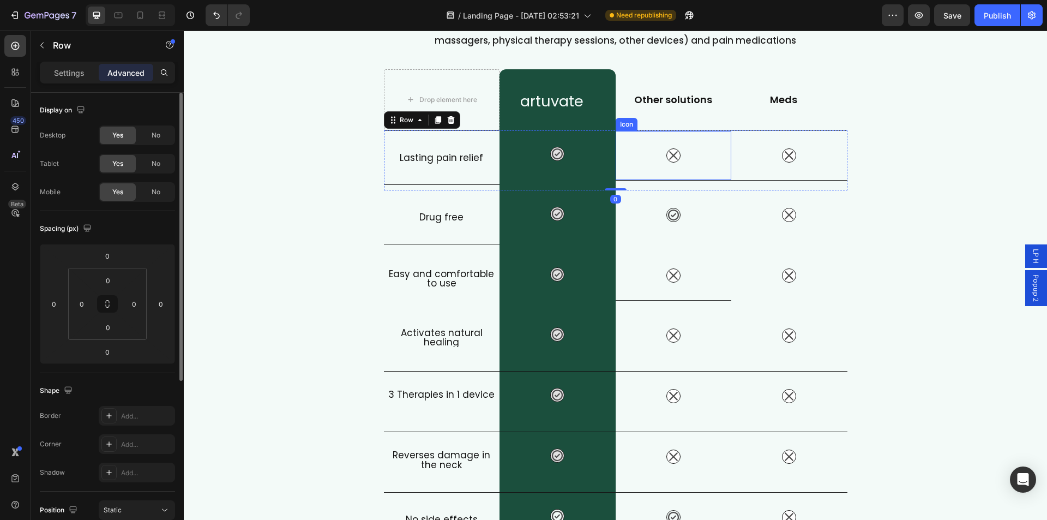
click at [665, 171] on div "Icon" at bounding box center [674, 155] width 116 height 50
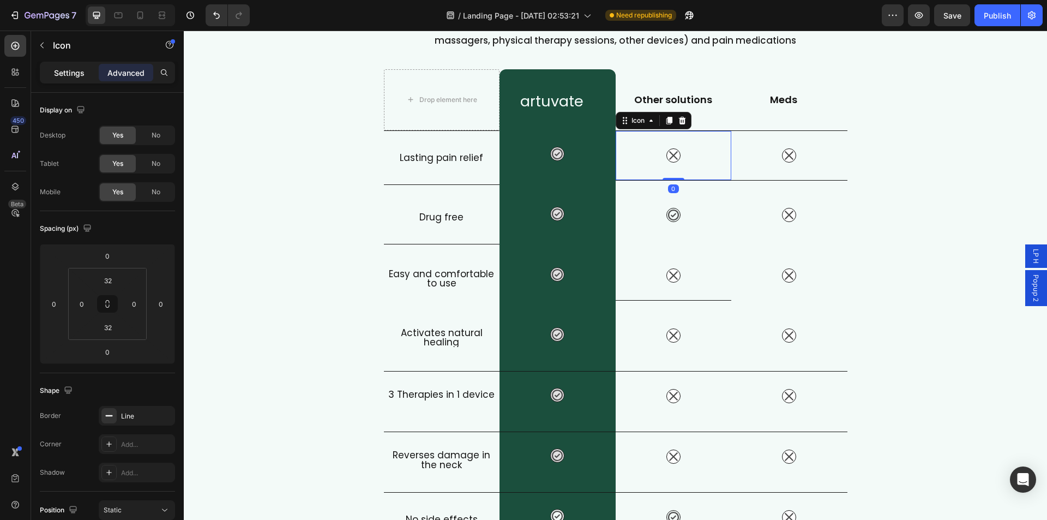
click at [57, 74] on p "Settings" at bounding box center [69, 72] width 31 height 11
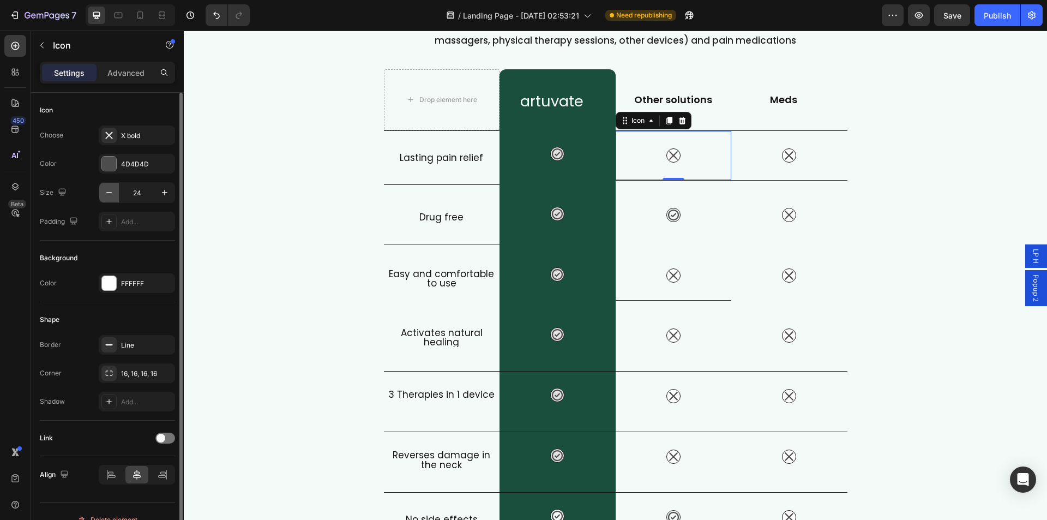
click at [106, 194] on icon "button" at bounding box center [109, 192] width 11 height 11
click at [164, 193] on icon "button" at bounding box center [164, 192] width 11 height 11
type input "24"
click at [126, 67] on p "Advanced" at bounding box center [125, 72] width 37 height 11
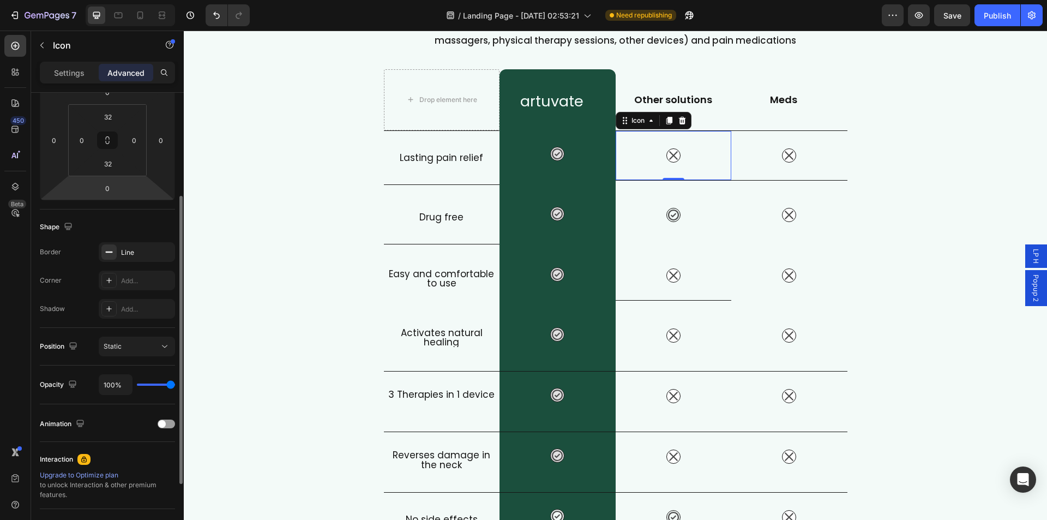
scroll to position [269, 0]
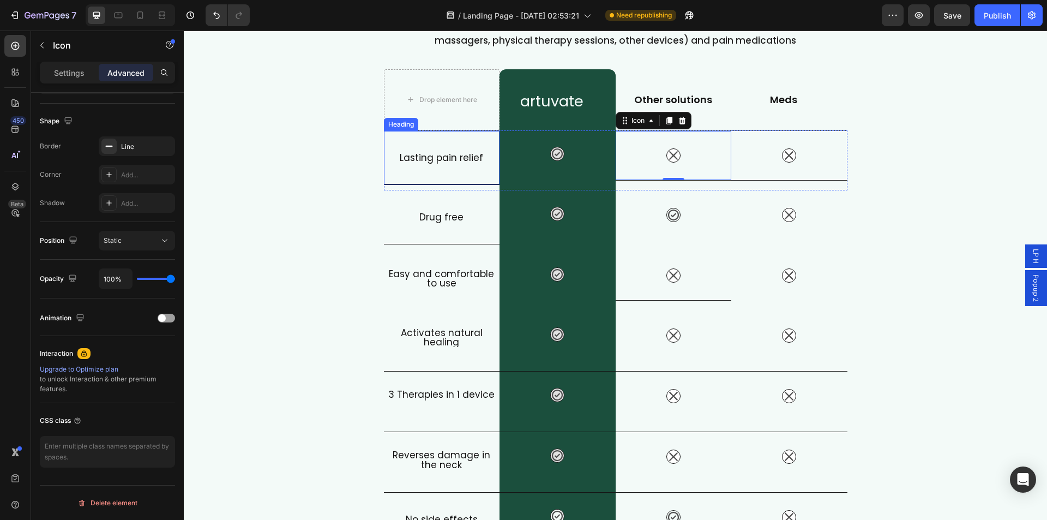
click at [448, 173] on div "Lasting pain relief Heading" at bounding box center [442, 157] width 116 height 55
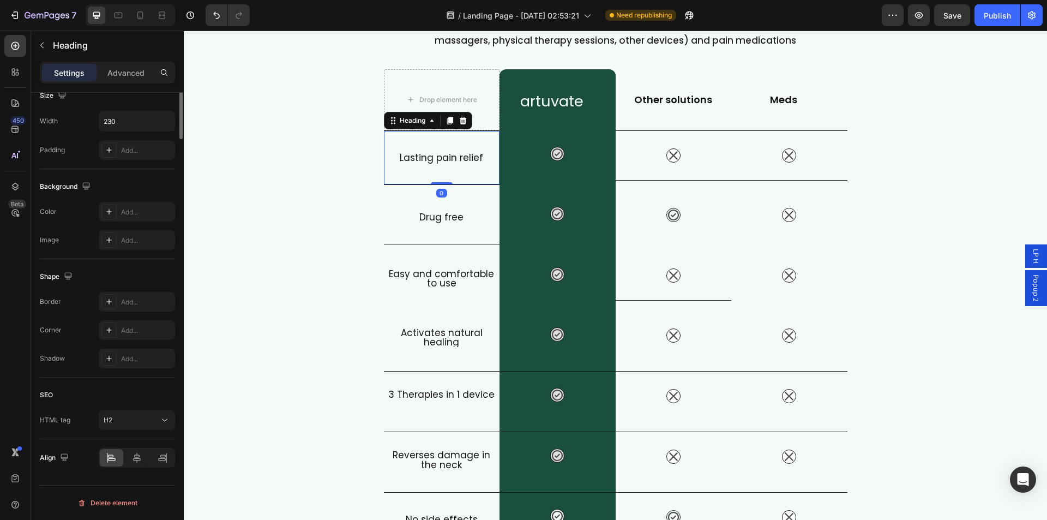
scroll to position [0, 0]
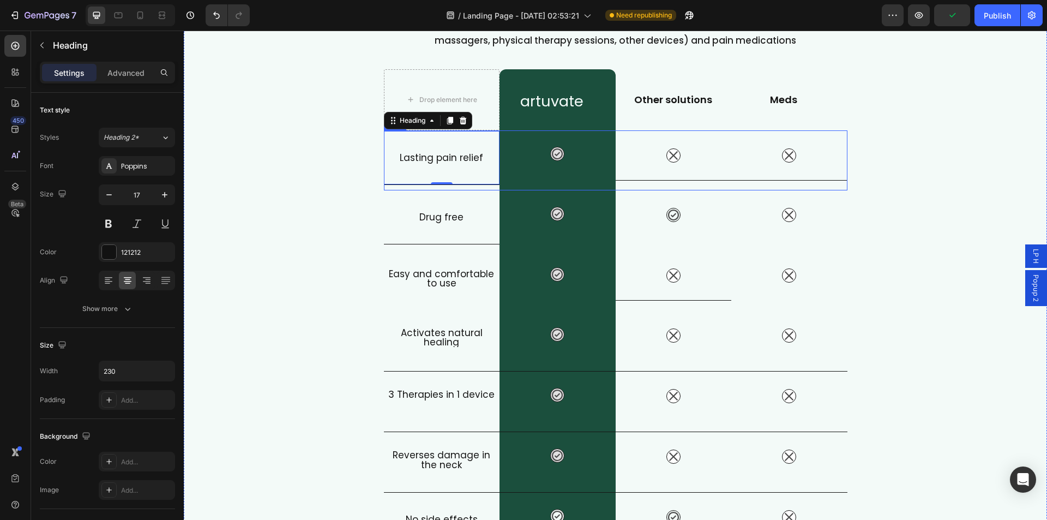
click at [639, 187] on div "Icon" at bounding box center [674, 160] width 116 height 60
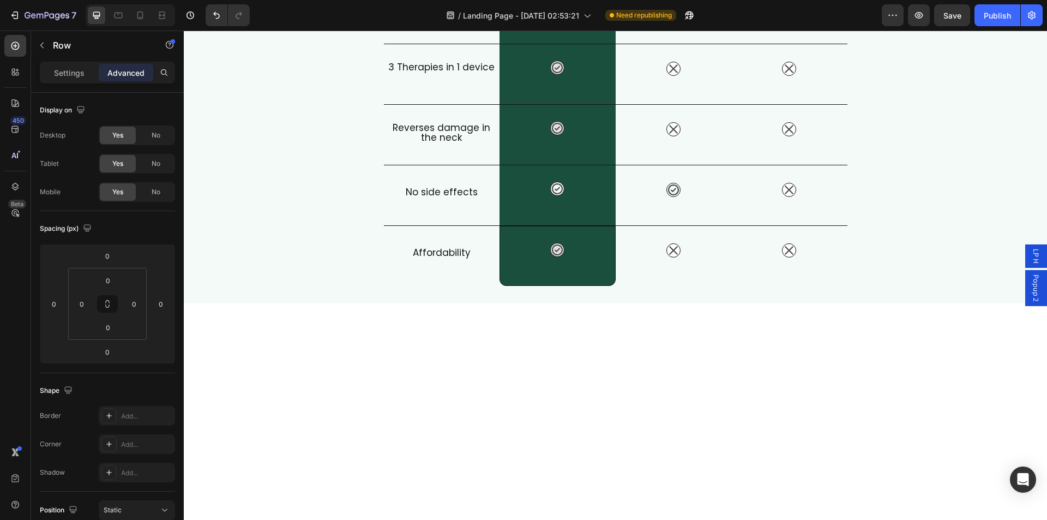
scroll to position [109, 0]
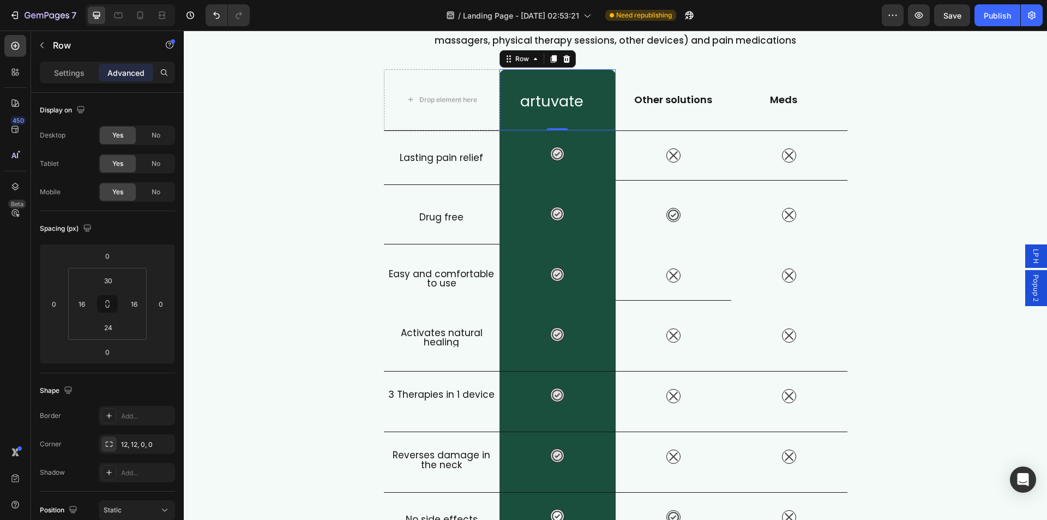
click at [500, 76] on div "artuvate Heading Row 0" at bounding box center [558, 99] width 116 height 61
click at [518, 149] on div "Icon" at bounding box center [557, 154] width 99 height 14
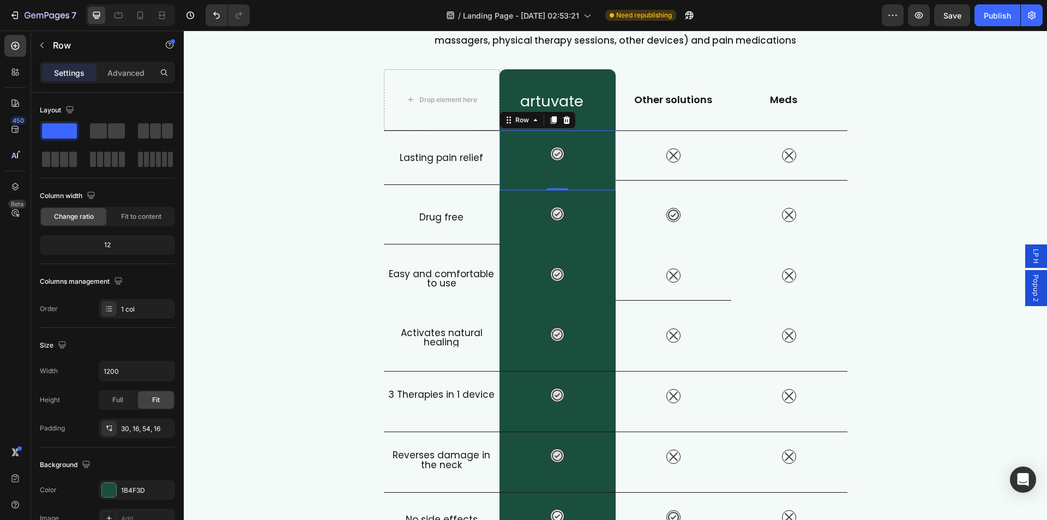
click at [501, 134] on div "Icon Row 0" at bounding box center [558, 160] width 116 height 60
click at [432, 289] on div "Easy and comfortable to use Heading" at bounding box center [442, 279] width 116 height 56
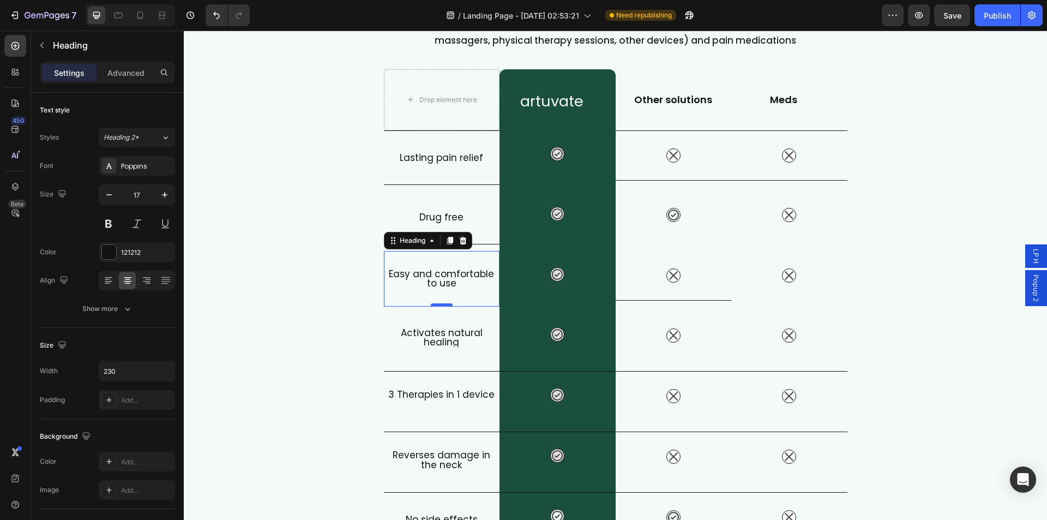
click at [441, 304] on div at bounding box center [442, 304] width 22 height 3
